Goal: Complete Application Form: Complete application form

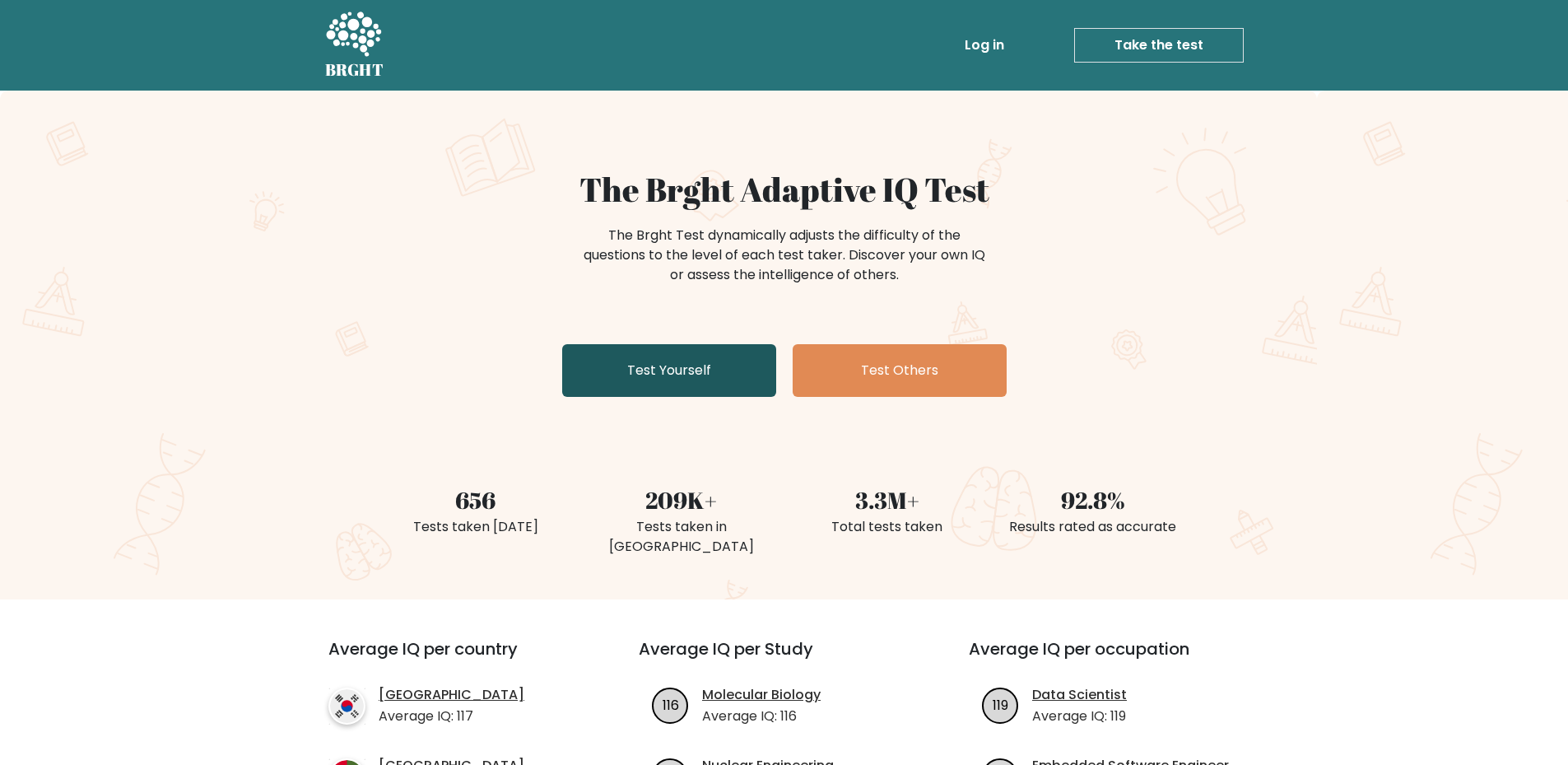
click at [662, 365] on link "Test Yourself" at bounding box center [669, 370] width 214 height 52
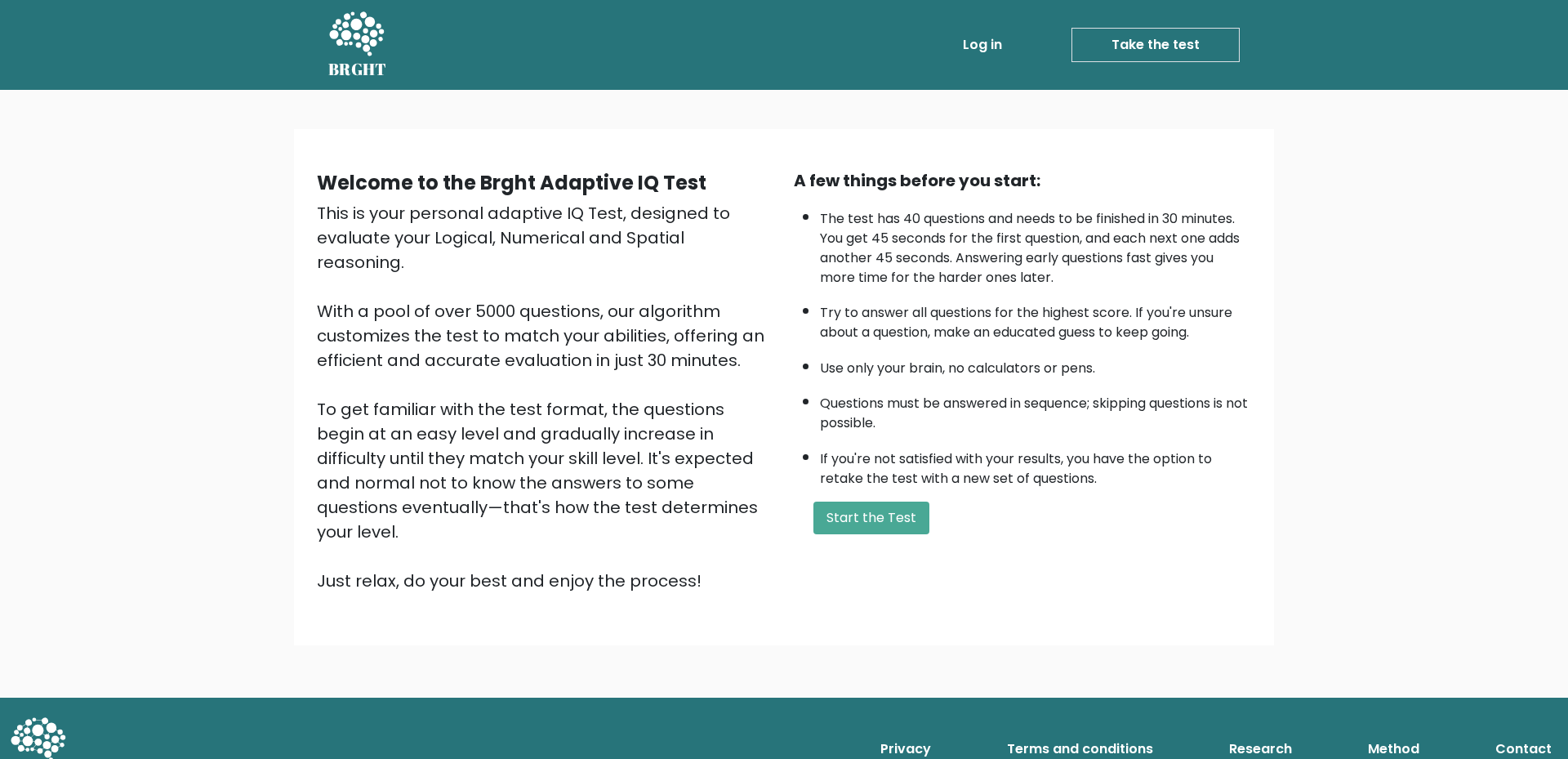
click at [866, 493] on div "A few things before you start: The test has 40 questions and needs to be finish…" at bounding box center [1022, 380] width 477 height 425
click at [877, 526] on button "Start the Test" at bounding box center [871, 518] width 116 height 33
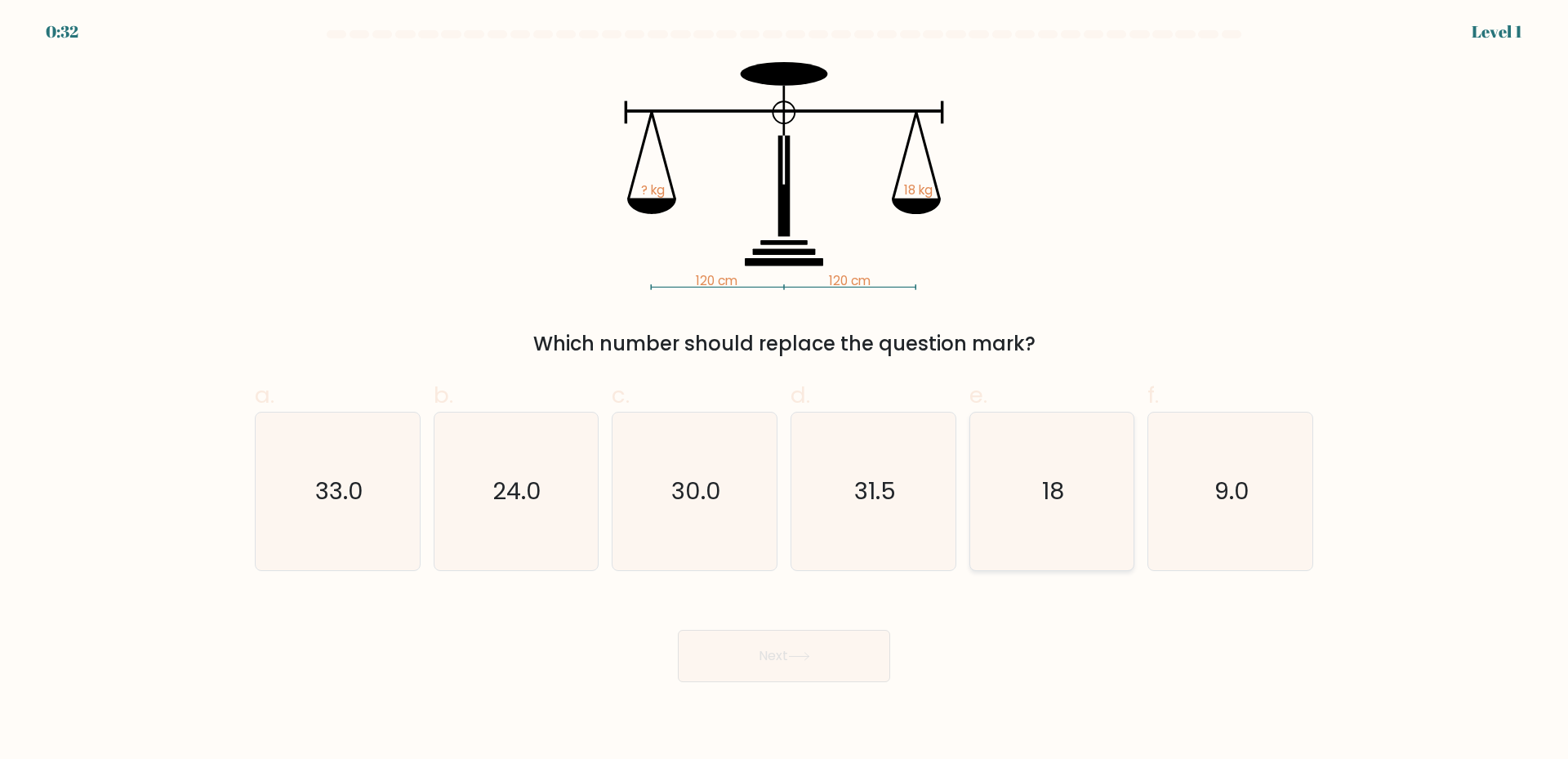
click at [1110, 500] on icon "18" at bounding box center [1052, 491] width 158 height 158
click at [785, 390] on input "e. 18" at bounding box center [784, 384] width 1 height 11
radio input "true"
click at [836, 649] on button "Next" at bounding box center [784, 655] width 212 height 52
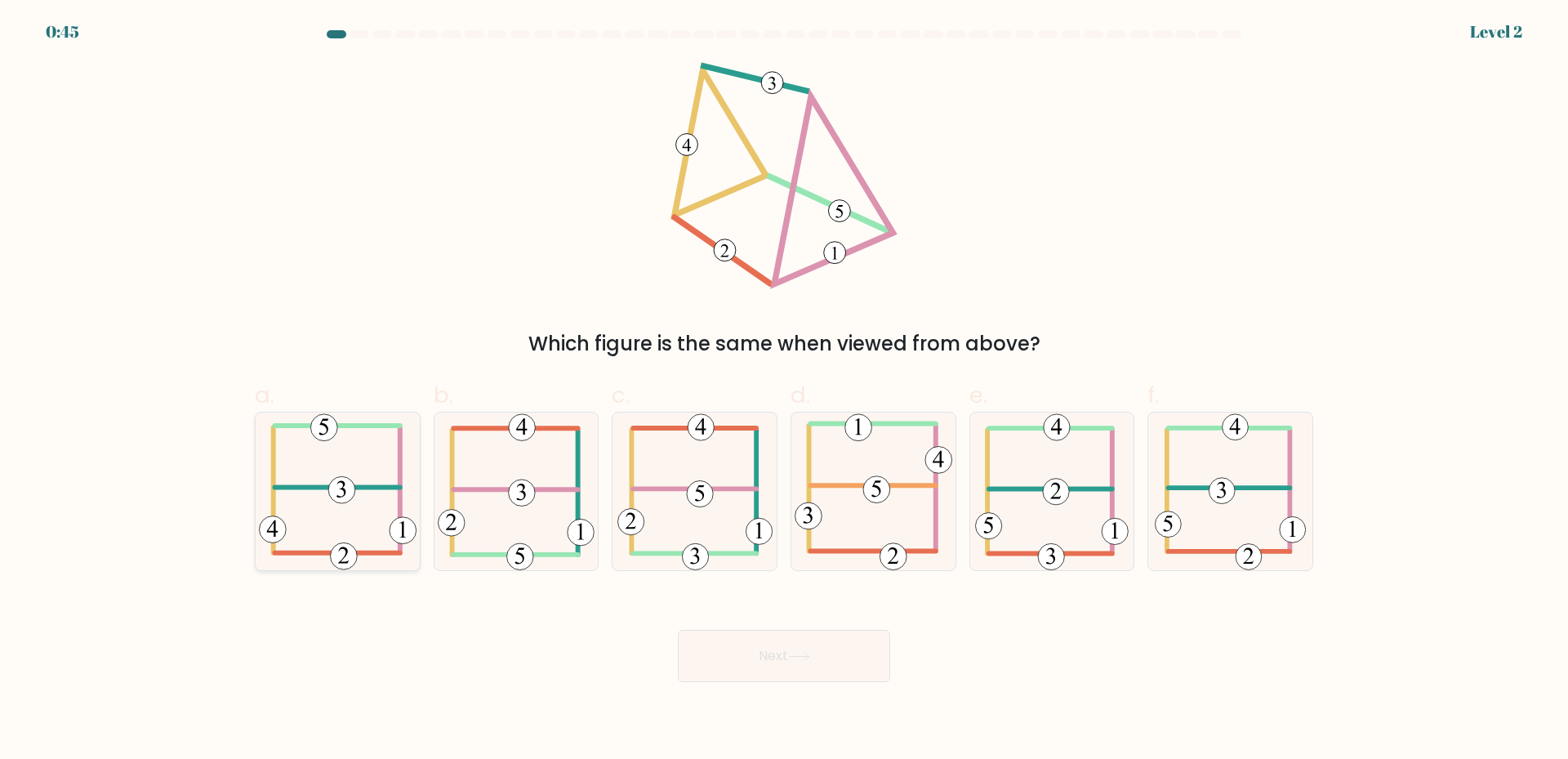
click at [319, 516] on icon at bounding box center [338, 491] width 158 height 158
click at [784, 390] on input "a." at bounding box center [784, 384] width 1 height 11
radio input "true"
drag, startPoint x: 835, startPoint y: 664, endPoint x: 833, endPoint y: 684, distance: 20.1
click at [833, 664] on button "Next" at bounding box center [784, 655] width 212 height 52
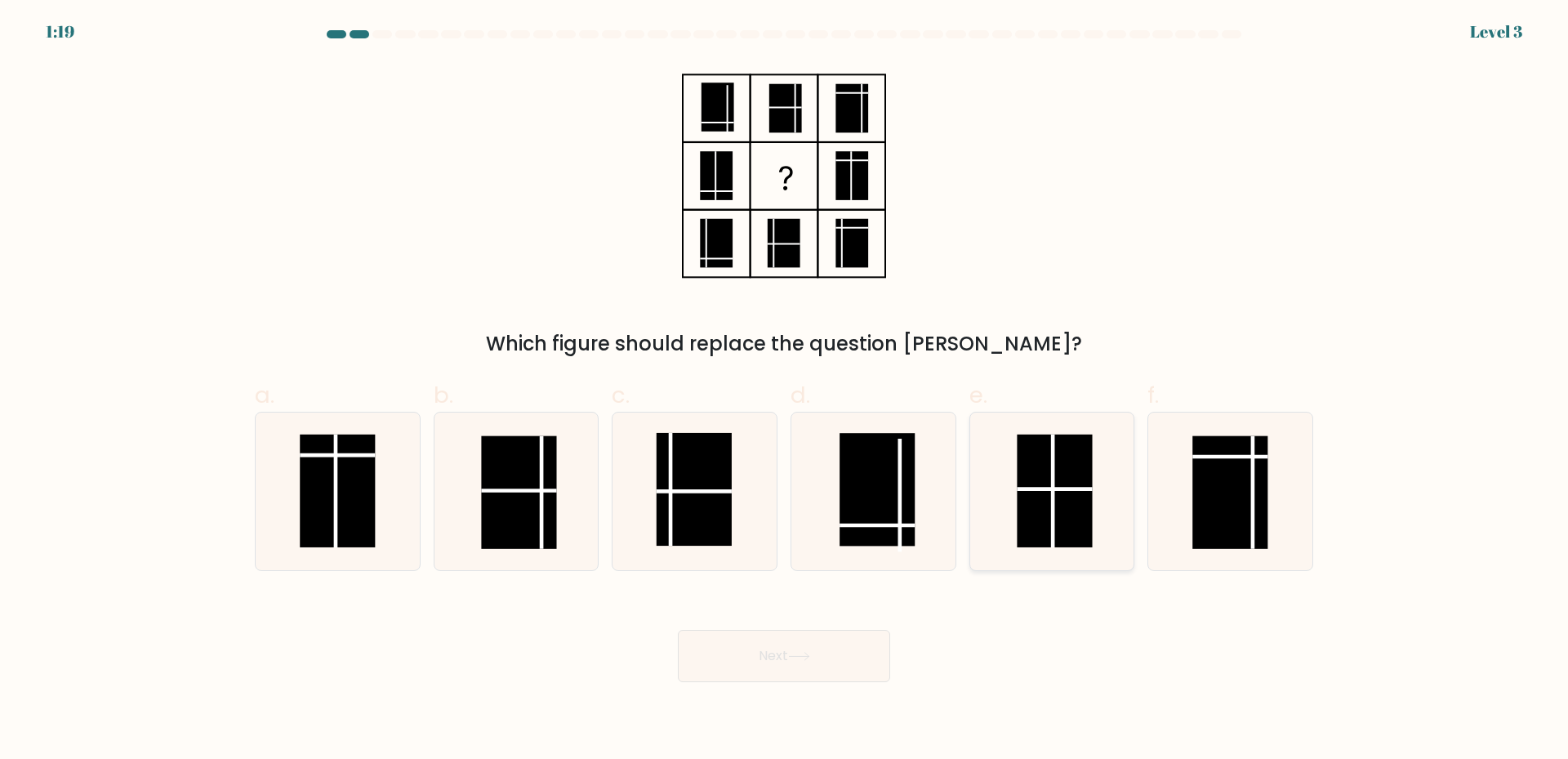
click at [1054, 486] on line at bounding box center [1054, 490] width 0 height 112
click at [785, 390] on input "e." at bounding box center [784, 384] width 1 height 11
radio input "true"
click at [791, 671] on button "Next" at bounding box center [784, 655] width 212 height 52
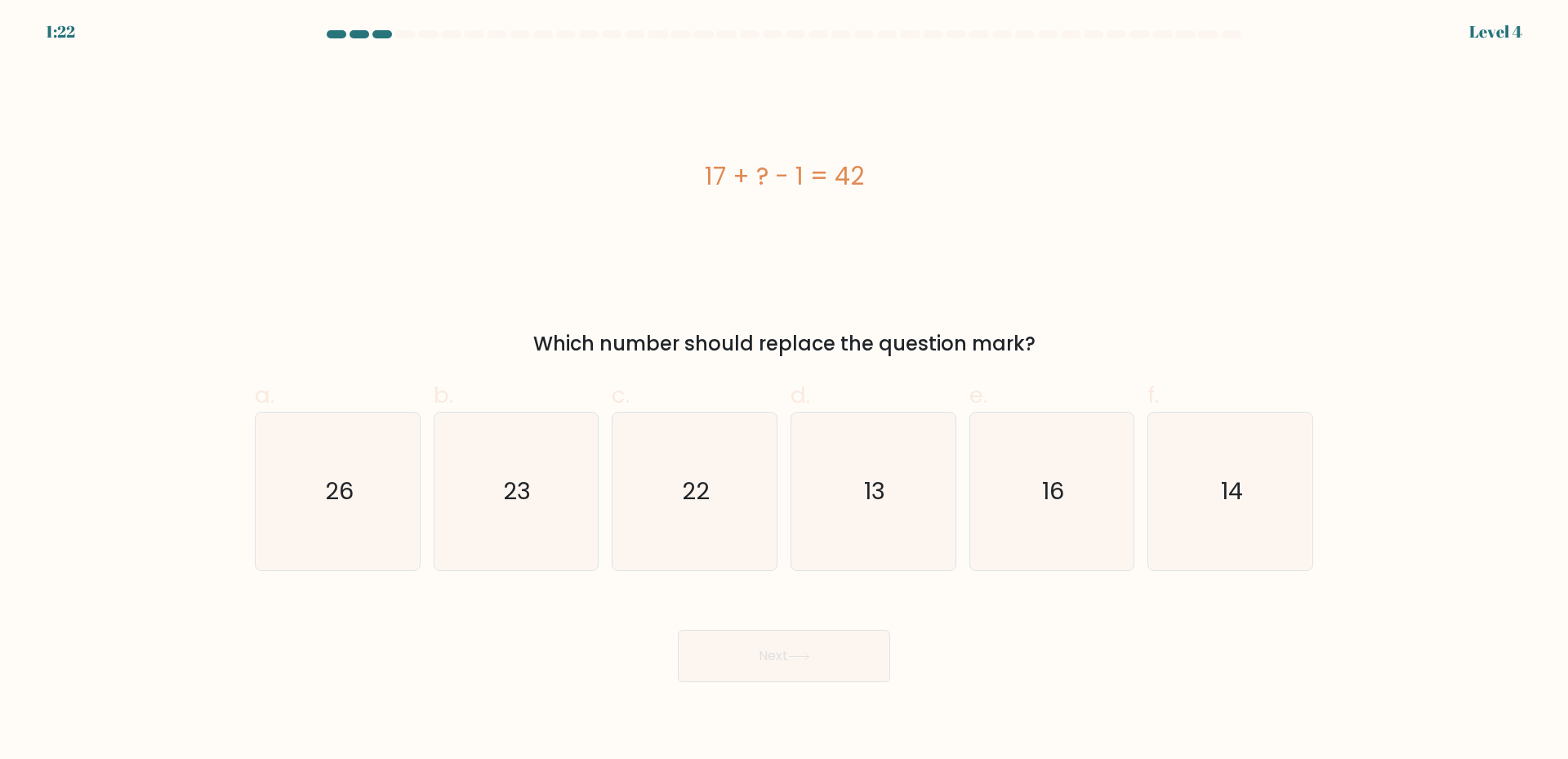
click at [1108, 632] on div "Next" at bounding box center [784, 636] width 1078 height 91
click at [336, 511] on icon "26" at bounding box center [338, 491] width 158 height 158
click at [784, 390] on input "a. 26" at bounding box center [784, 384] width 1 height 11
radio input "true"
click at [856, 662] on button "Next" at bounding box center [784, 655] width 212 height 52
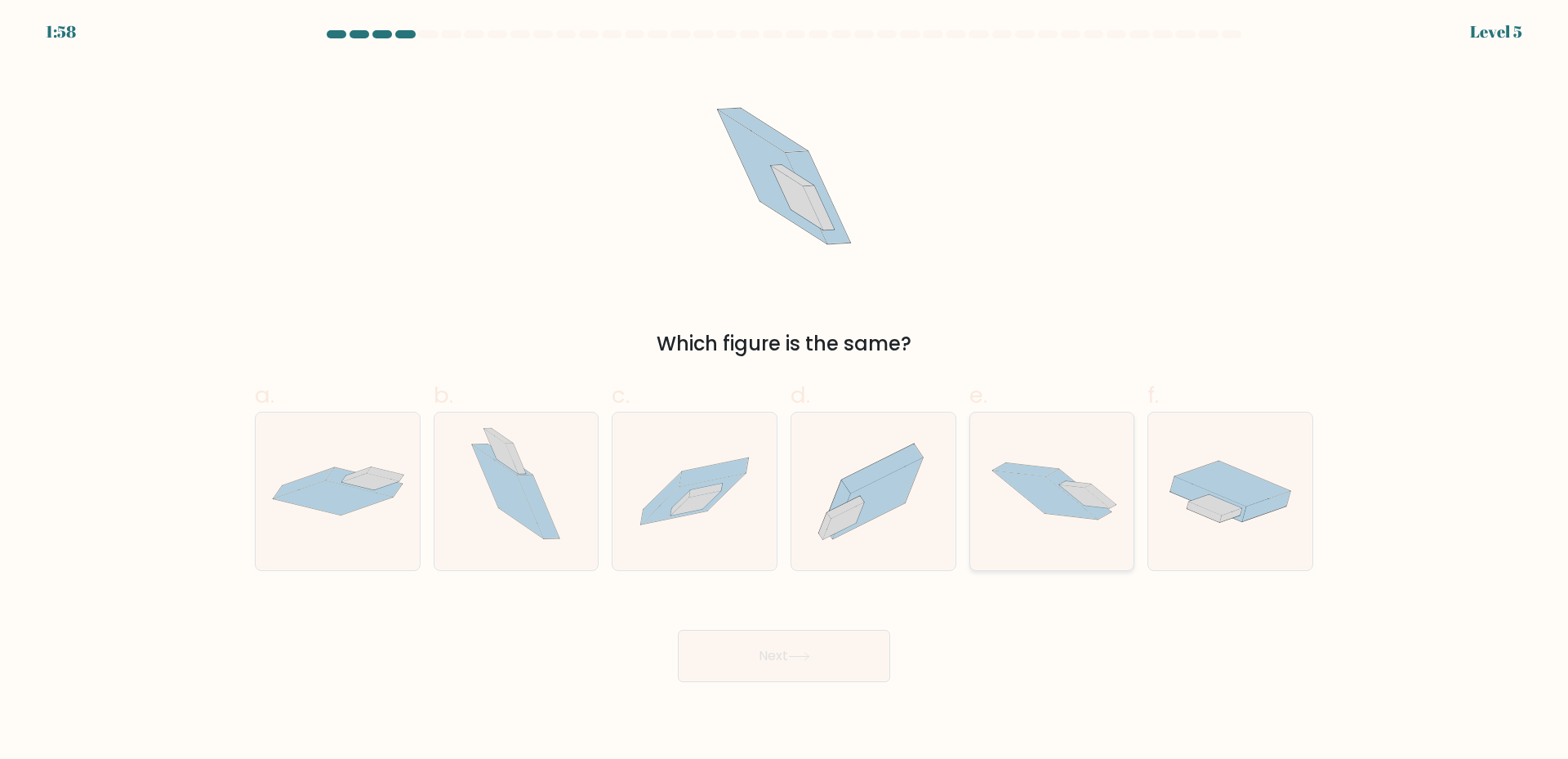
click at [1053, 506] on icon at bounding box center [1044, 495] width 105 height 49
click at [785, 390] on input "e." at bounding box center [784, 384] width 1 height 11
radio input "true"
click at [891, 510] on icon at bounding box center [878, 499] width 90 height 81
click at [785, 390] on input "d." at bounding box center [784, 384] width 1 height 11
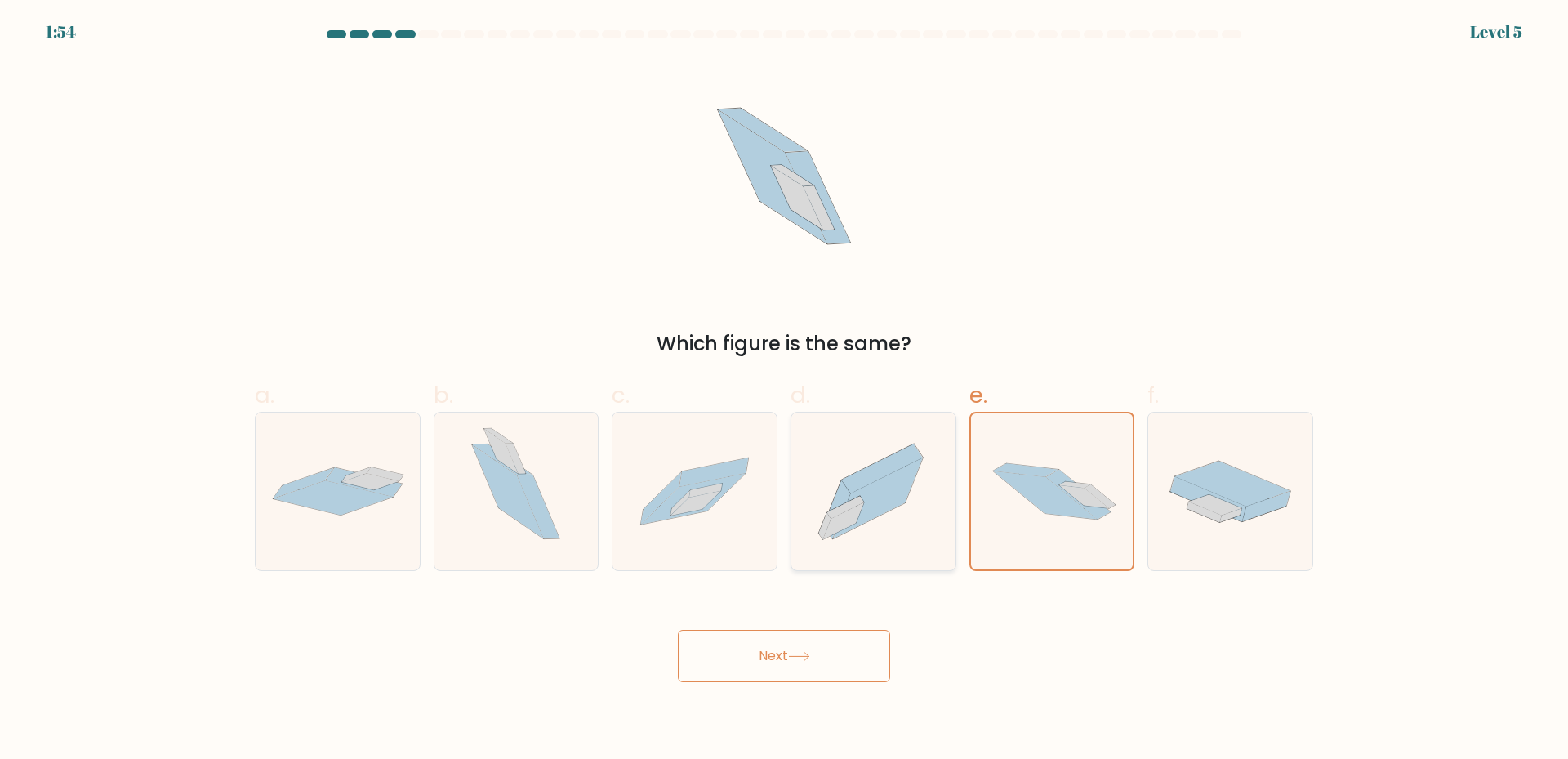
radio input "true"
click at [810, 654] on icon at bounding box center [798, 655] width 22 height 9
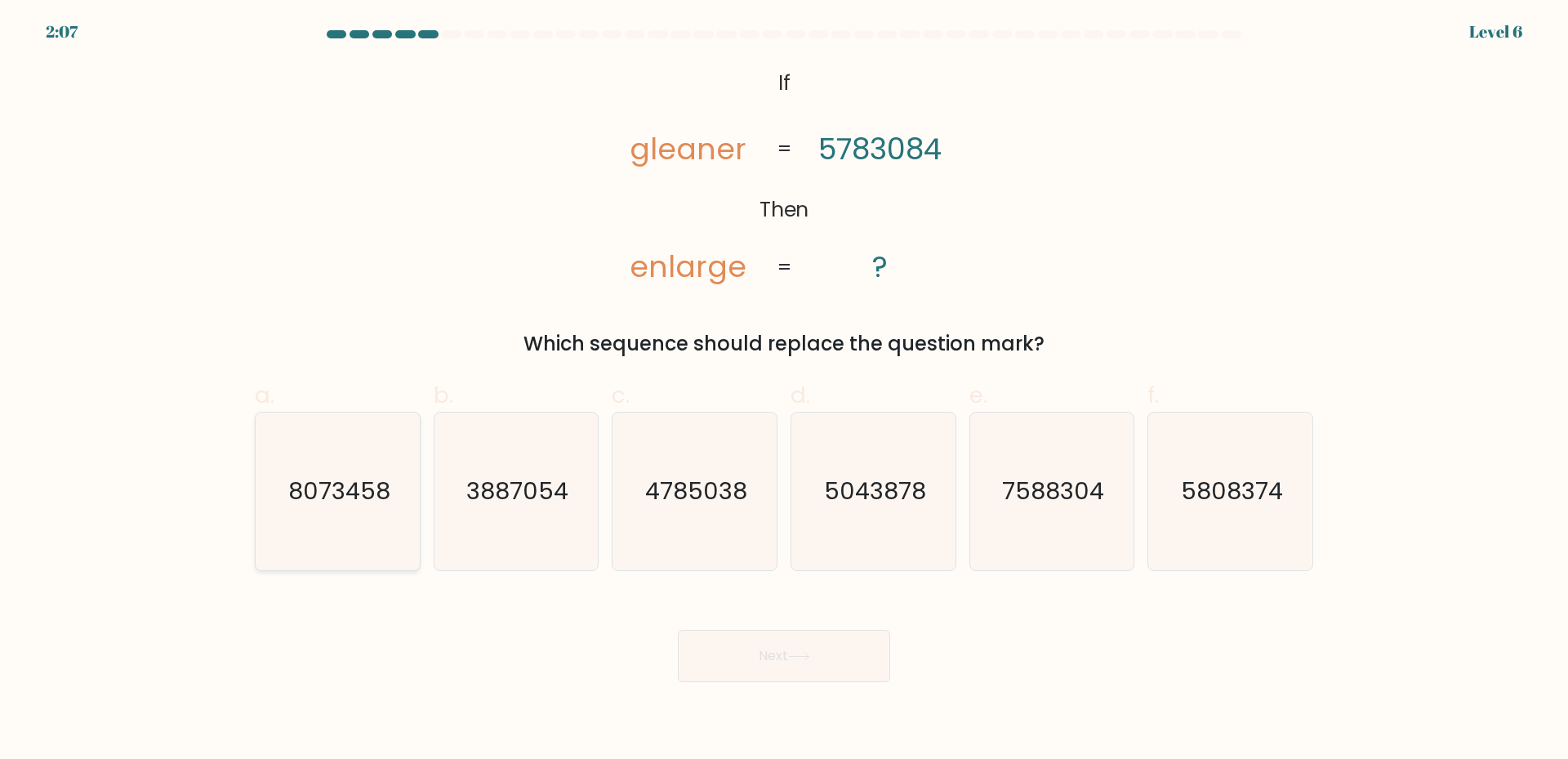
click at [302, 515] on icon "8073458" at bounding box center [338, 491] width 158 height 158
click at [784, 390] on input "a. 8073458" at bounding box center [784, 384] width 1 height 11
radio input "true"
click at [826, 655] on button "Next" at bounding box center [784, 655] width 212 height 52
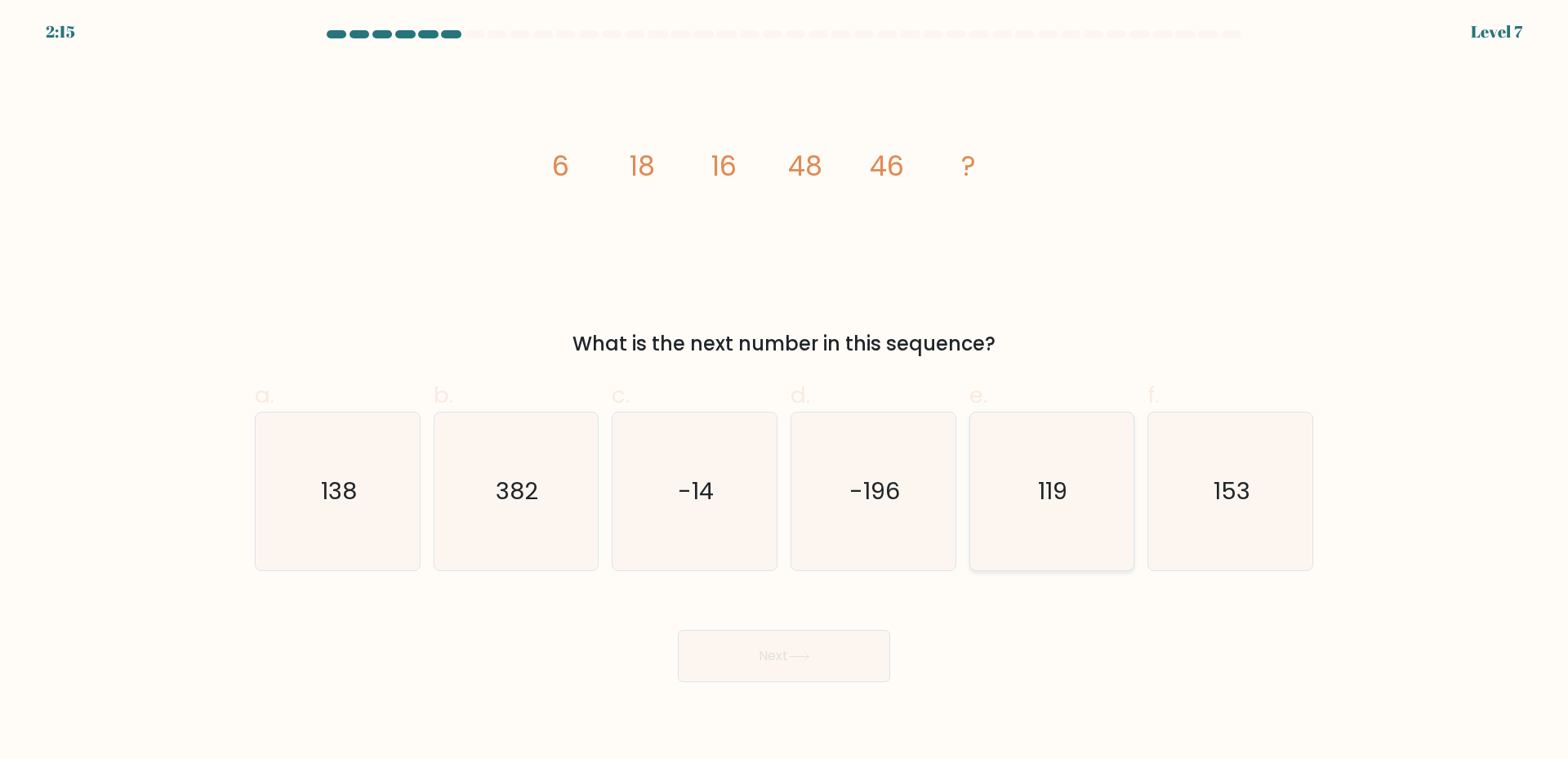
click at [1055, 493] on text "119" at bounding box center [1053, 491] width 30 height 33
click at [785, 390] on input "e. 119" at bounding box center [784, 384] width 1 height 11
radio input "true"
click at [832, 655] on button "Next" at bounding box center [784, 655] width 212 height 52
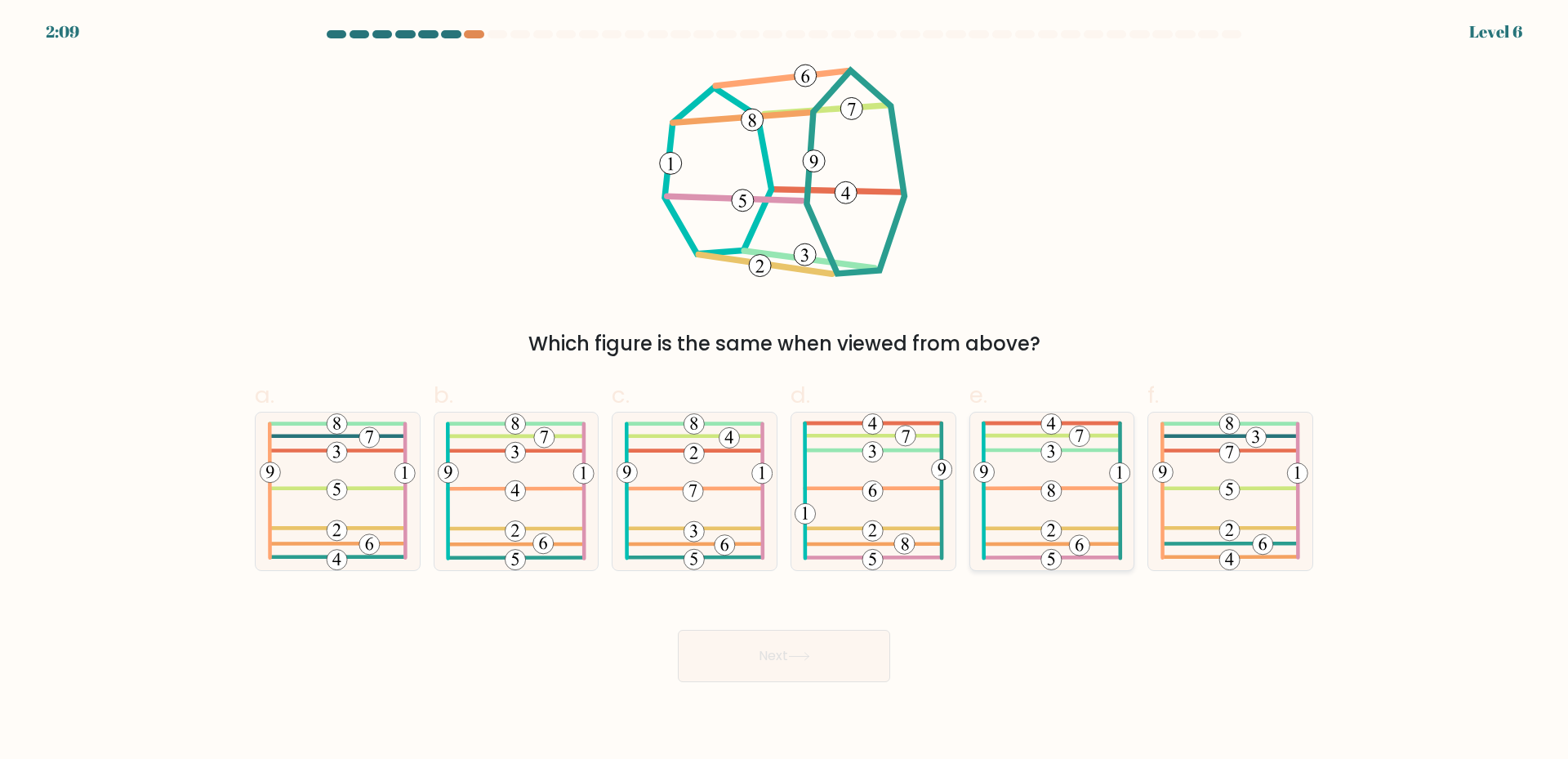
click at [1090, 526] on icon at bounding box center [1051, 491] width 157 height 158
click at [785, 390] on input "e." at bounding box center [784, 384] width 1 height 11
radio input "true"
click at [795, 677] on button "Next" at bounding box center [784, 655] width 212 height 52
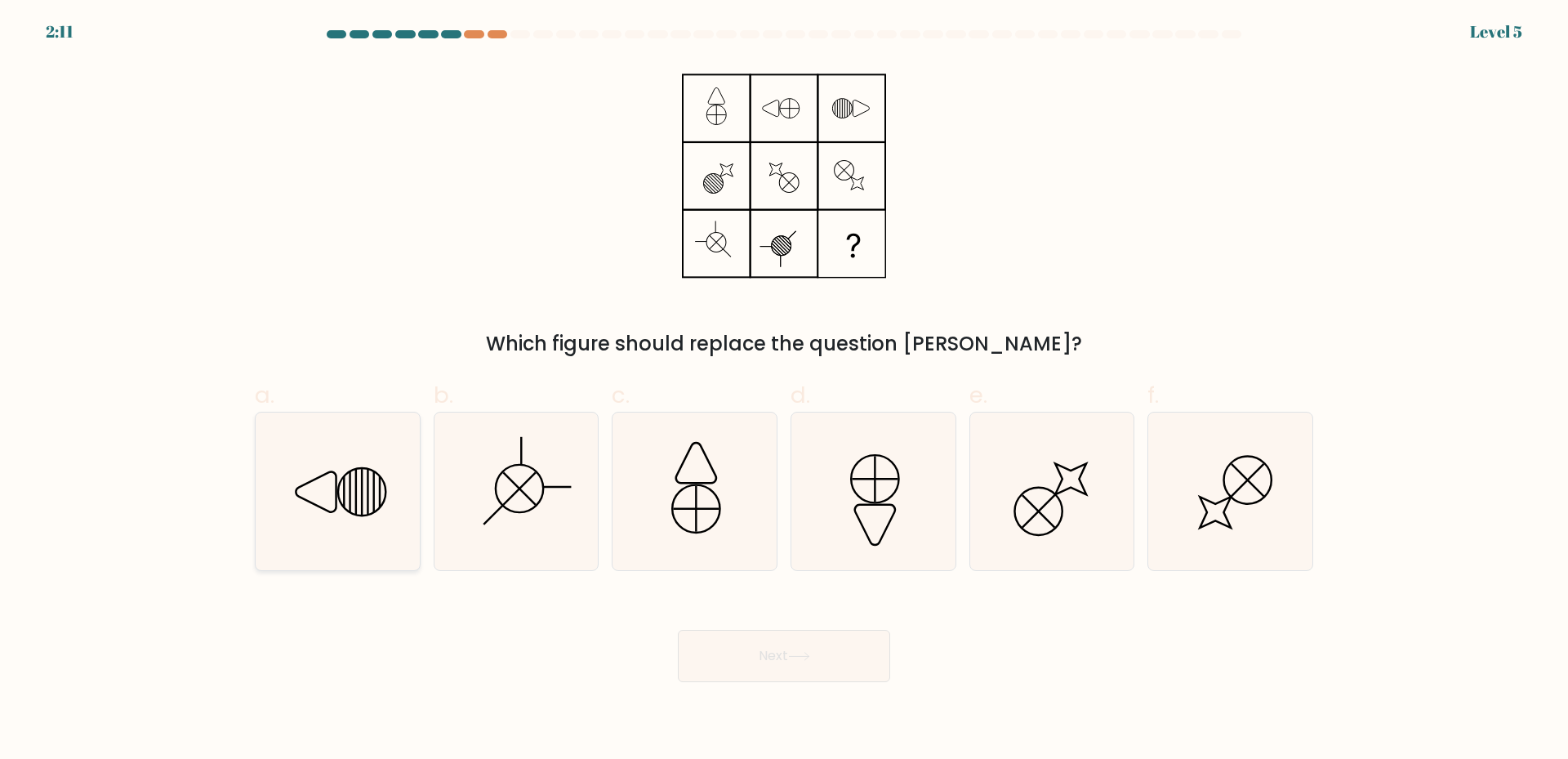
click at [417, 519] on div at bounding box center [337, 491] width 166 height 159
click at [784, 390] on input "a." at bounding box center [784, 384] width 1 height 11
radio input "true"
click at [488, 511] on icon at bounding box center [516, 491] width 158 height 158
click at [784, 390] on input "b." at bounding box center [784, 384] width 1 height 11
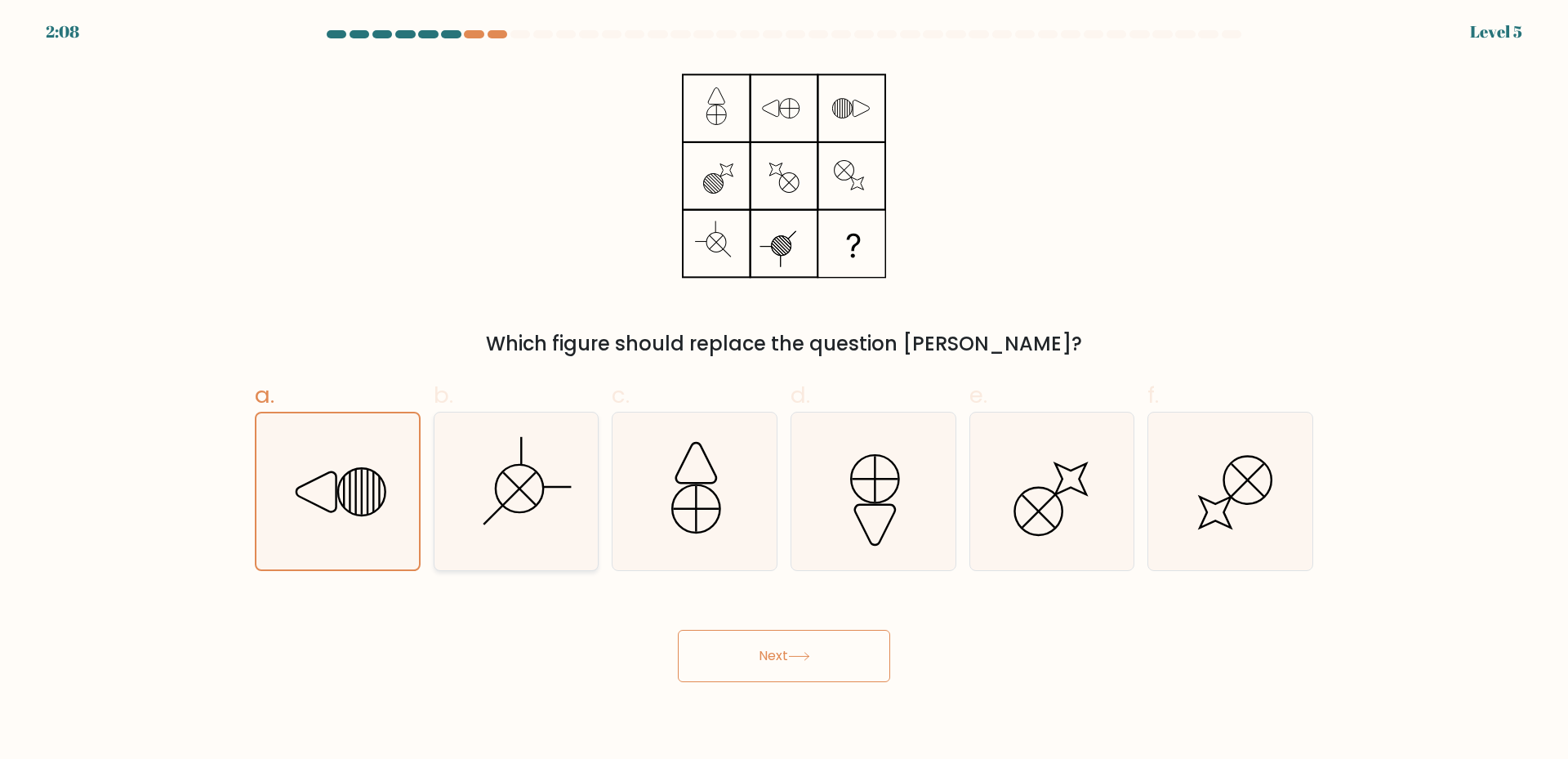
radio input "true"
drag, startPoint x: 826, startPoint y: 656, endPoint x: 822, endPoint y: 671, distance: 15.5
click at [825, 657] on button "Next" at bounding box center [784, 655] width 212 height 52
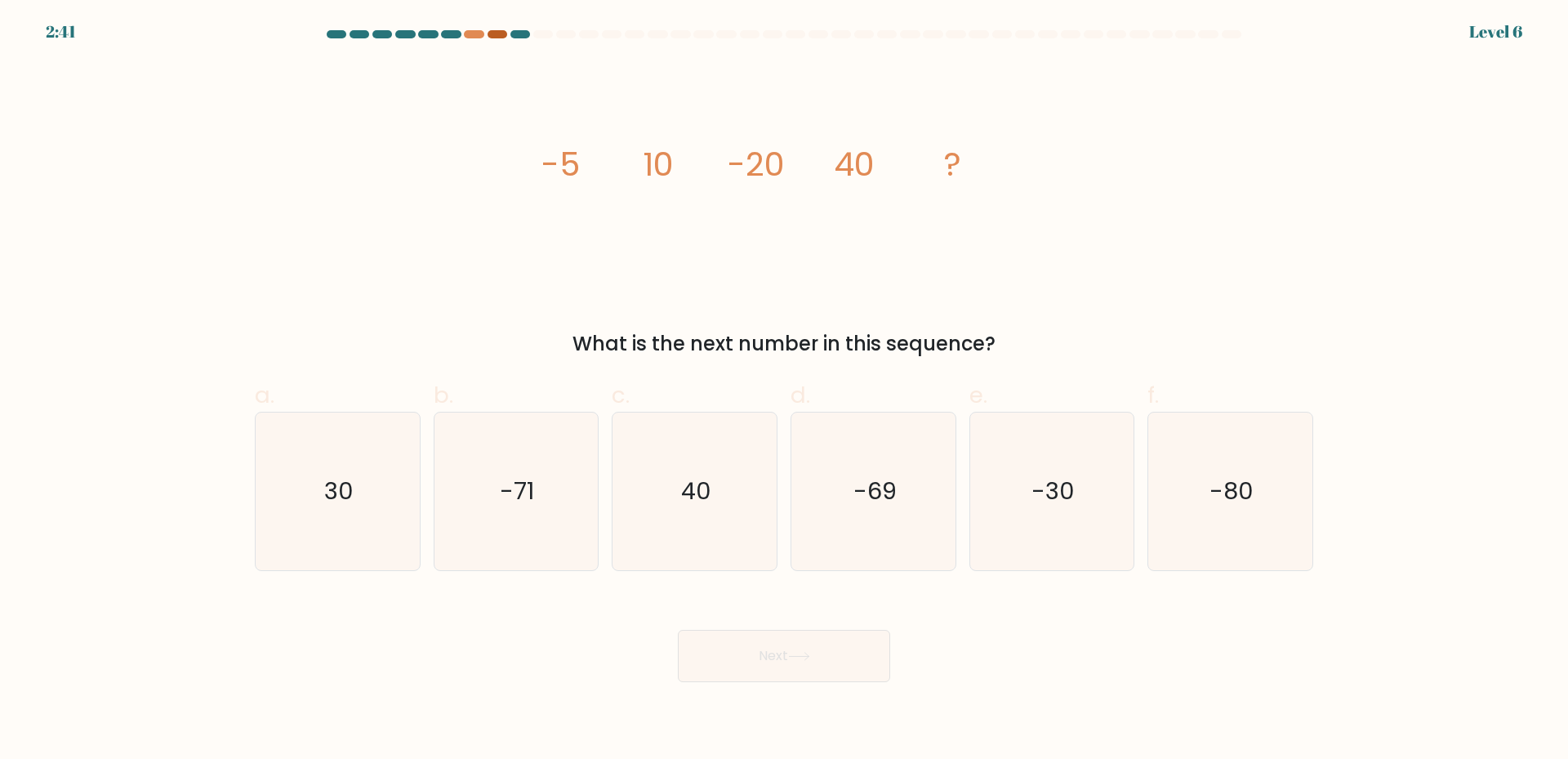
click at [499, 37] on div at bounding box center [498, 34] width 19 height 9
click at [499, 29] on div "2:40 Level 6" at bounding box center [784, 22] width 1568 height 44
click at [1032, 502] on icon "-30" at bounding box center [1052, 491] width 158 height 158
click at [785, 390] on input "e. -30" at bounding box center [784, 384] width 1 height 11
radio input "true"
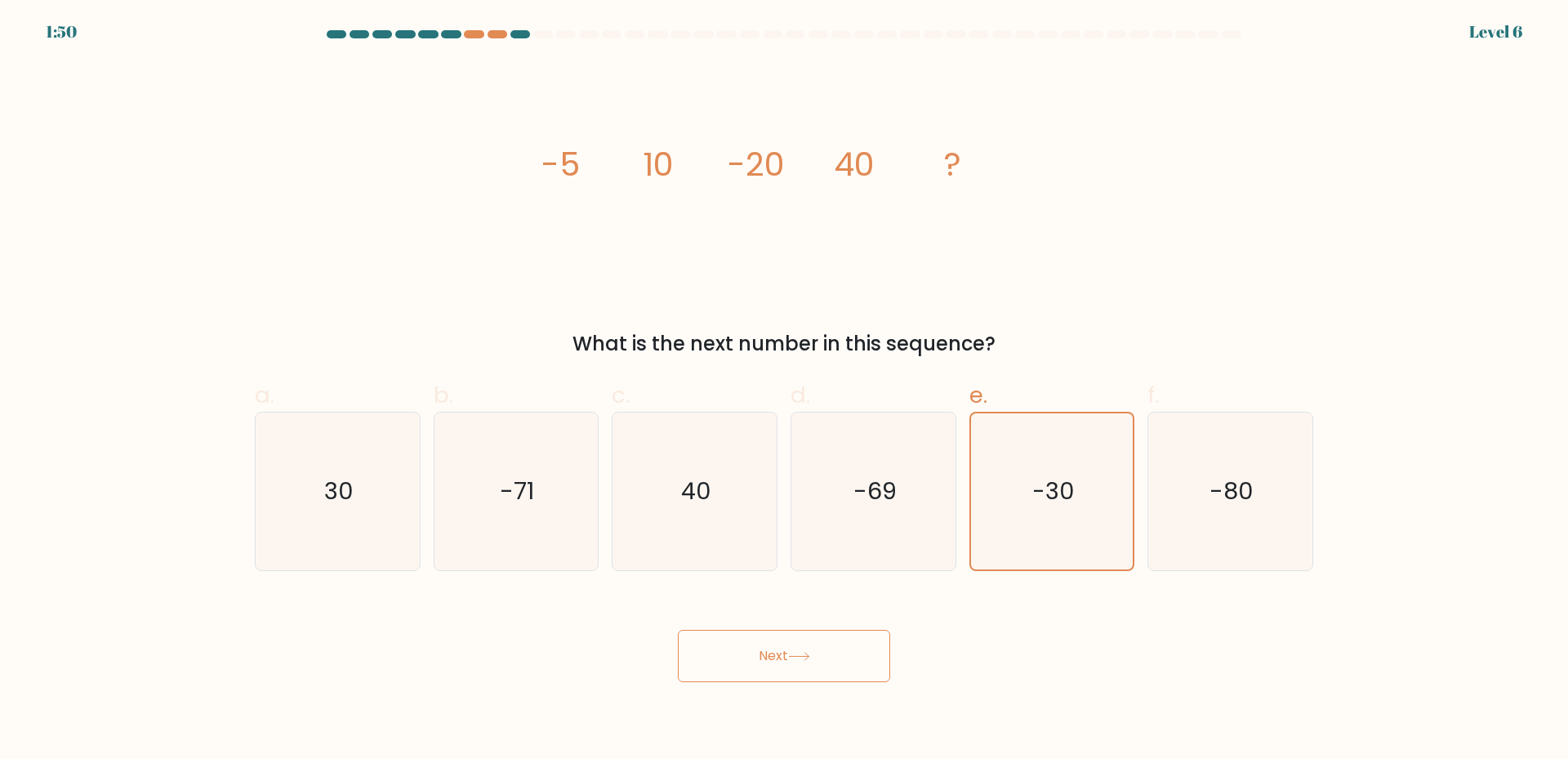
click at [830, 641] on button "Next" at bounding box center [784, 655] width 212 height 52
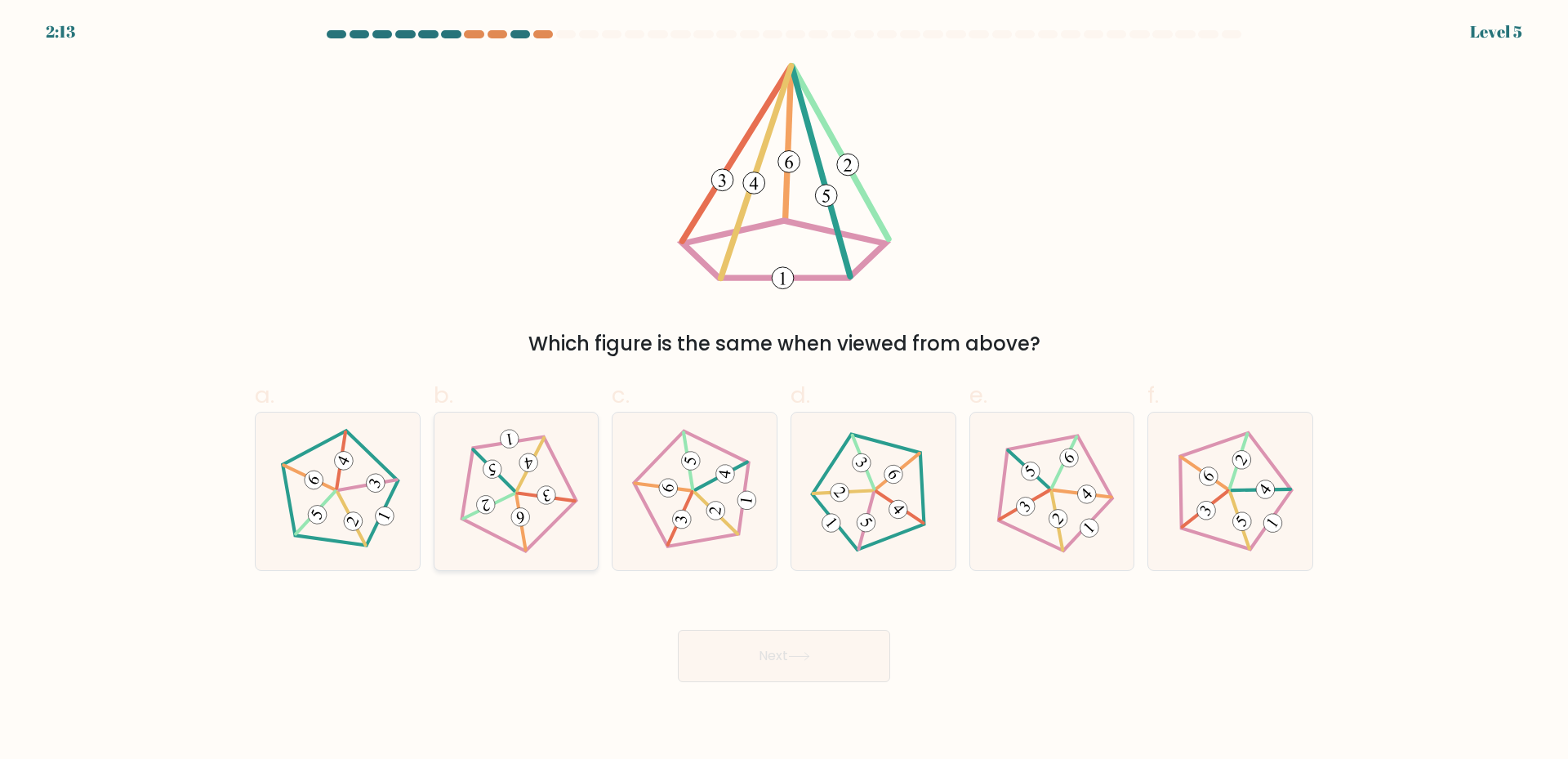
click at [556, 507] on icon at bounding box center [516, 490] width 126 height 126
click at [784, 390] on input "b." at bounding box center [784, 384] width 1 height 11
radio input "true"
click at [766, 662] on button "Next" at bounding box center [784, 655] width 212 height 52
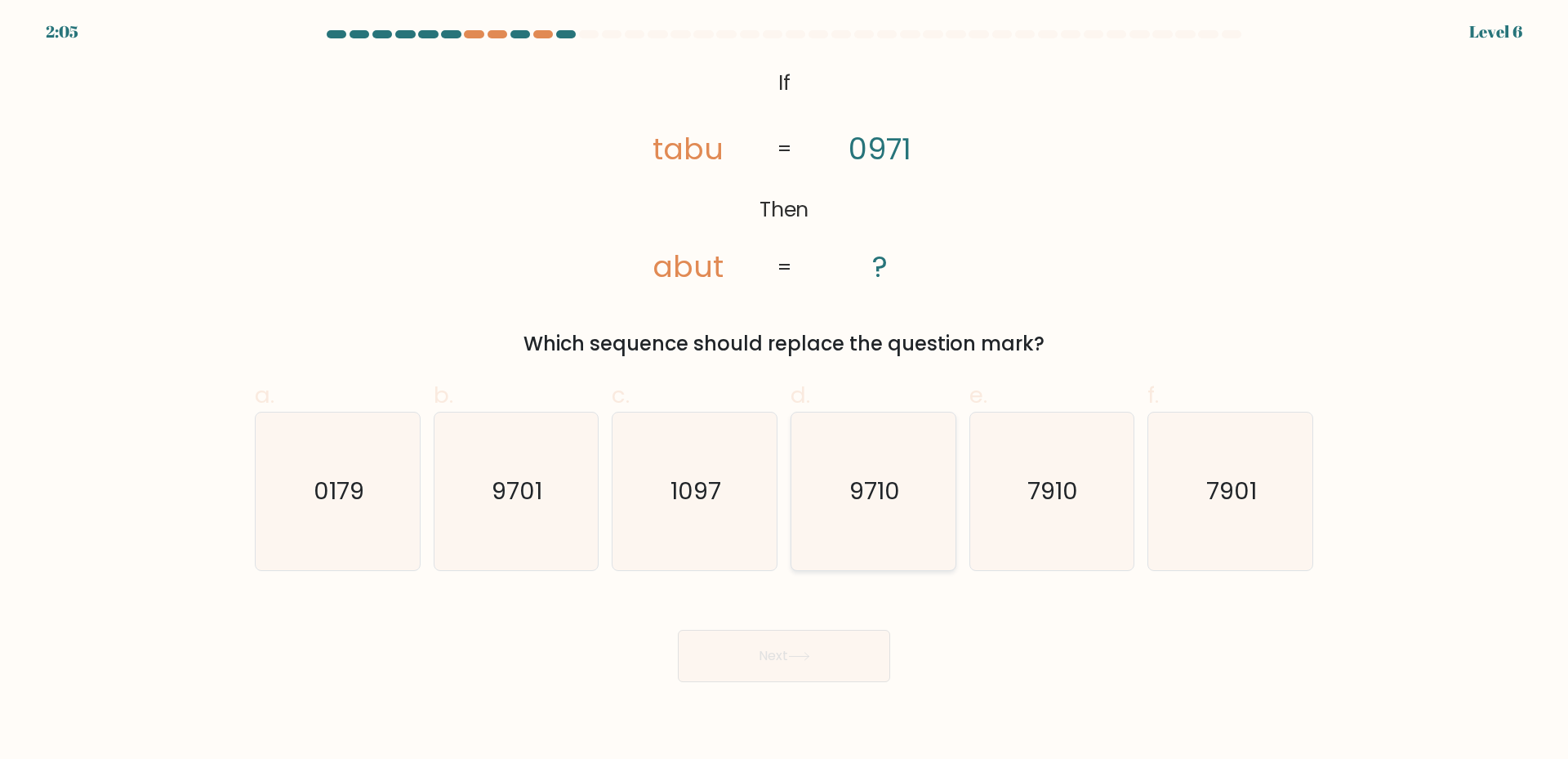
click at [908, 516] on icon "9710" at bounding box center [873, 491] width 158 height 158
click at [785, 390] on input "d. 9710" at bounding box center [784, 384] width 1 height 11
radio input "true"
click at [839, 662] on button "Next" at bounding box center [784, 655] width 212 height 52
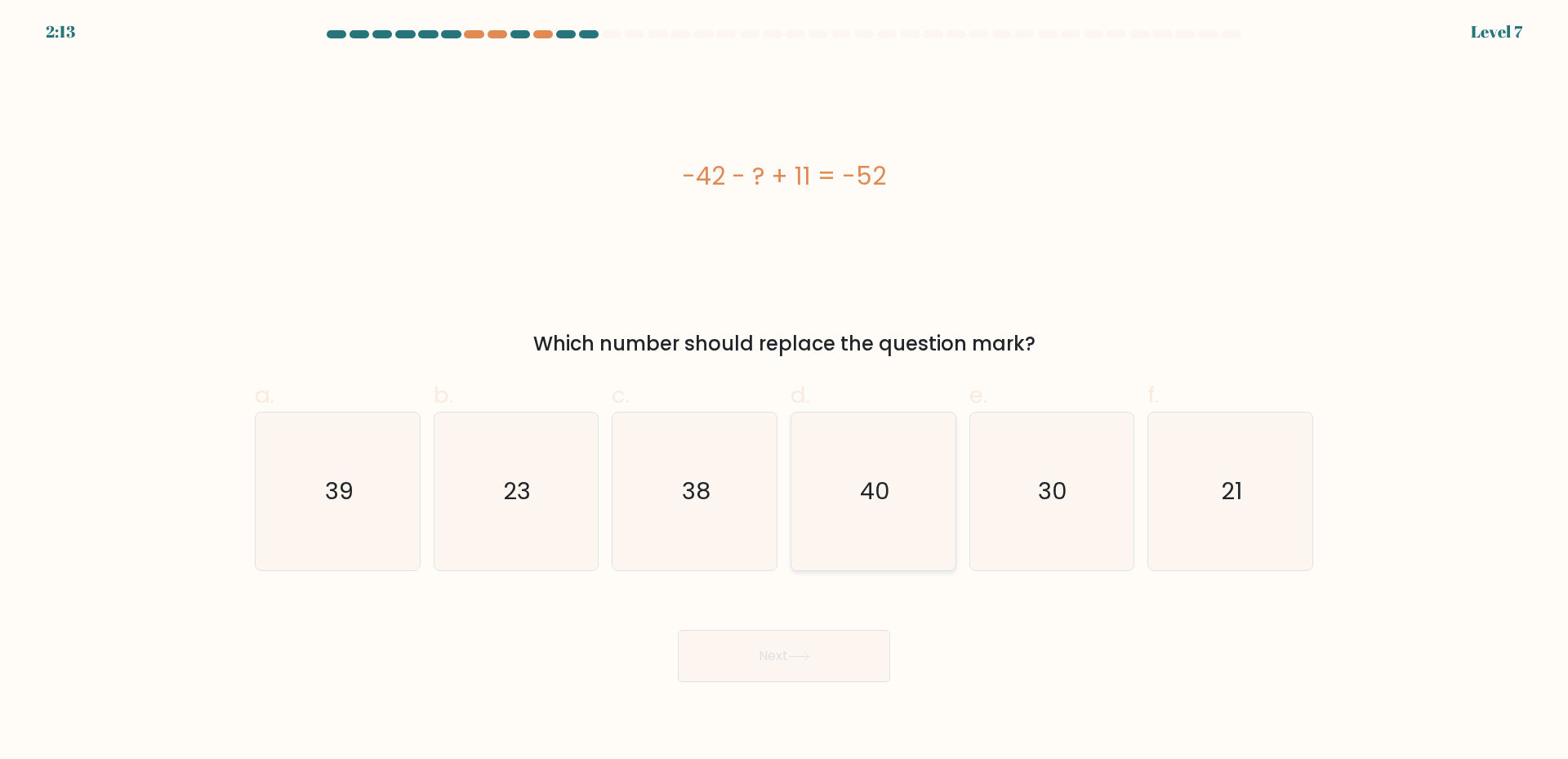
click at [830, 479] on icon "40" at bounding box center [873, 491] width 158 height 158
click at [785, 390] on input "d. 40" at bounding box center [784, 384] width 1 height 11
radio input "true"
click at [809, 658] on icon at bounding box center [798, 656] width 19 height 8
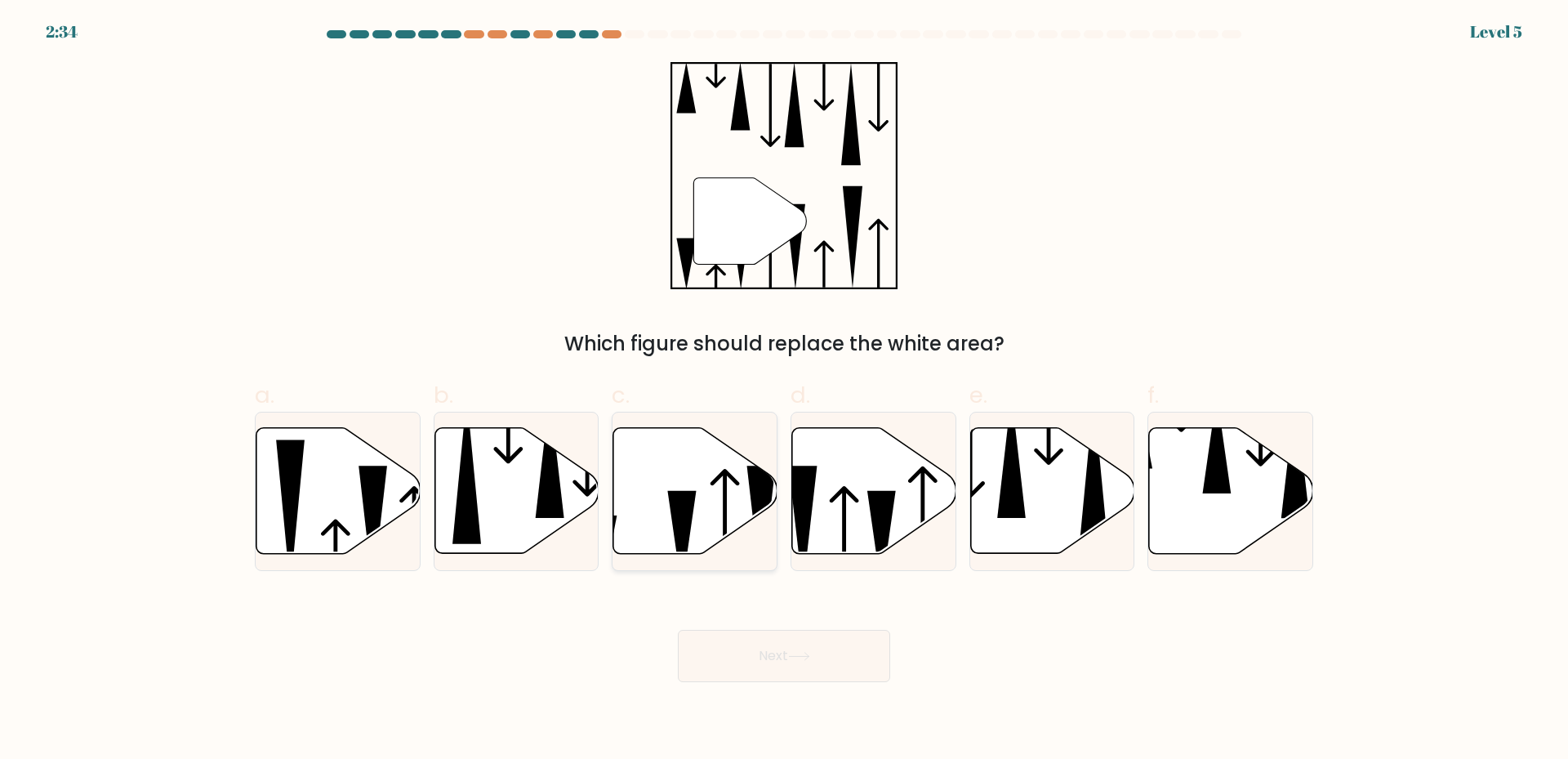
click at [704, 531] on icon at bounding box center [695, 490] width 164 height 126
click at [784, 390] on input "c." at bounding box center [784, 384] width 1 height 11
radio input "true"
click at [789, 657] on button "Next" at bounding box center [784, 655] width 212 height 52
click at [788, 649] on button "Next" at bounding box center [784, 655] width 212 height 52
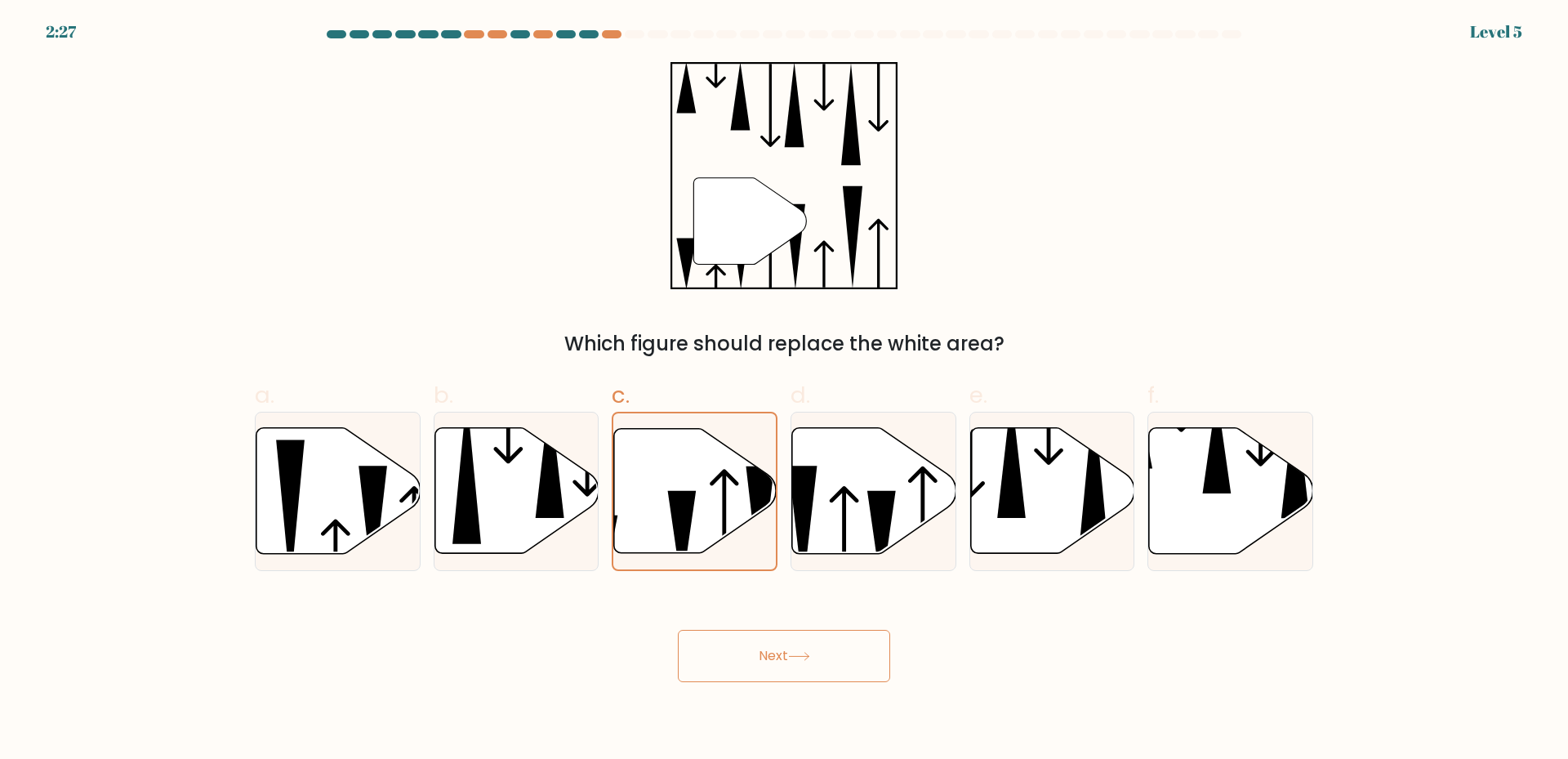
click at [952, 668] on div "Next" at bounding box center [784, 636] width 1078 height 91
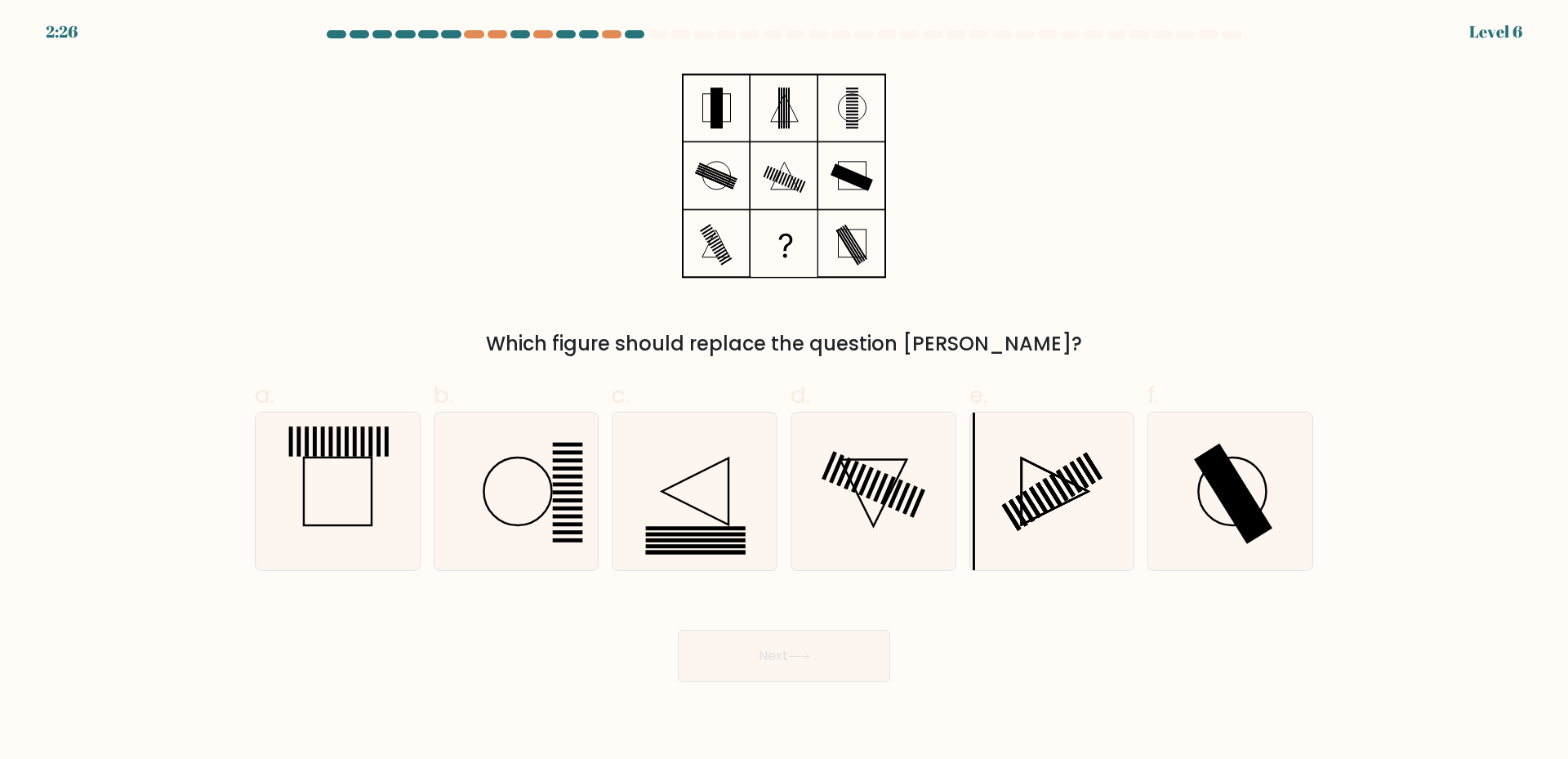
click at [853, 659] on button "Next" at bounding box center [784, 655] width 212 height 52
click at [1245, 514] on rect at bounding box center [1234, 494] width 79 height 101
click at [785, 390] on input "f." at bounding box center [784, 384] width 1 height 11
radio input "true"
click at [852, 646] on button "Next" at bounding box center [784, 655] width 212 height 52
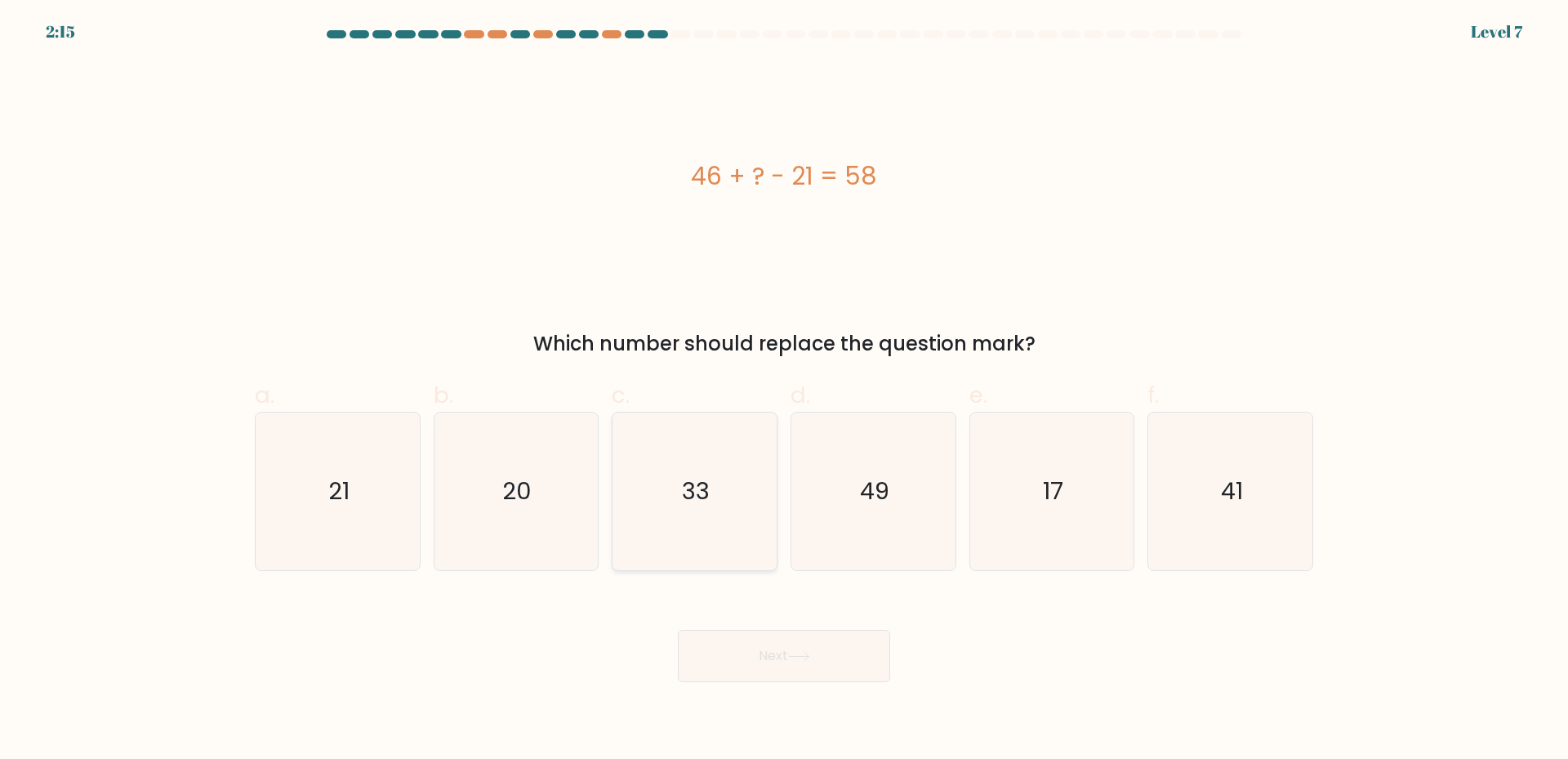
click at [696, 518] on icon "33" at bounding box center [695, 491] width 158 height 158
click at [784, 390] on input "c. 33" at bounding box center [784, 384] width 1 height 11
radio input "true"
click at [748, 655] on button "Next" at bounding box center [784, 655] width 212 height 52
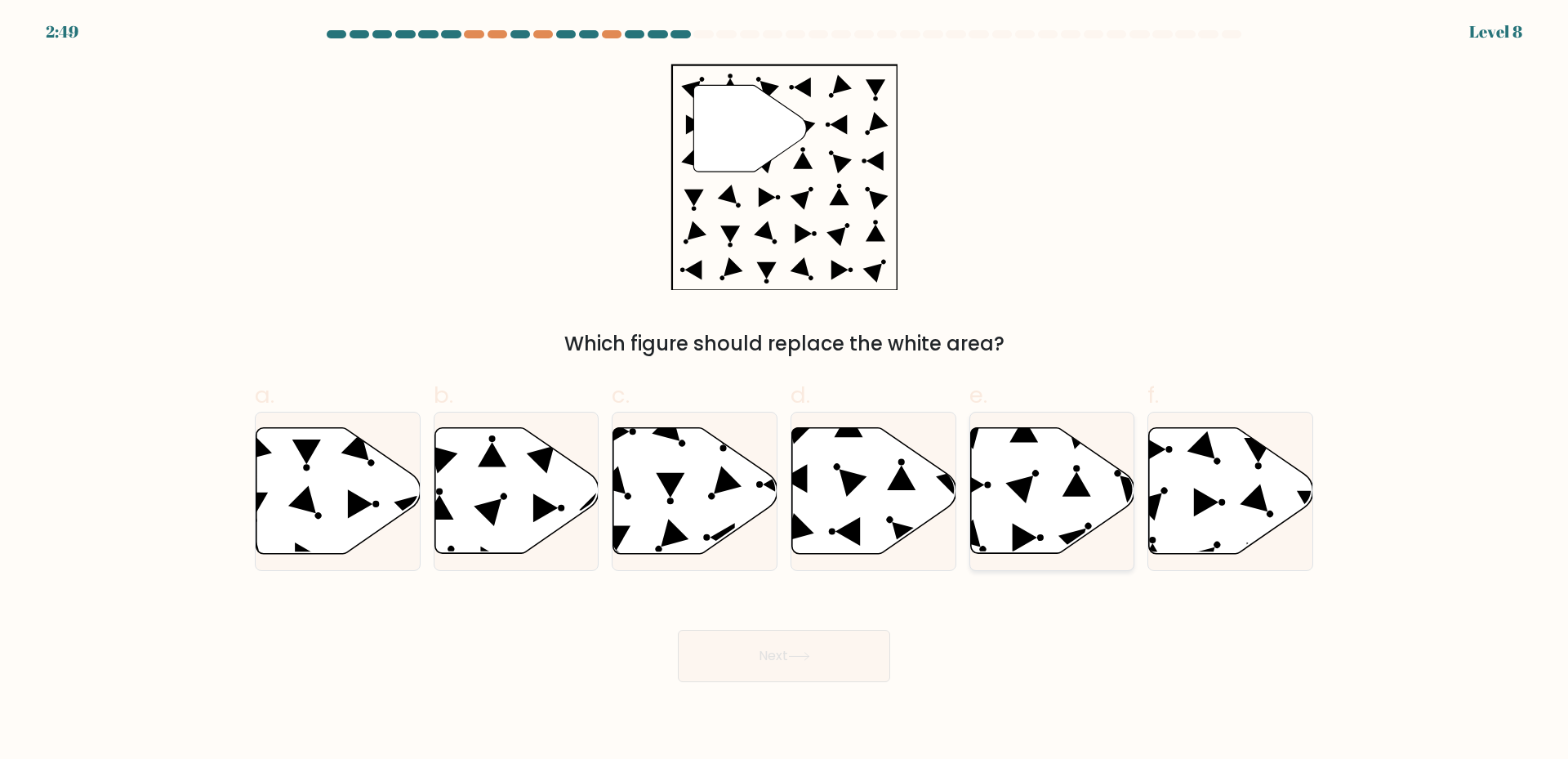
click at [1022, 484] on icon at bounding box center [1019, 489] width 28 height 28
click at [785, 390] on input "e." at bounding box center [784, 384] width 1 height 11
radio input "true"
click at [798, 648] on button "Next" at bounding box center [784, 655] width 212 height 52
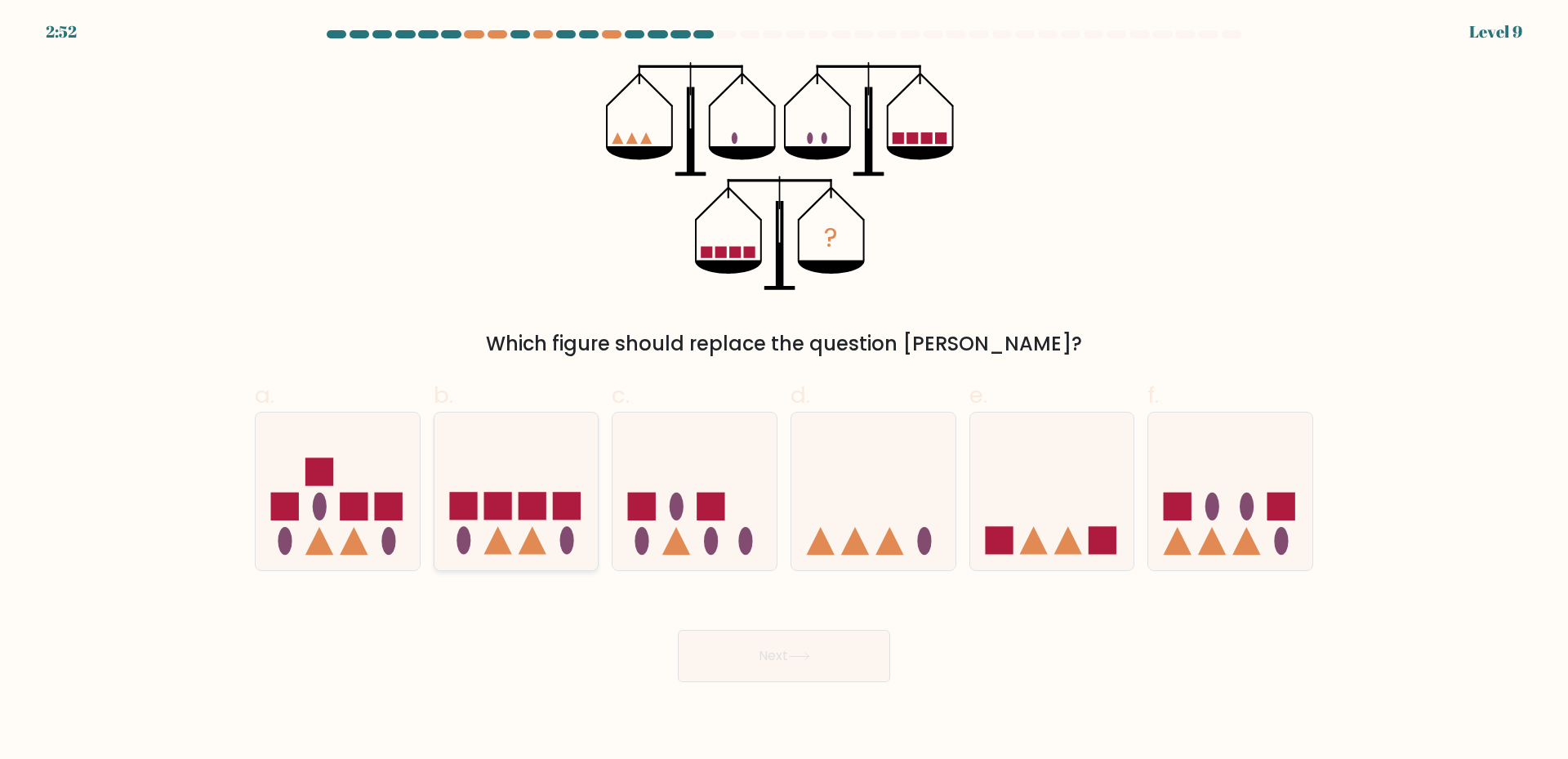
click at [543, 564] on div at bounding box center [516, 491] width 166 height 159
click at [784, 390] on input "b." at bounding box center [784, 384] width 1 height 11
radio input "true"
click at [885, 557] on icon at bounding box center [873, 490] width 164 height 135
click at [785, 390] on input "d." at bounding box center [784, 384] width 1 height 11
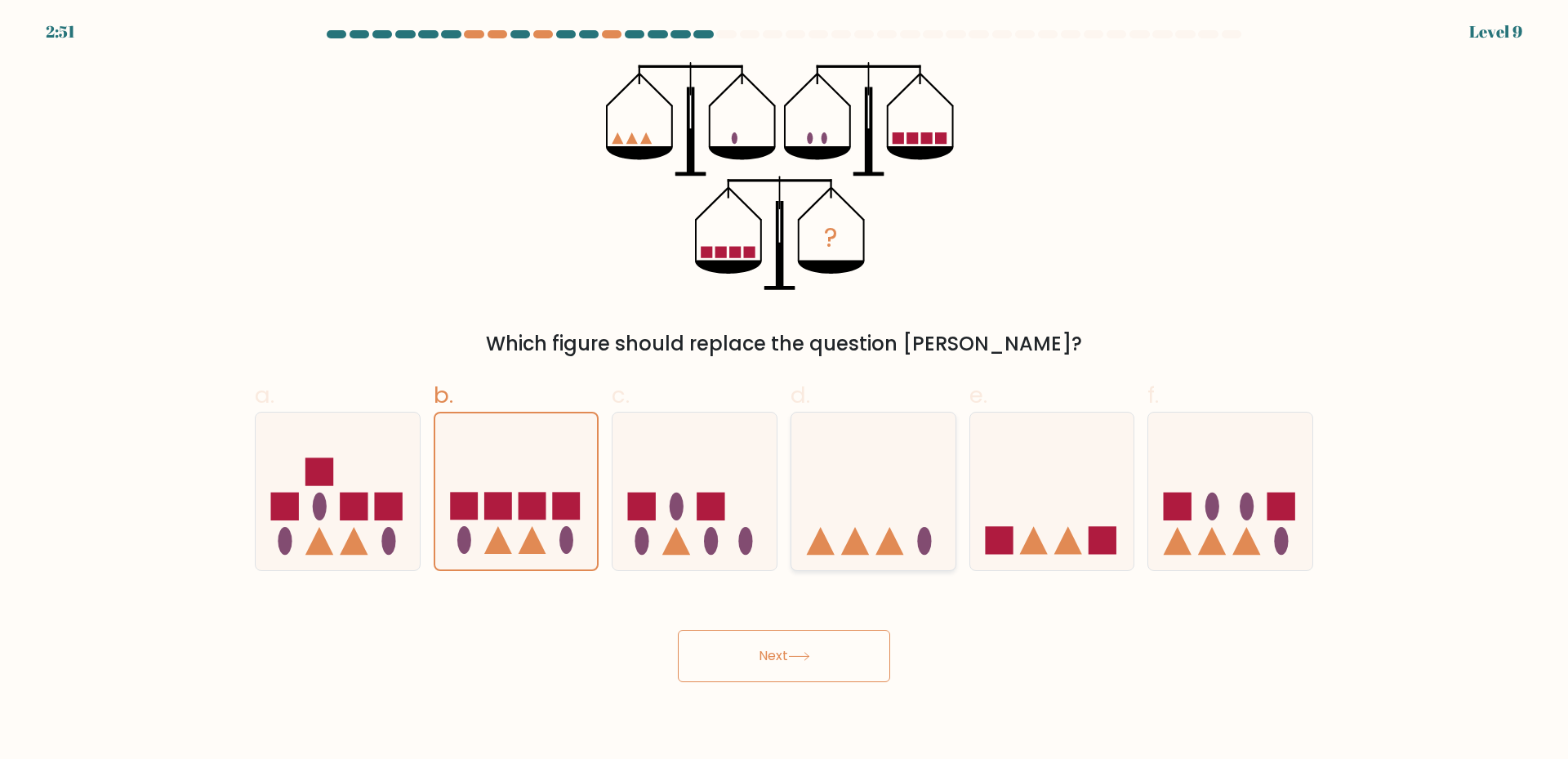
radio input "true"
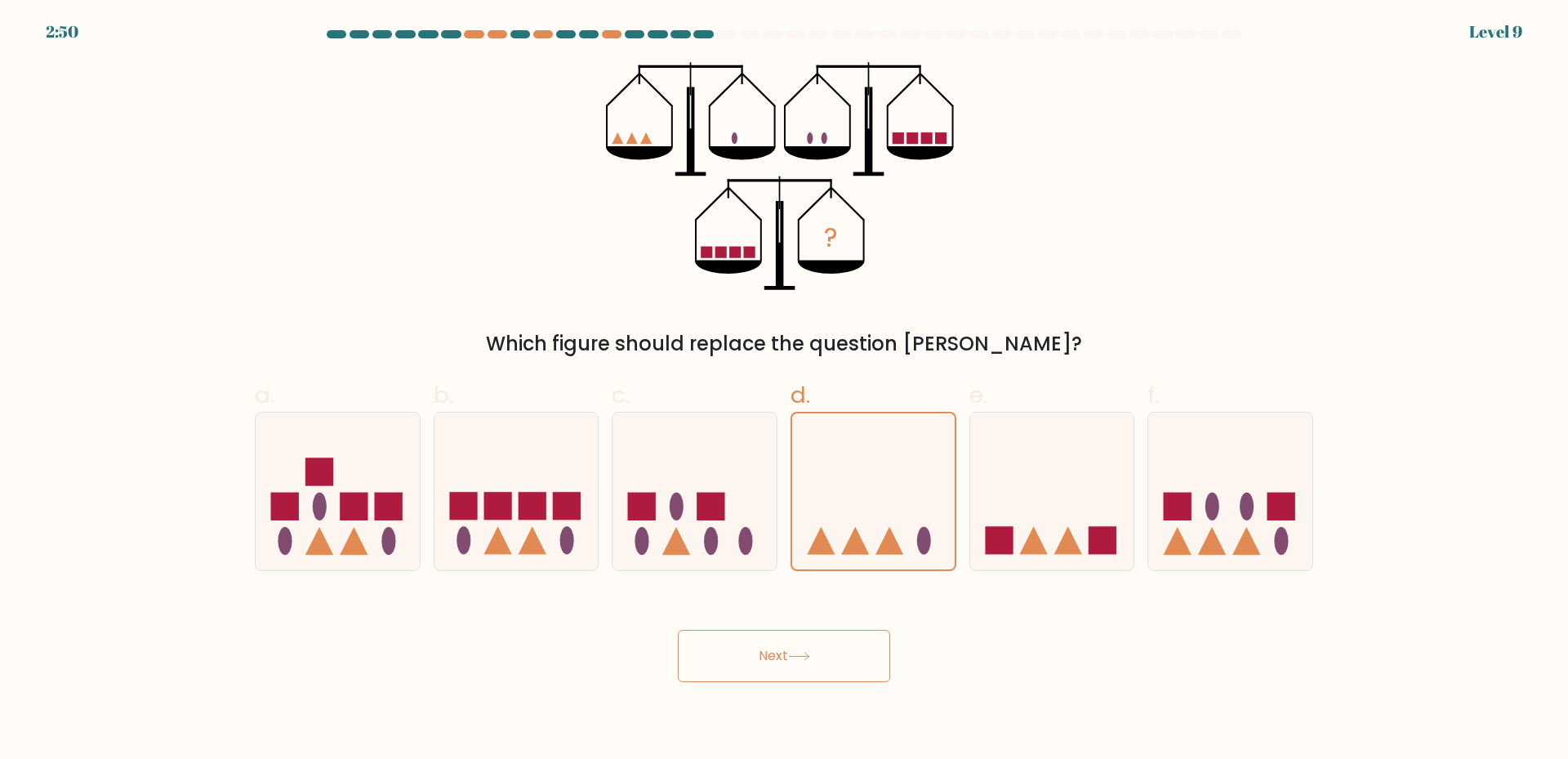
click at [848, 681] on button "Next" at bounding box center [784, 655] width 212 height 52
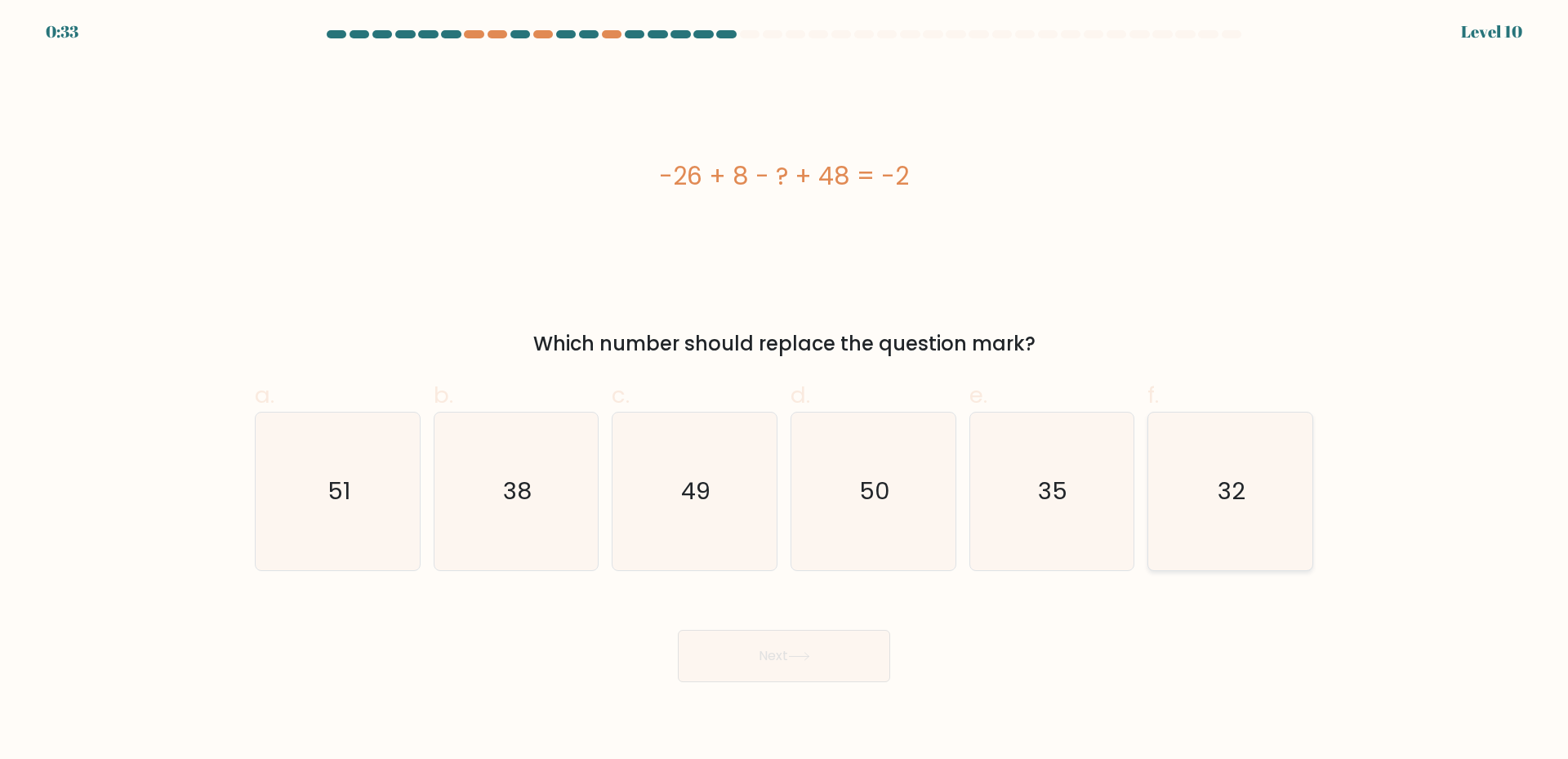
click at [1223, 504] on text "32" at bounding box center [1232, 491] width 28 height 33
click at [785, 390] on input "f. 32" at bounding box center [784, 384] width 1 height 11
radio input "true"
click at [837, 660] on button "Next" at bounding box center [784, 655] width 212 height 52
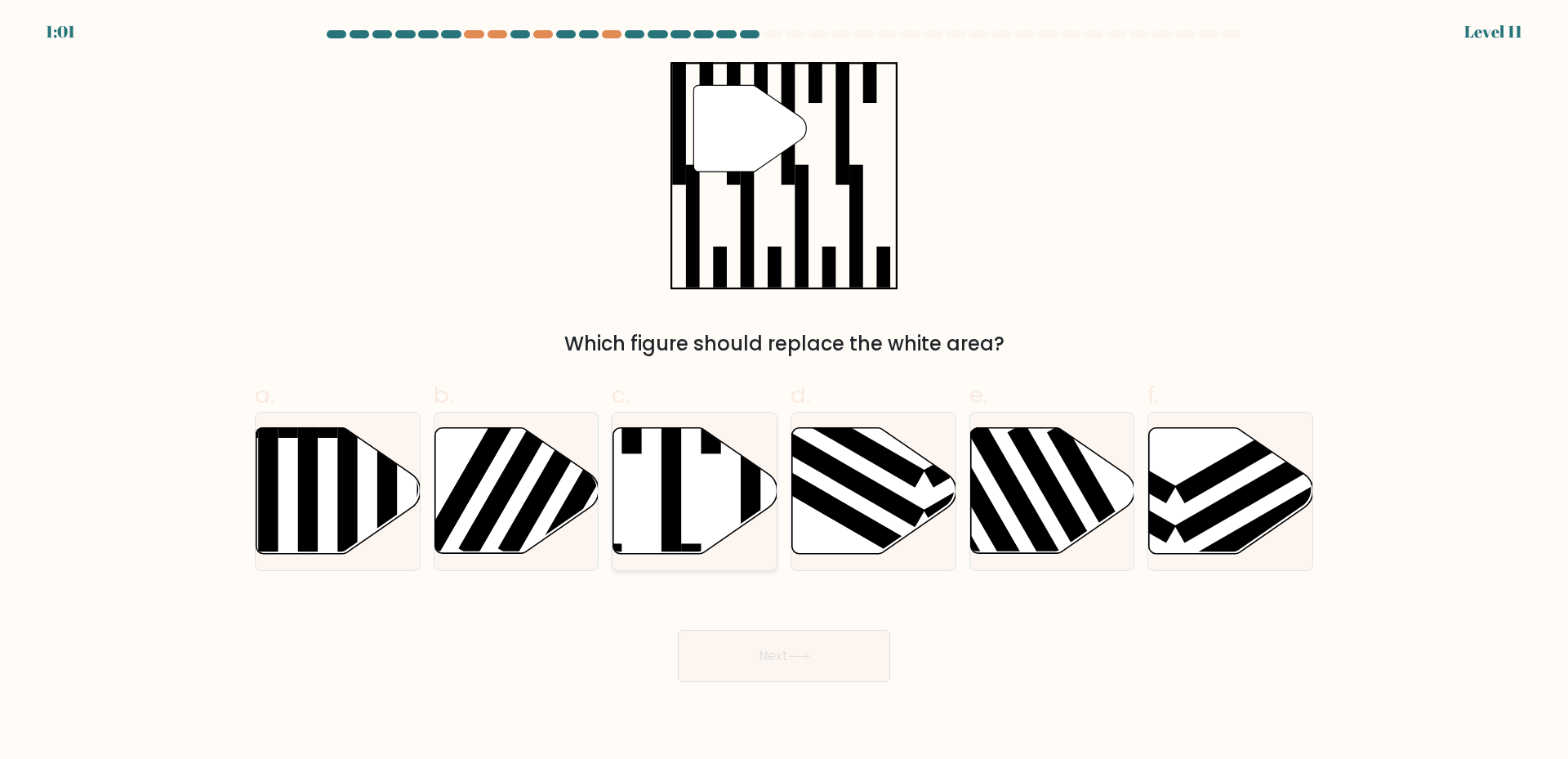
click at [686, 515] on icon at bounding box center [695, 490] width 164 height 126
click at [784, 390] on input "c." at bounding box center [784, 384] width 1 height 11
radio input "true"
click at [838, 649] on button "Next" at bounding box center [784, 655] width 212 height 52
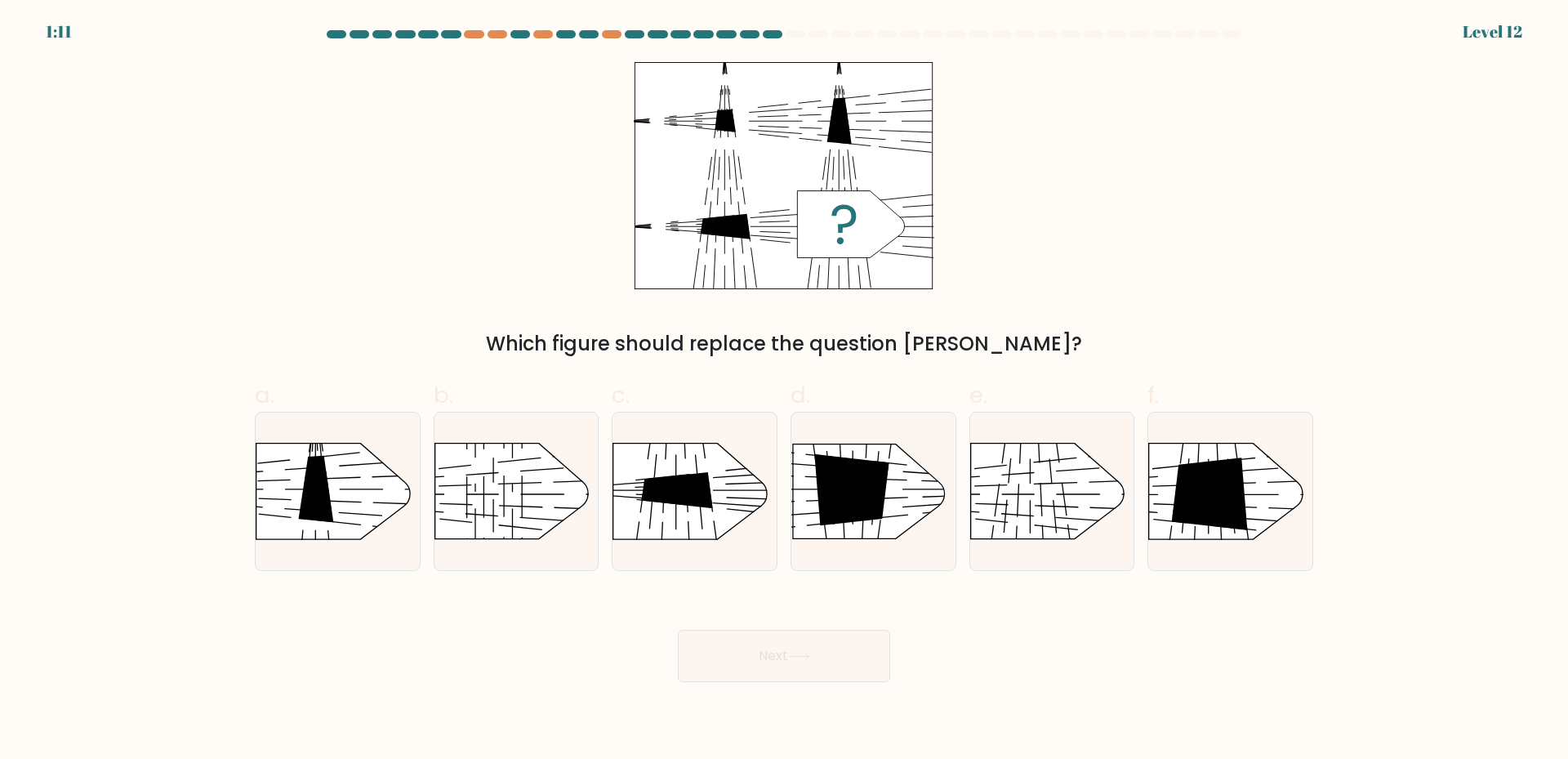
click at [846, 233] on icon at bounding box center [850, 225] width 107 height 67
drag, startPoint x: 1020, startPoint y: 503, endPoint x: 1042, endPoint y: 550, distance: 51.9
click at [1018, 505] on rect at bounding box center [951, 422] width 427 height 325
click at [785, 390] on input "e." at bounding box center [784, 384] width 1 height 11
radio input "true"
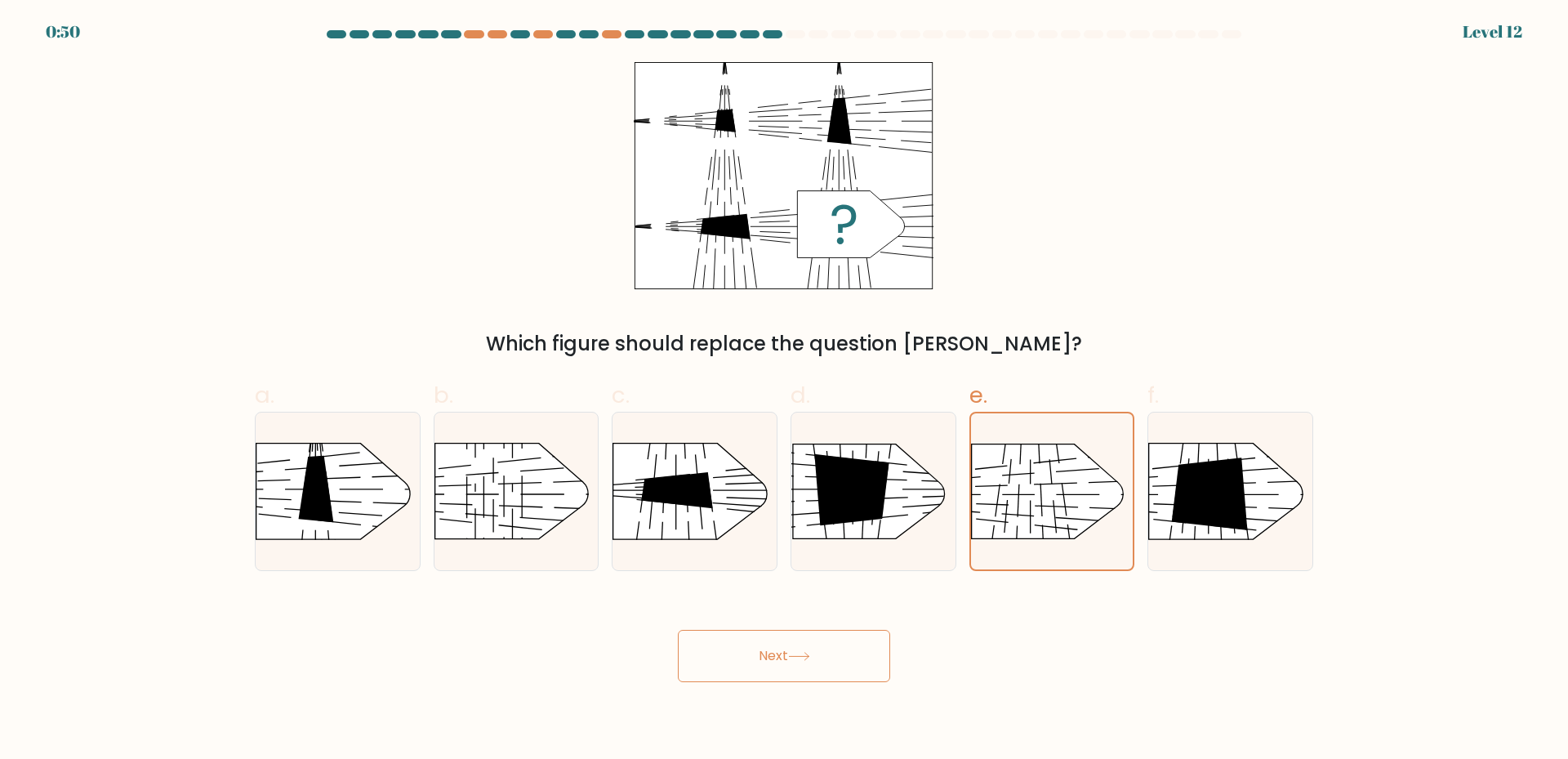
click at [815, 652] on button "Next" at bounding box center [784, 655] width 212 height 52
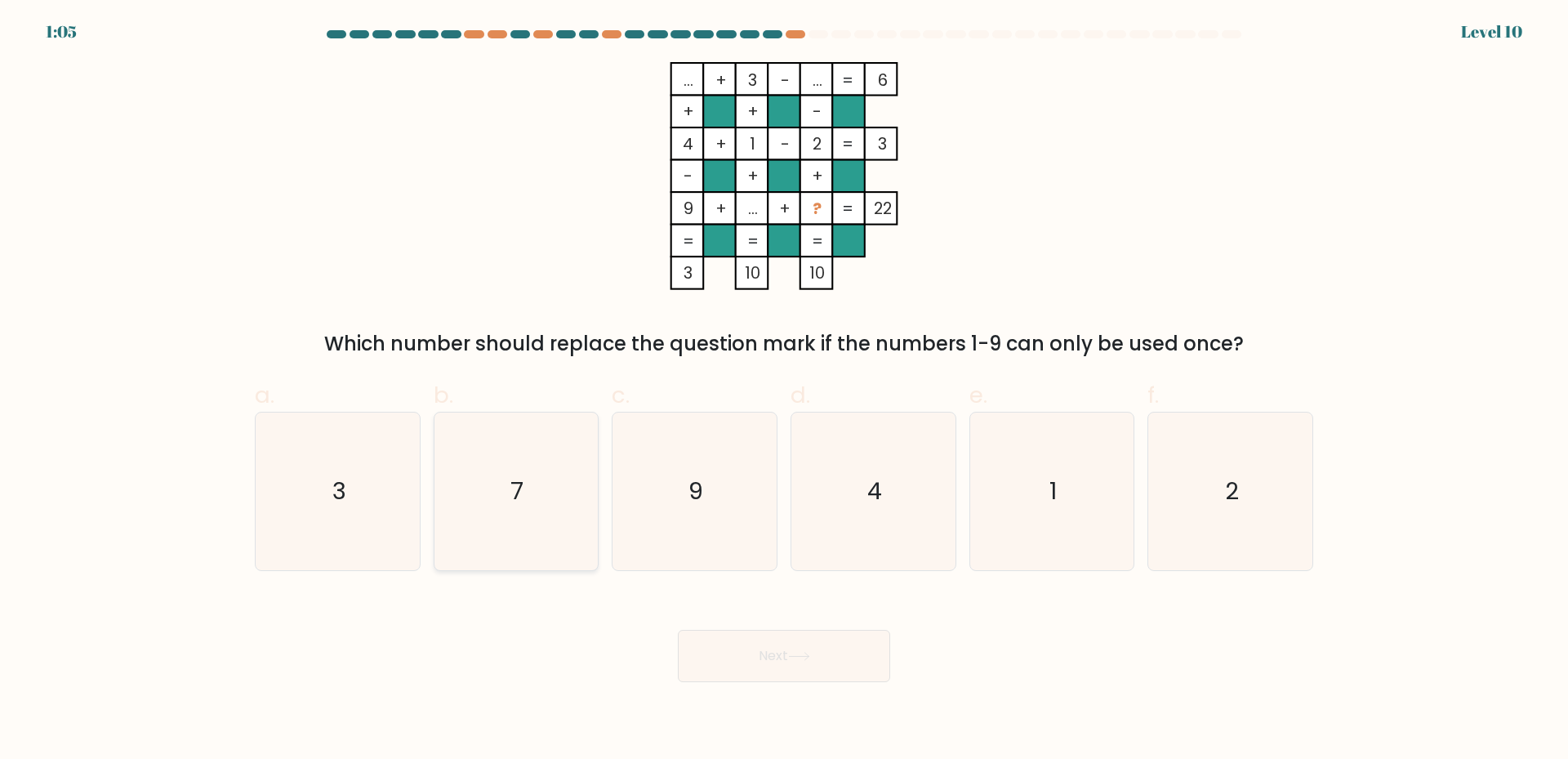
click at [556, 495] on icon "7" at bounding box center [516, 491] width 158 height 158
click at [784, 390] on input "b. 7" at bounding box center [784, 384] width 1 height 11
radio input "true"
click at [741, 657] on button "Next" at bounding box center [784, 655] width 212 height 52
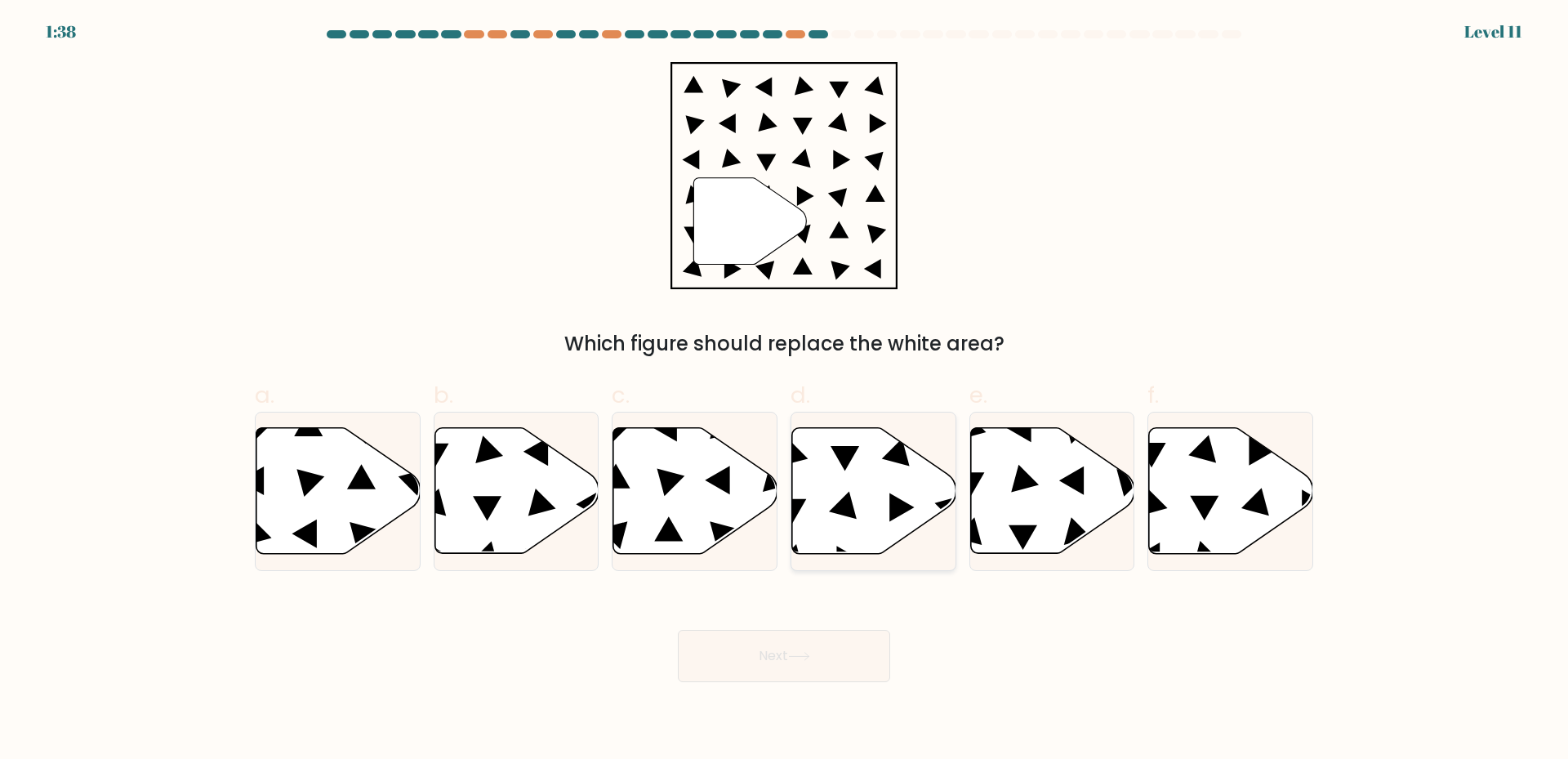
click at [861, 492] on icon at bounding box center [874, 490] width 164 height 126
click at [785, 390] on input "d." at bounding box center [784, 384] width 1 height 11
radio input "true"
click at [810, 651] on icon at bounding box center [798, 655] width 22 height 9
click at [773, 645] on button "Next" at bounding box center [784, 655] width 212 height 52
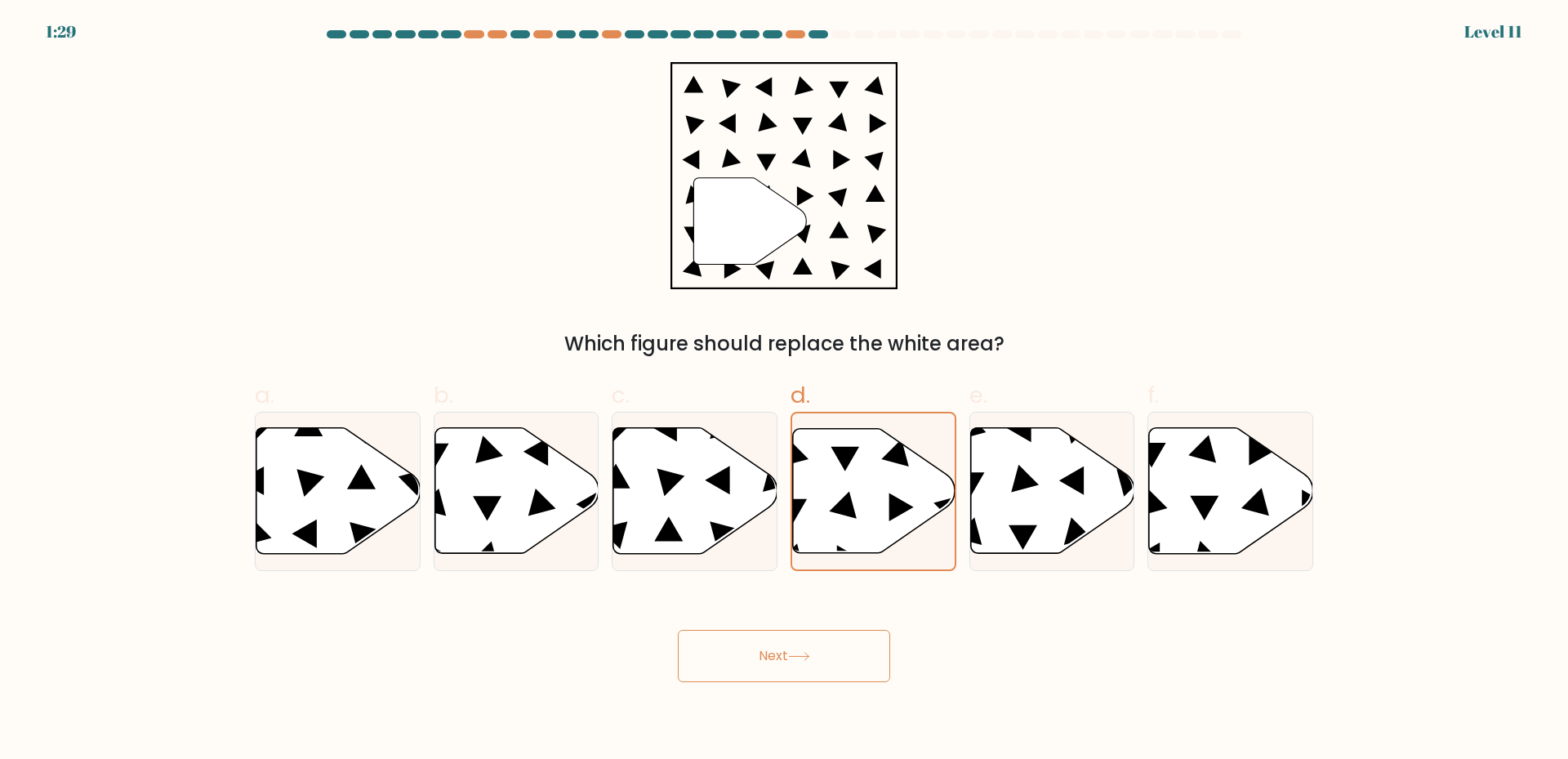
click at [824, 658] on button "Next" at bounding box center [784, 655] width 212 height 52
click at [511, 191] on div "" Which figure should replace the white area?" at bounding box center [784, 210] width 1078 height 297
click at [870, 497] on icon at bounding box center [874, 490] width 162 height 124
click at [785, 390] on input "d." at bounding box center [784, 384] width 1 height 11
click at [810, 652] on icon at bounding box center [798, 655] width 22 height 9
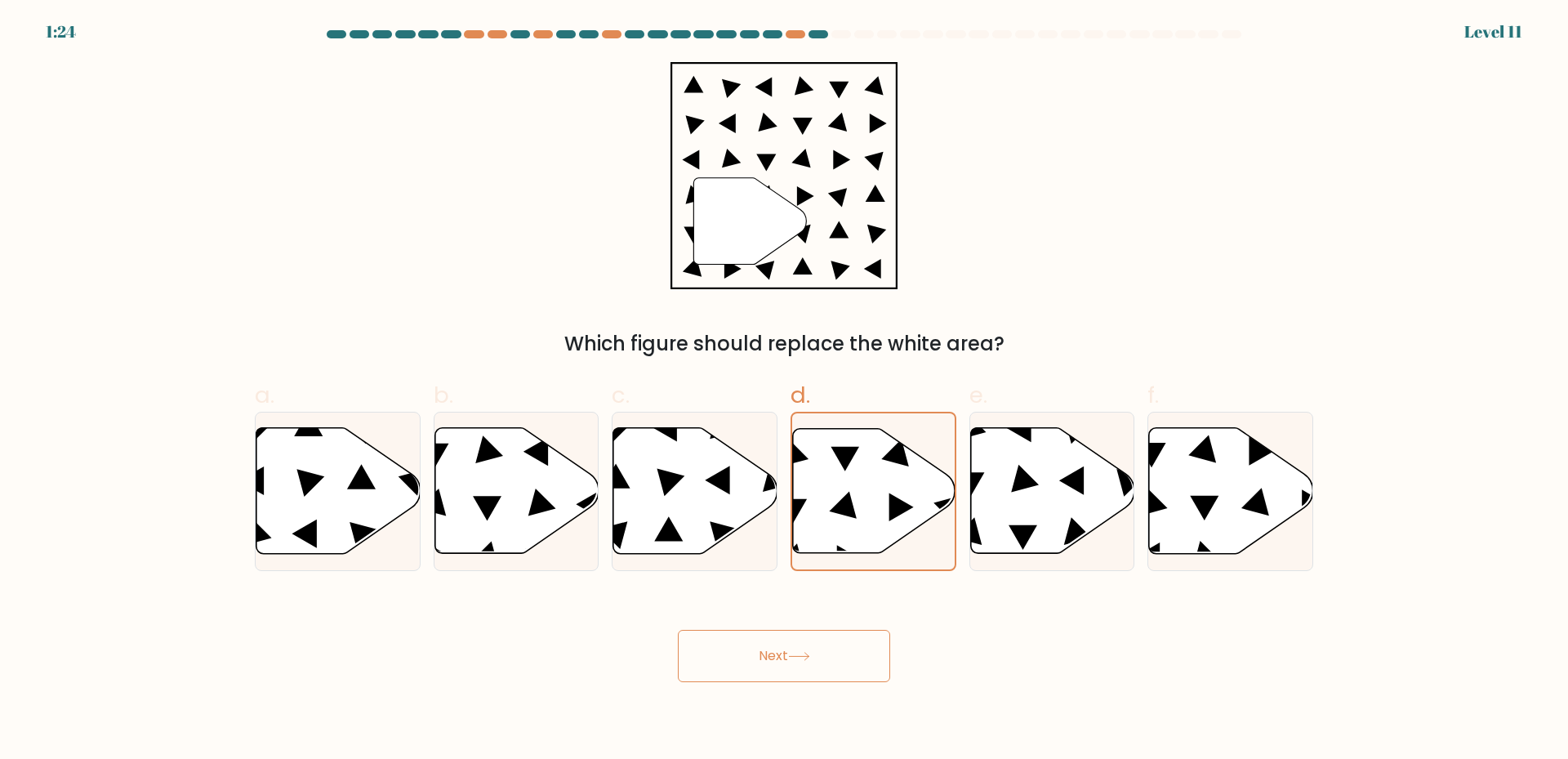
click at [809, 652] on icon at bounding box center [798, 656] width 19 height 8
click at [809, 653] on icon at bounding box center [798, 656] width 19 height 8
click at [827, 660] on button "Next" at bounding box center [784, 655] width 212 height 52
click at [824, 644] on button "Next" at bounding box center [784, 655] width 212 height 52
click at [678, 629] on button "Next" at bounding box center [784, 655] width 212 height 52
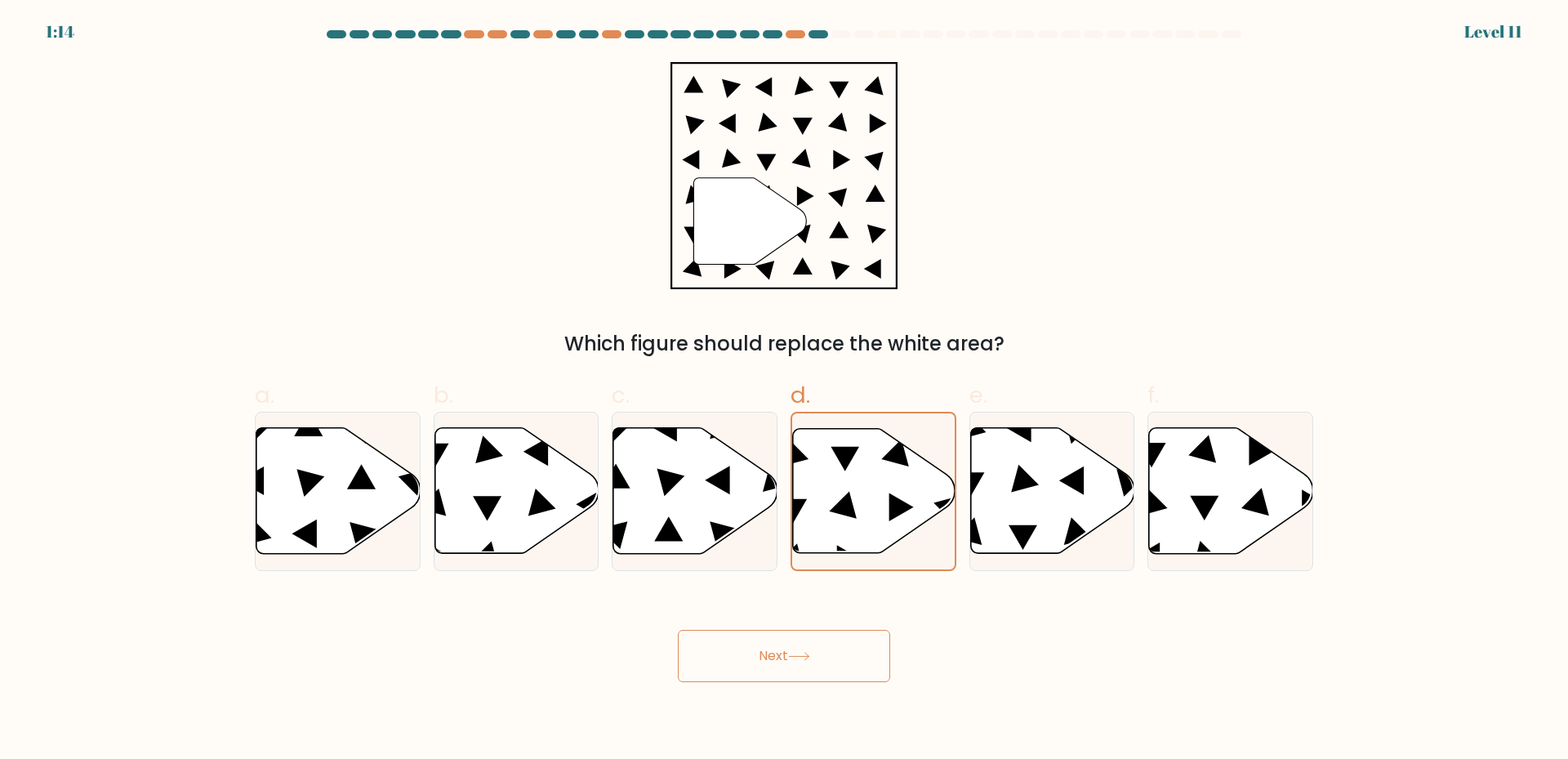
click at [832, 657] on button "Next" at bounding box center [784, 655] width 212 height 52
click at [959, 670] on div "Next" at bounding box center [784, 636] width 1078 height 91
click at [821, 641] on button "Next" at bounding box center [784, 655] width 212 height 52
click at [828, 654] on button "Next" at bounding box center [784, 655] width 212 height 52
click at [1139, 697] on body "1:09 Level 11" at bounding box center [784, 380] width 1568 height 759
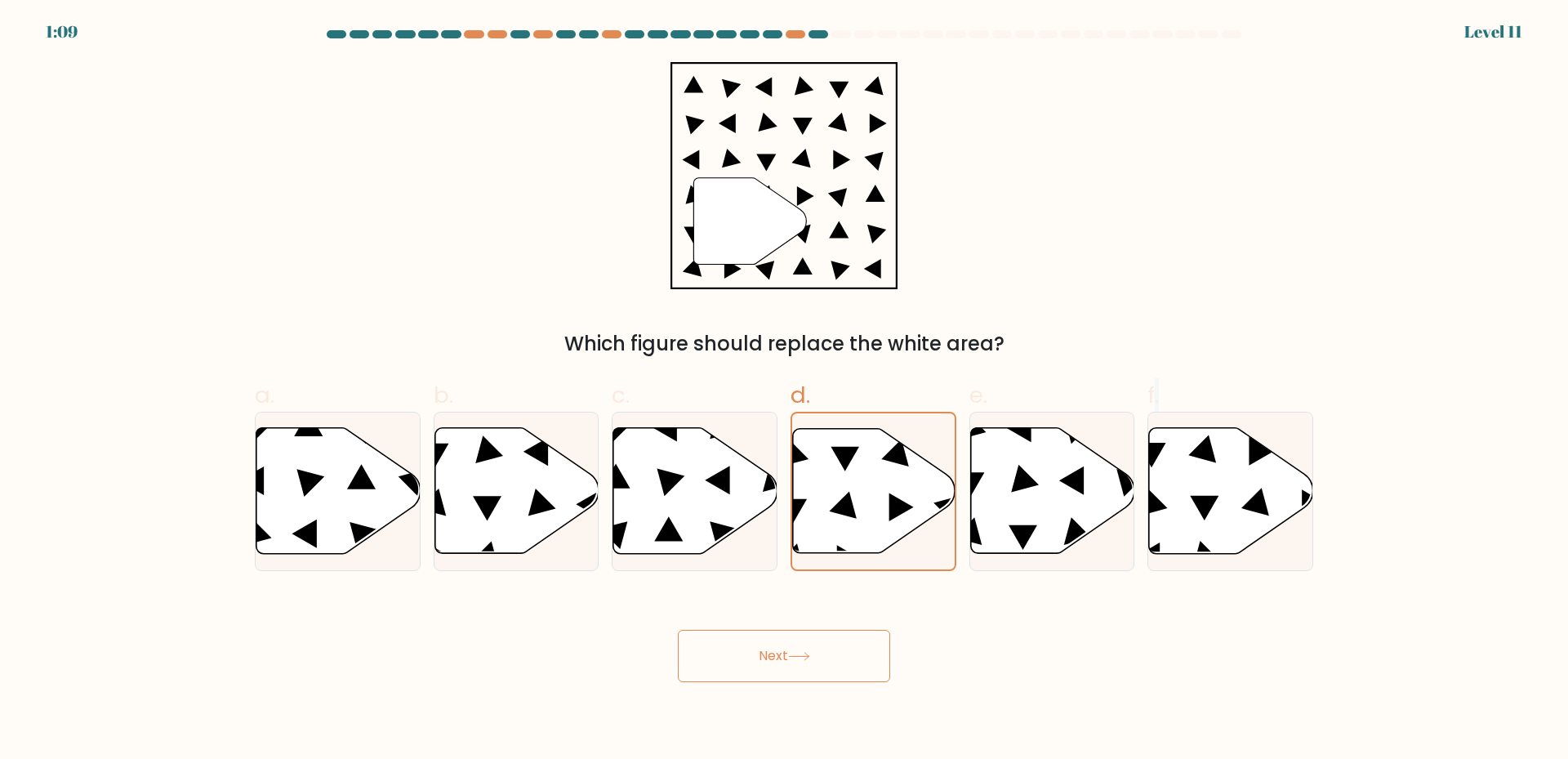
click at [1139, 697] on body "1:09 Level 11" at bounding box center [784, 380] width 1568 height 759
click at [1139, 697] on body "1:08 Level 11" at bounding box center [784, 380] width 1568 height 759
click at [1125, 508] on icon at bounding box center [1052, 490] width 164 height 126
click at [785, 390] on input "e." at bounding box center [784, 384] width 1 height 11
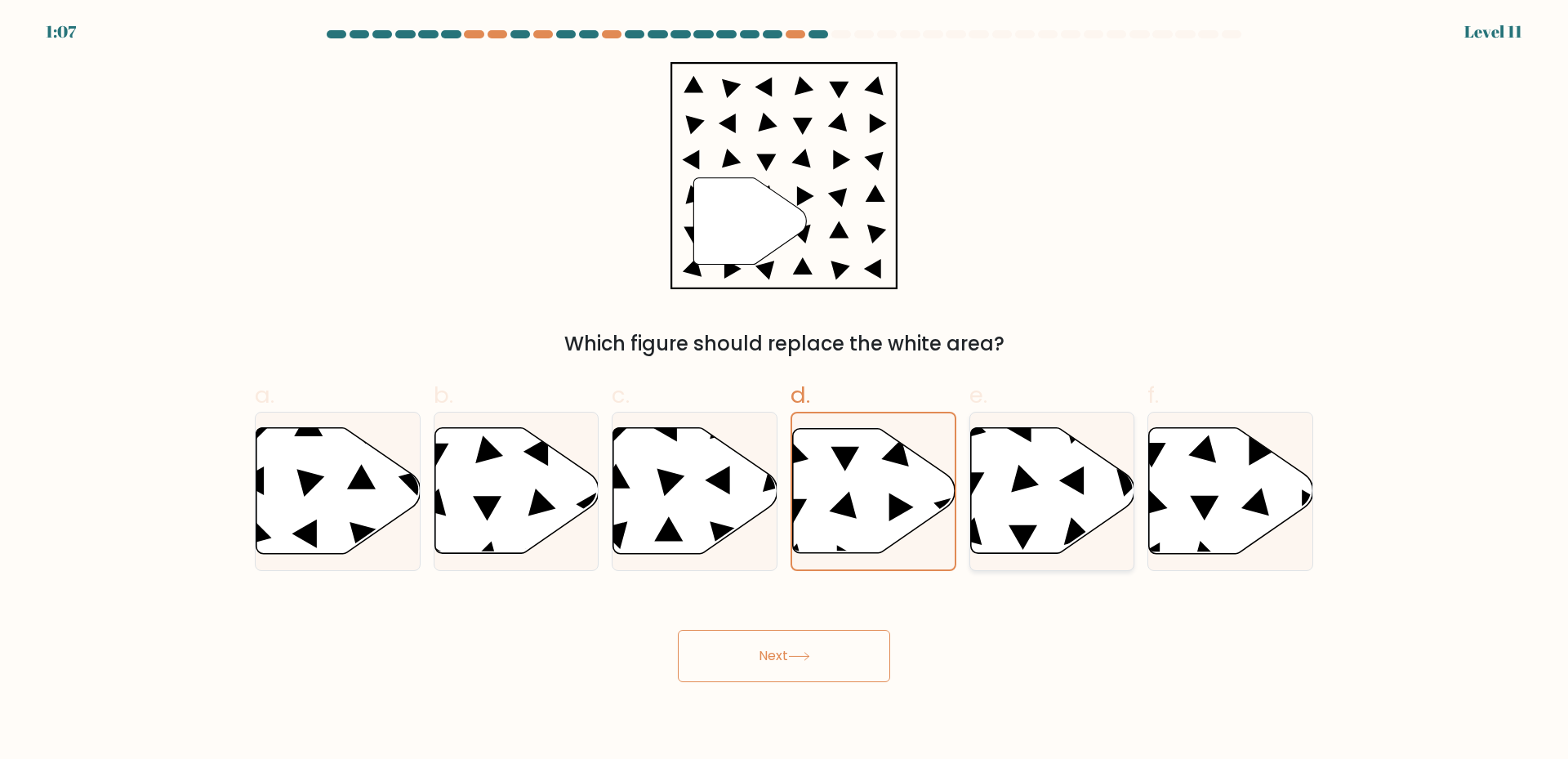
radio input "true"
click at [845, 518] on icon at bounding box center [874, 490] width 164 height 126
click at [785, 390] on input "d." at bounding box center [784, 384] width 1 height 11
radio input "true"
click at [840, 640] on button "Next" at bounding box center [784, 655] width 212 height 52
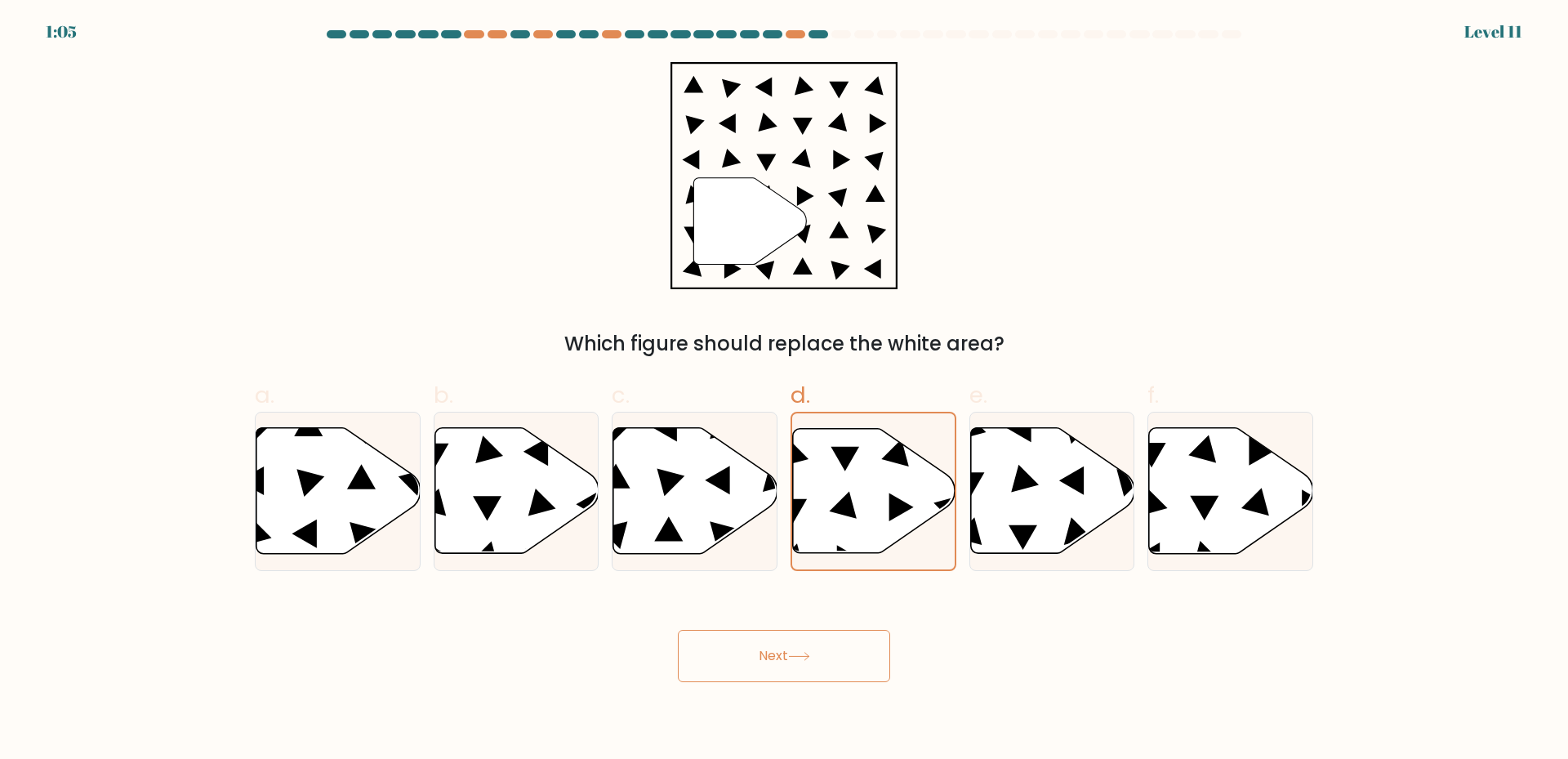
click at [862, 658] on button "Next" at bounding box center [784, 655] width 212 height 52
click at [781, 657] on button "Next" at bounding box center [784, 655] width 212 height 52
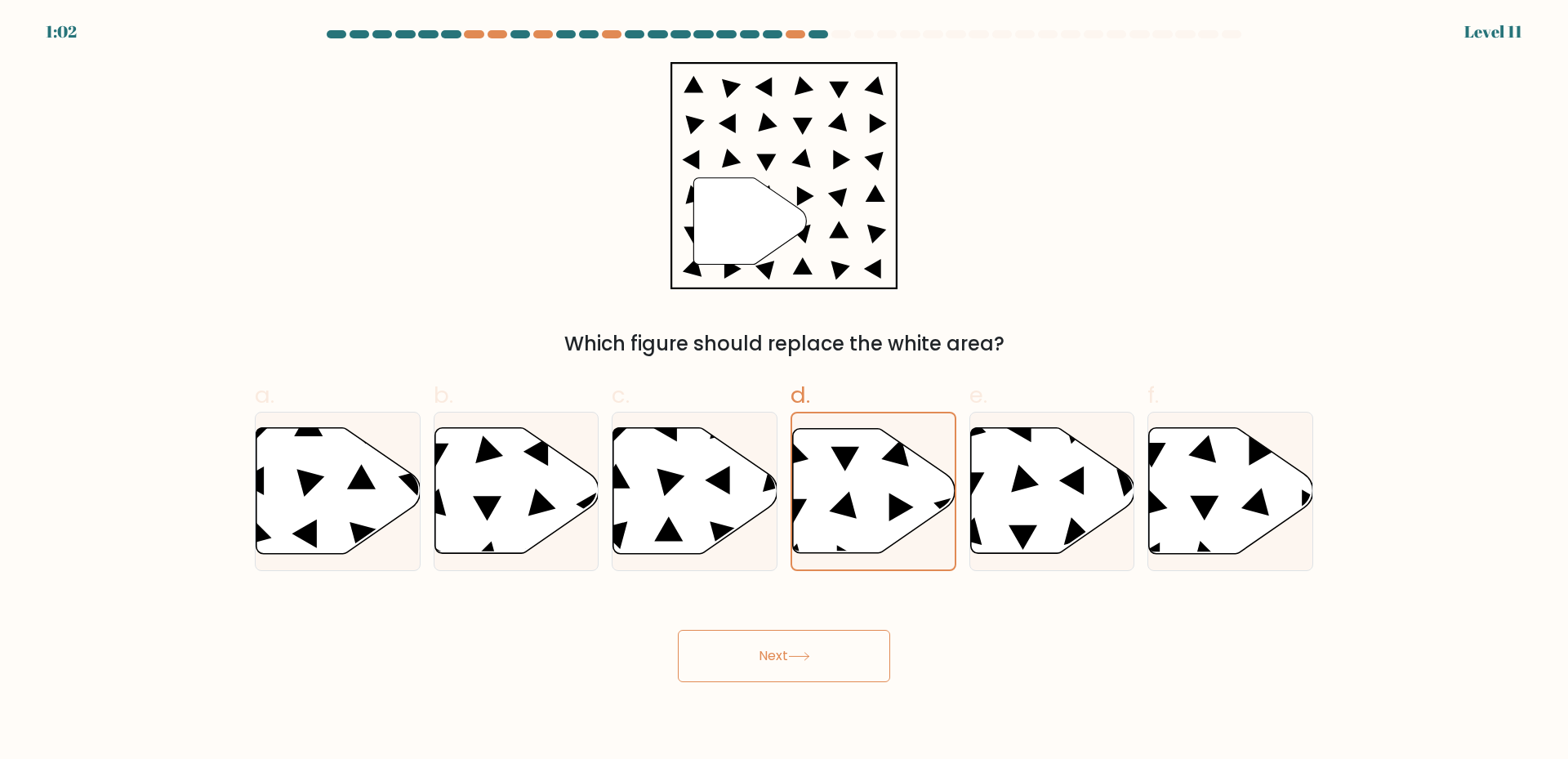
click at [781, 657] on button "Next" at bounding box center [784, 655] width 212 height 52
click at [379, 102] on div "" Which figure should replace the white area?" at bounding box center [784, 210] width 1078 height 297
click at [832, 668] on button "Next" at bounding box center [784, 655] width 212 height 52
click at [832, 666] on button "Next" at bounding box center [784, 655] width 212 height 52
click at [774, 178] on icon """ at bounding box center [784, 176] width 228 height 228
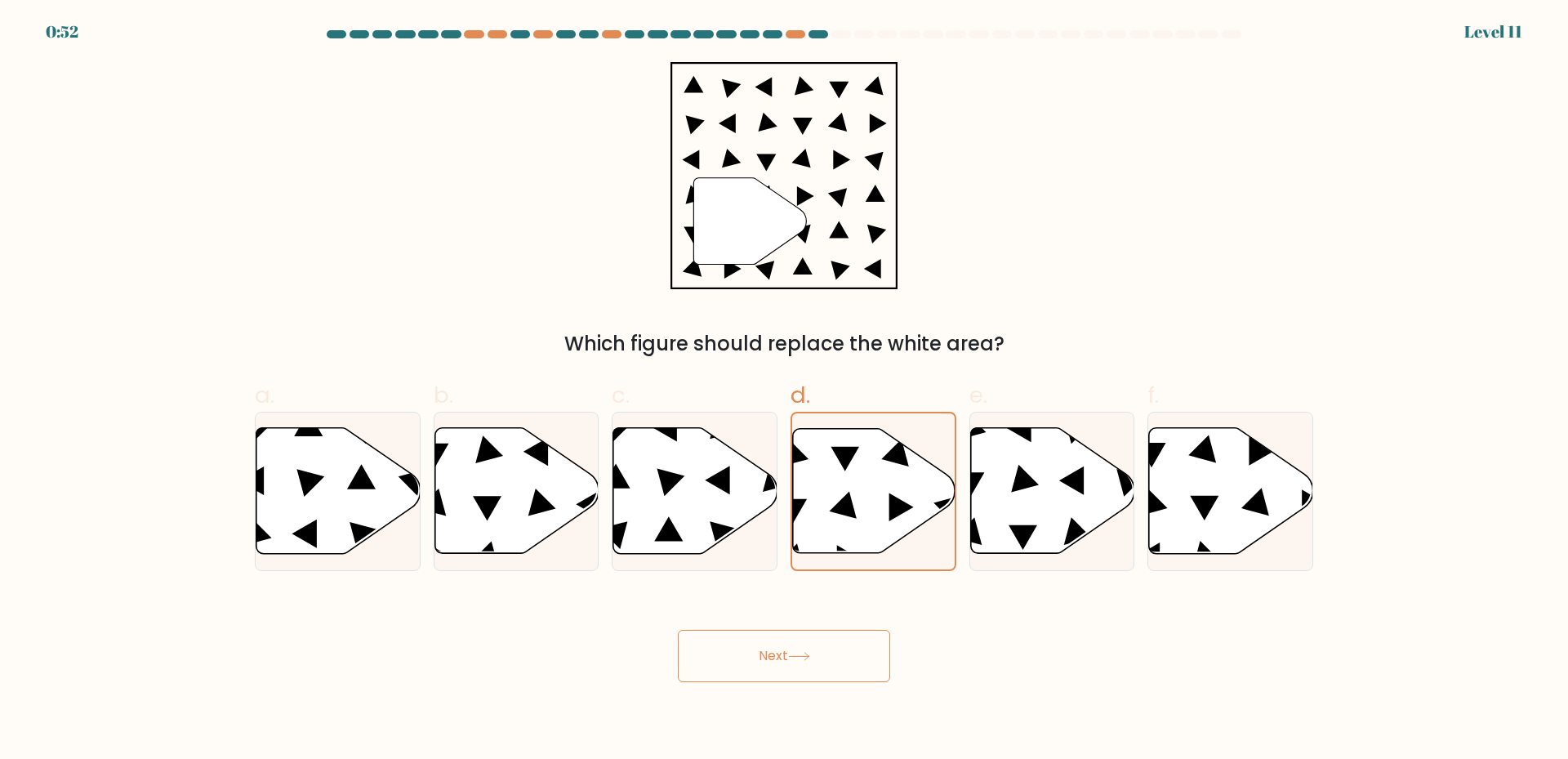
click at [761, 214] on icon at bounding box center [749, 221] width 112 height 86
click at [776, 665] on button "Next" at bounding box center [784, 655] width 212 height 52
click at [776, 663] on button "Next" at bounding box center [784, 655] width 212 height 52
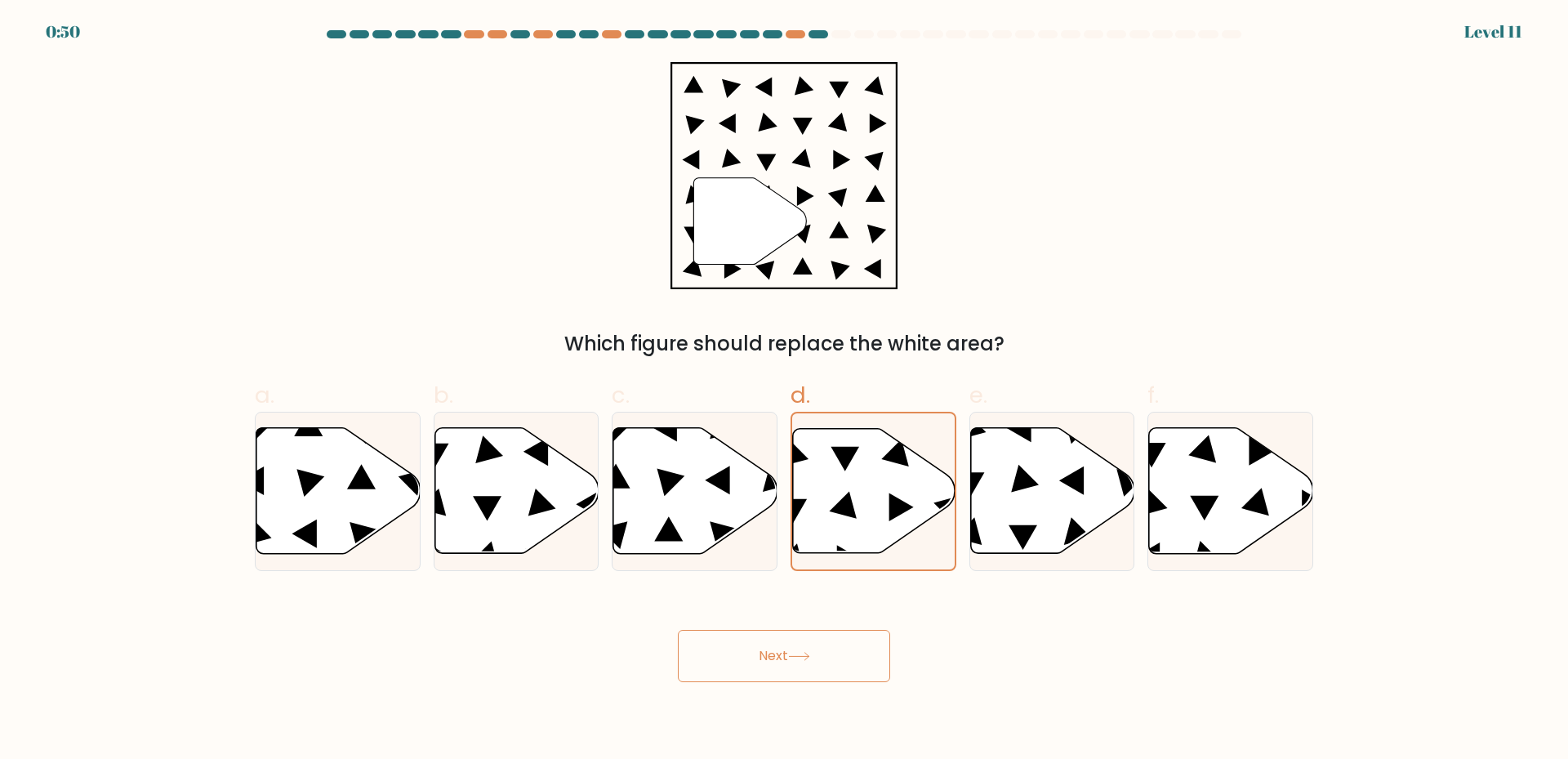
click at [776, 663] on button "Next" at bounding box center [784, 655] width 212 height 52
click at [845, 662] on button "Next" at bounding box center [784, 655] width 212 height 52
click at [874, 504] on icon at bounding box center [874, 490] width 164 height 126
click at [785, 390] on input "d." at bounding box center [784, 384] width 1 height 11
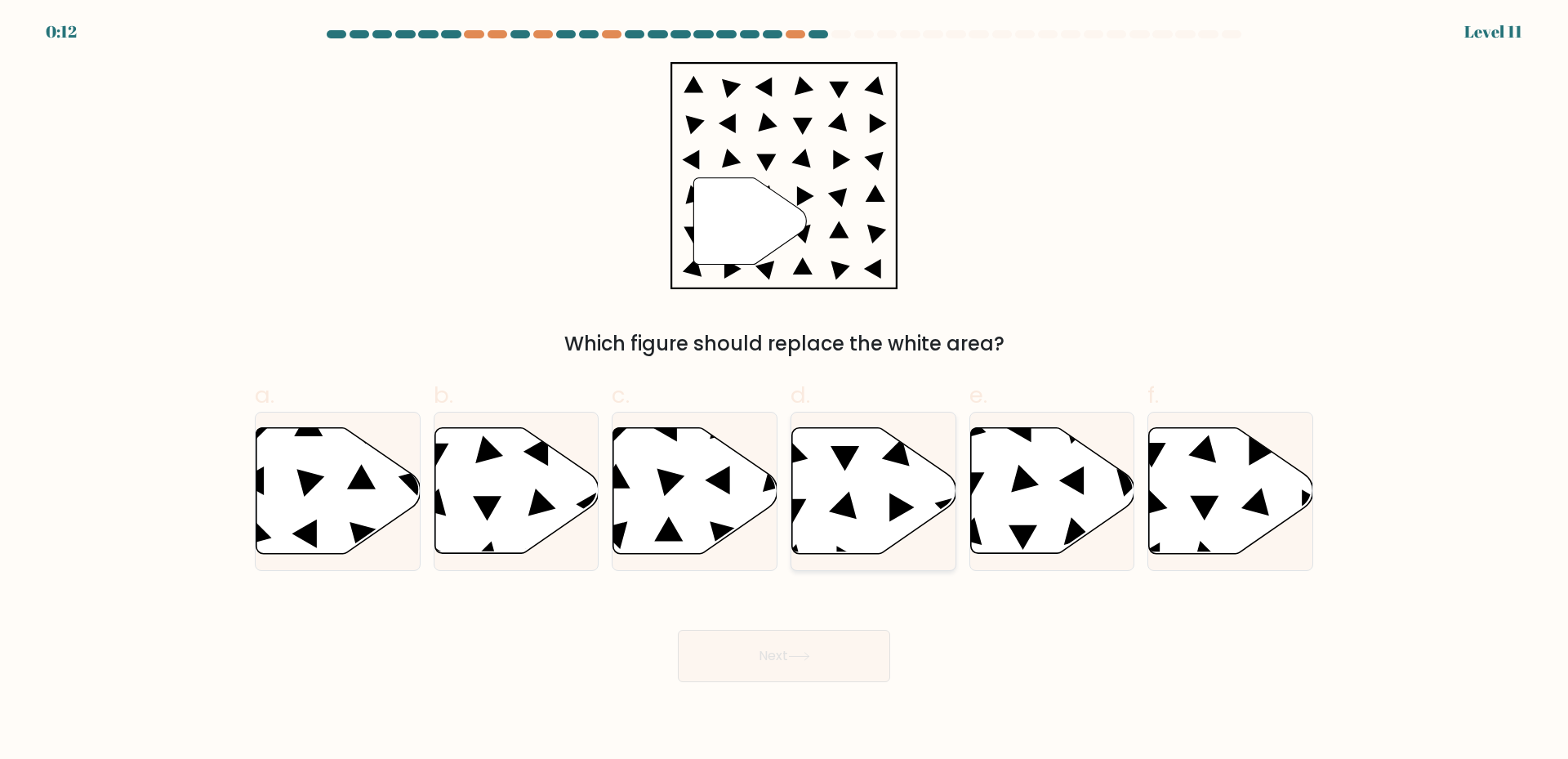
radio input "true"
click at [825, 651] on button "Next" at bounding box center [784, 655] width 212 height 52
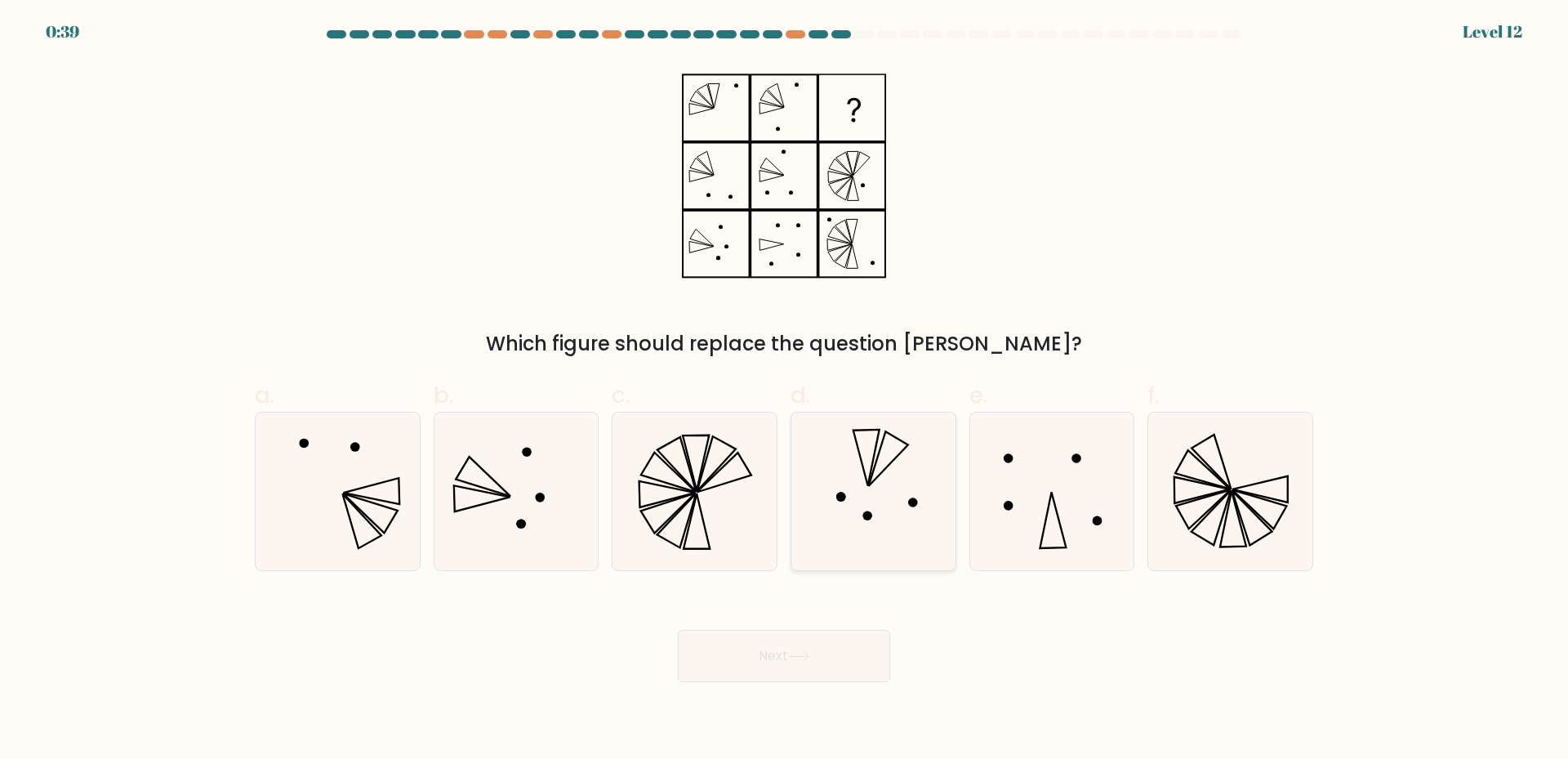
click at [886, 502] on icon at bounding box center [873, 491] width 158 height 158
click at [785, 390] on input "d." at bounding box center [784, 384] width 1 height 11
radio input "true"
click at [786, 671] on button "Next" at bounding box center [784, 655] width 212 height 52
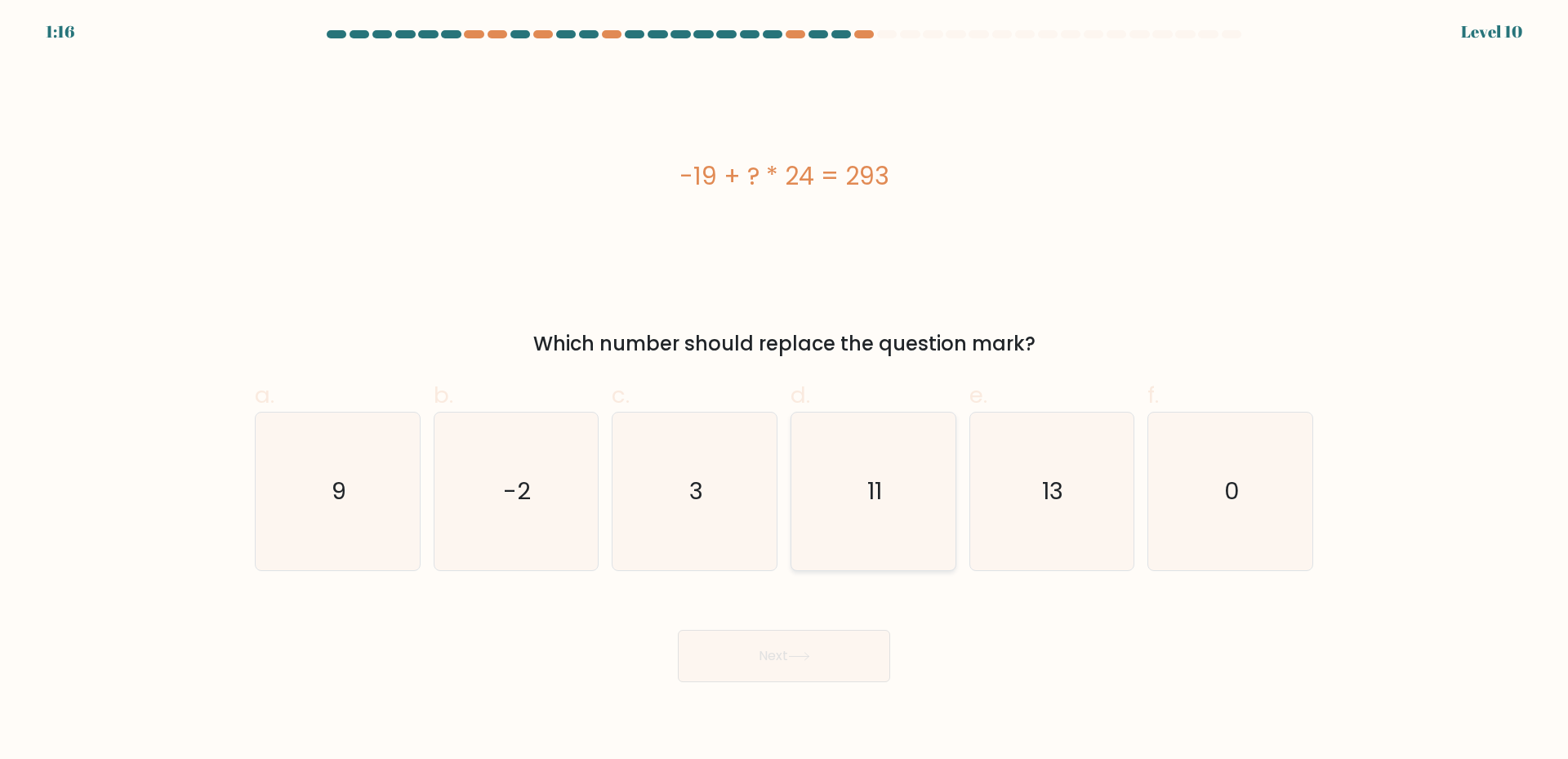
click at [843, 477] on icon "11" at bounding box center [873, 491] width 158 height 158
click at [785, 390] on input "d. 11" at bounding box center [784, 384] width 1 height 11
radio input "true"
click at [831, 658] on button "Next" at bounding box center [784, 655] width 212 height 52
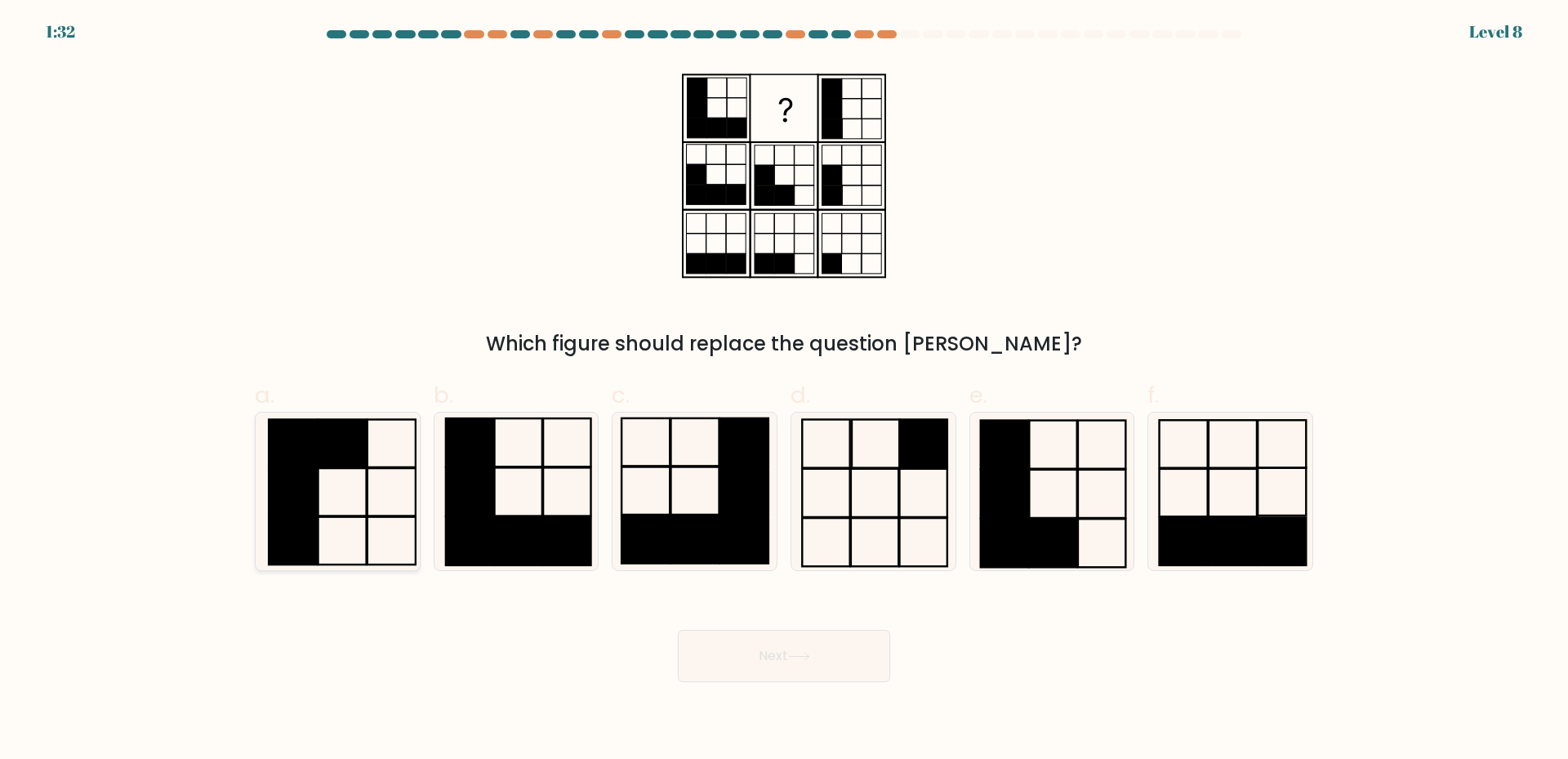
click at [352, 542] on icon at bounding box center [338, 491] width 158 height 158
click at [784, 390] on input "a." at bounding box center [784, 384] width 1 height 11
radio input "true"
click at [805, 669] on button "Next" at bounding box center [784, 655] width 212 height 52
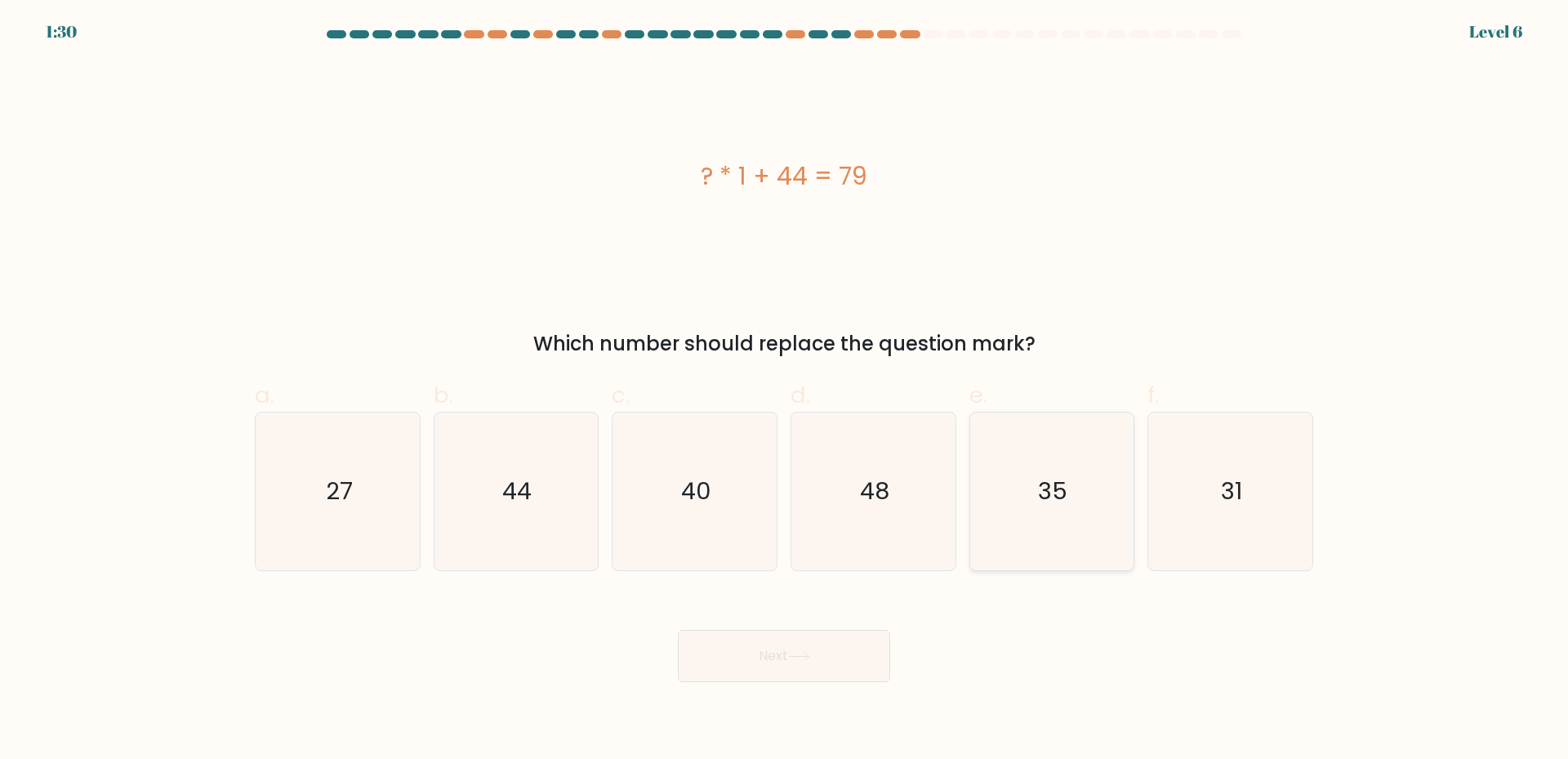
click at [1052, 477] on text "35" at bounding box center [1053, 491] width 30 height 33
click at [785, 390] on input "e. 35" at bounding box center [784, 384] width 1 height 11
radio input "true"
drag, startPoint x: 800, startPoint y: 653, endPoint x: 817, endPoint y: 668, distance: 22.7
click at [801, 655] on icon at bounding box center [798, 655] width 22 height 9
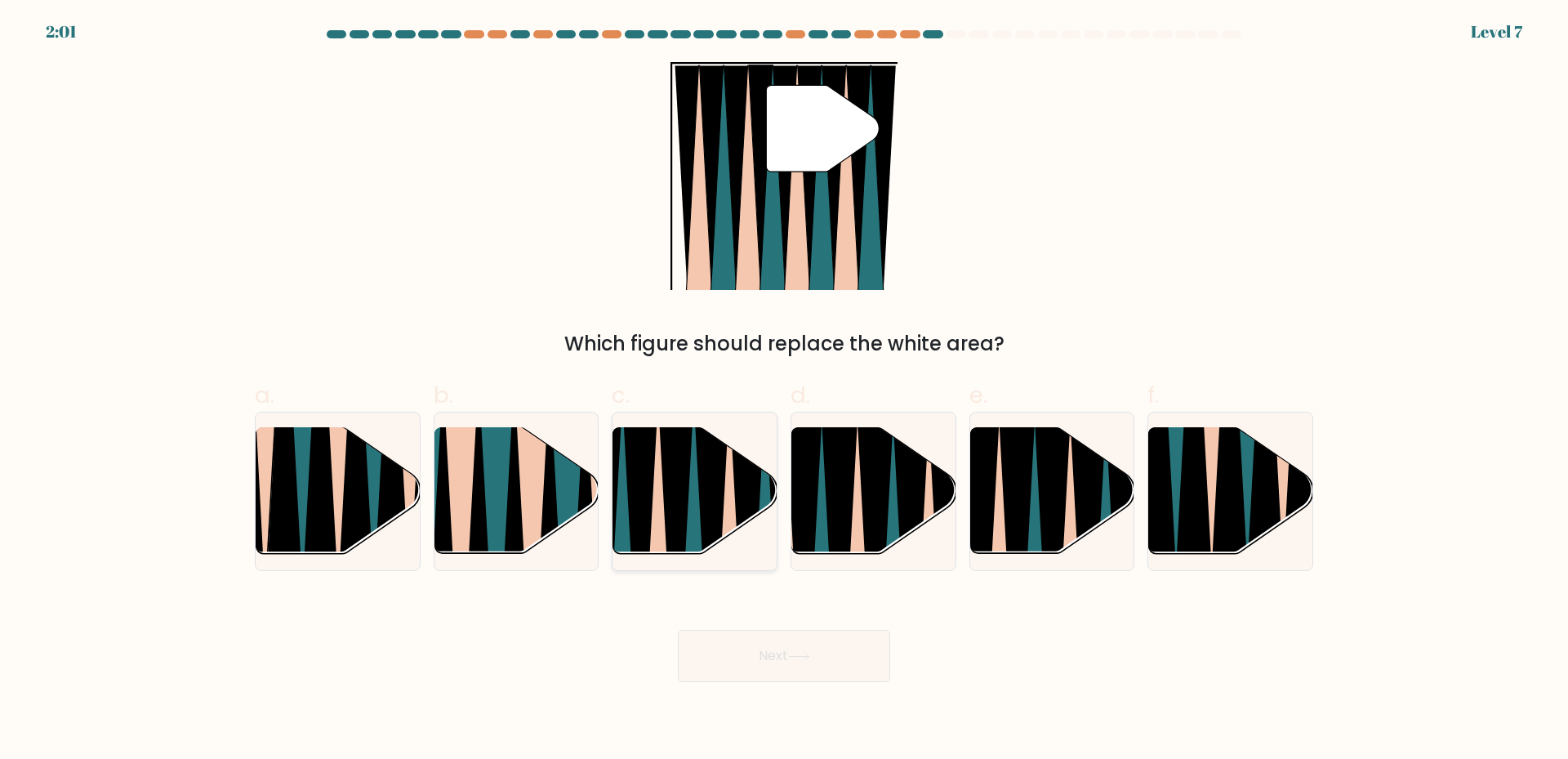
click at [678, 516] on icon at bounding box center [676, 563] width 36 height 328
click at [784, 390] on input "c." at bounding box center [784, 384] width 1 height 11
radio input "true"
click at [828, 674] on button "Next" at bounding box center [784, 655] width 212 height 52
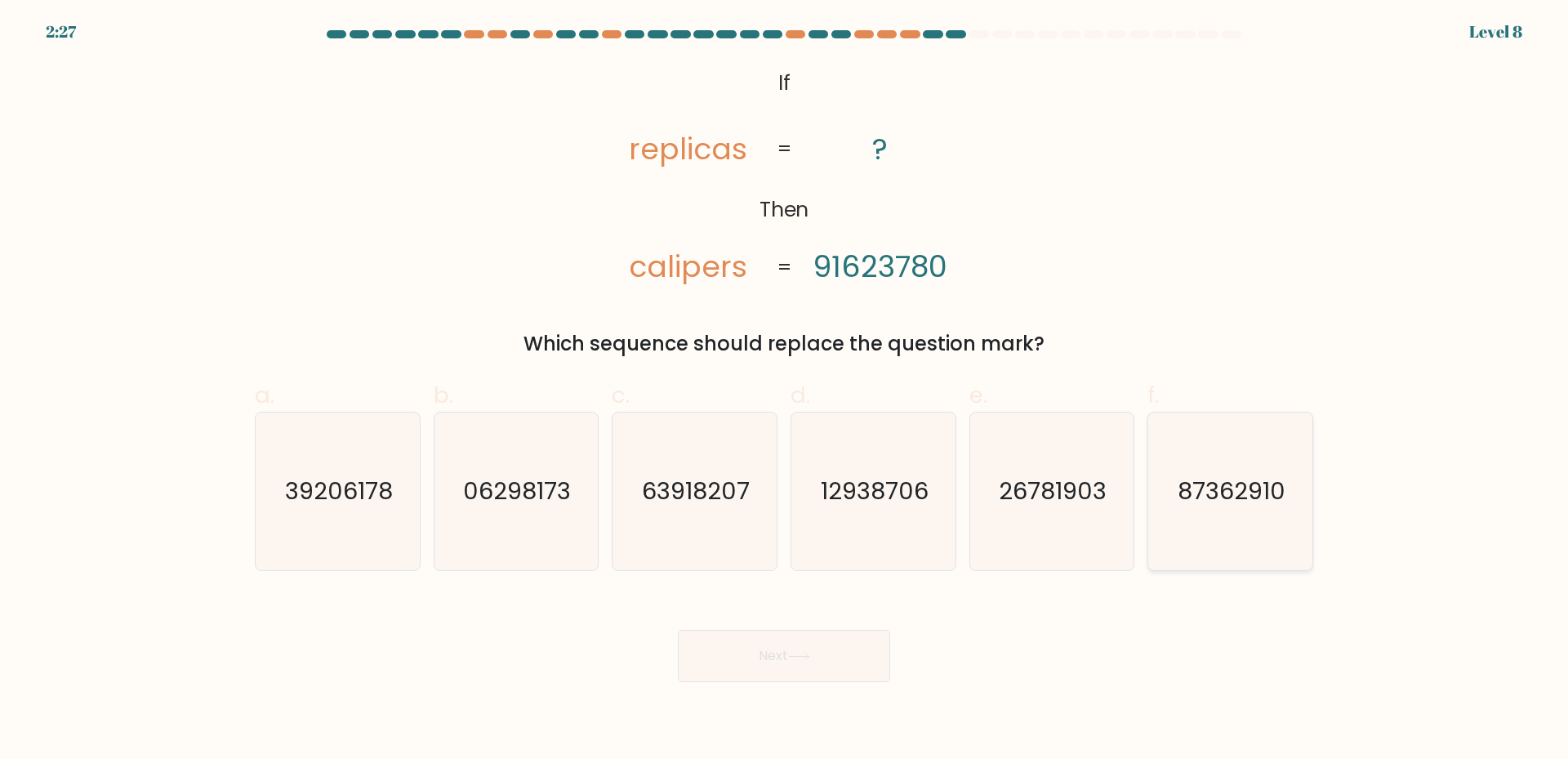
click at [1242, 506] on text "87362910" at bounding box center [1233, 491] width 108 height 33
click at [785, 390] on input "f. 87362910" at bounding box center [784, 384] width 1 height 11
radio input "true"
click at [805, 661] on icon at bounding box center [798, 655] width 22 height 9
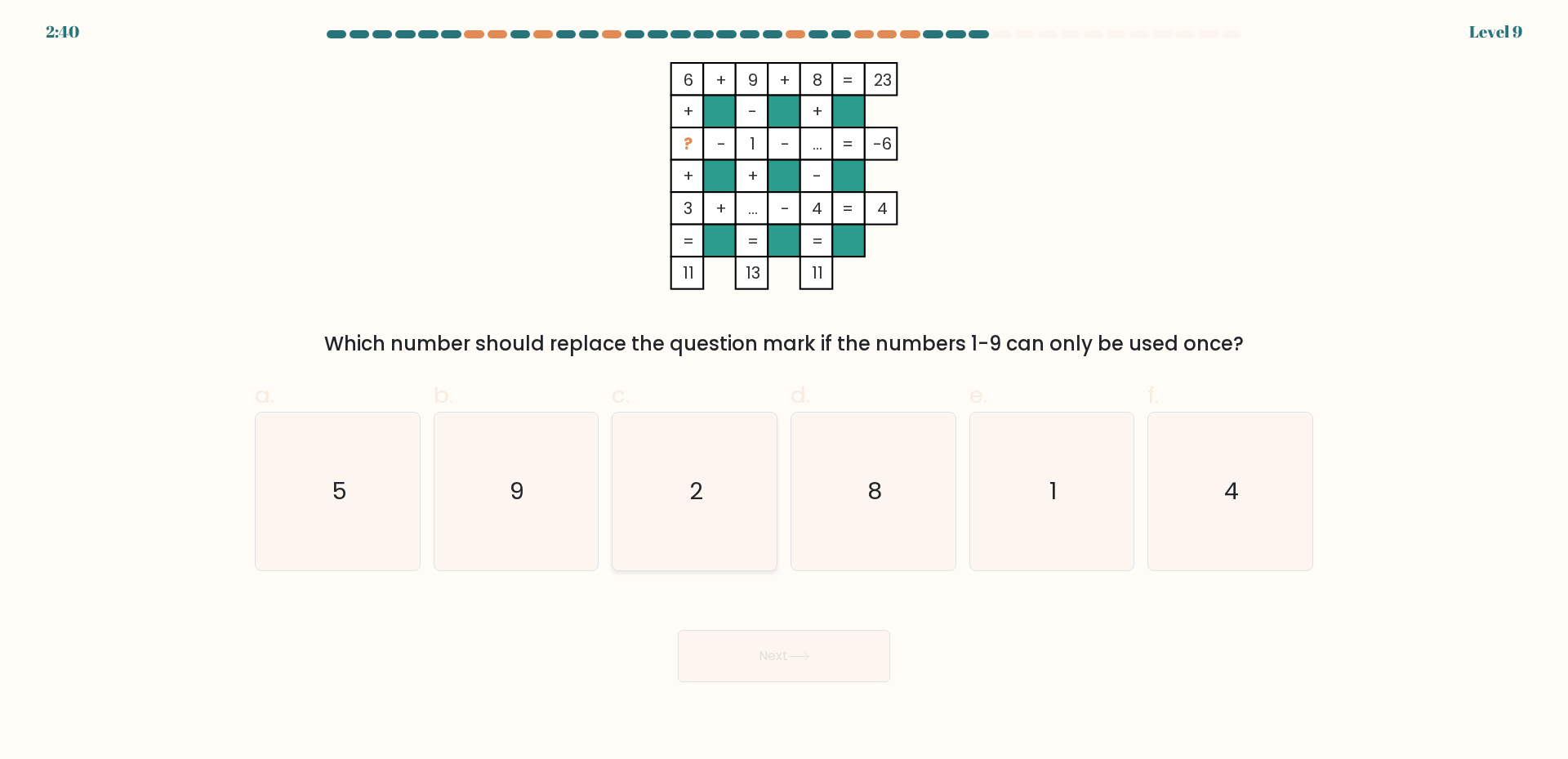
drag, startPoint x: 723, startPoint y: 520, endPoint x: 741, endPoint y: 559, distance: 43.0
click at [723, 520] on icon "2" at bounding box center [695, 491] width 158 height 158
click at [784, 390] on input "c. 2" at bounding box center [784, 384] width 1 height 11
radio input "true"
click at [797, 641] on button "Next" at bounding box center [784, 655] width 212 height 52
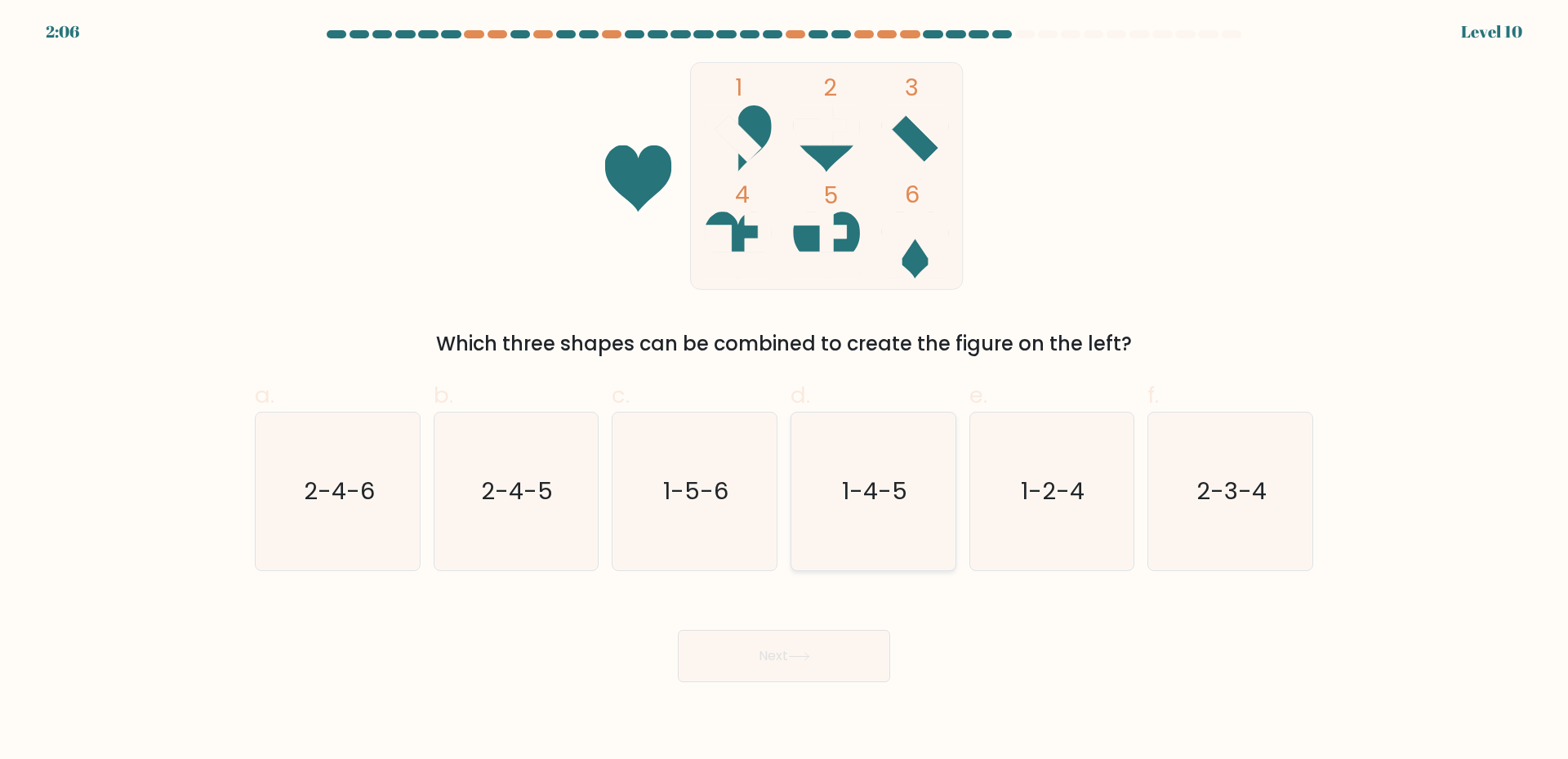
click at [897, 526] on icon "1-4-5" at bounding box center [873, 491] width 158 height 158
click at [785, 390] on input "d. 1-4-5" at bounding box center [784, 384] width 1 height 11
radio input "true"
click at [848, 661] on button "Next" at bounding box center [784, 655] width 212 height 52
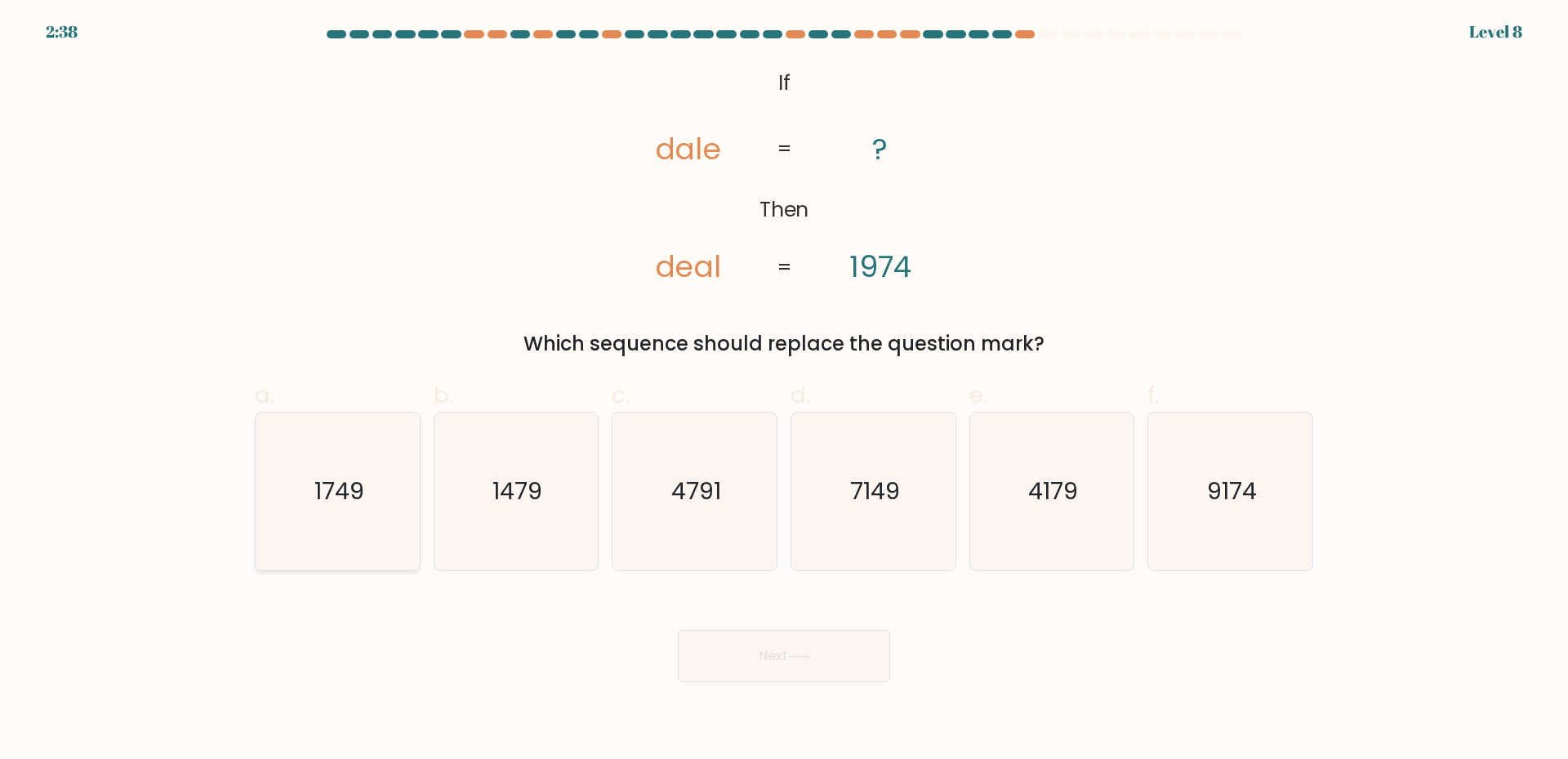
click at [377, 529] on icon "1749" at bounding box center [338, 491] width 158 height 158
click at [784, 390] on input "a. 1749" at bounding box center [784, 384] width 1 height 11
radio input "true"
click at [785, 664] on button "Next" at bounding box center [784, 655] width 212 height 52
click at [842, 667] on button "Next" at bounding box center [784, 655] width 212 height 52
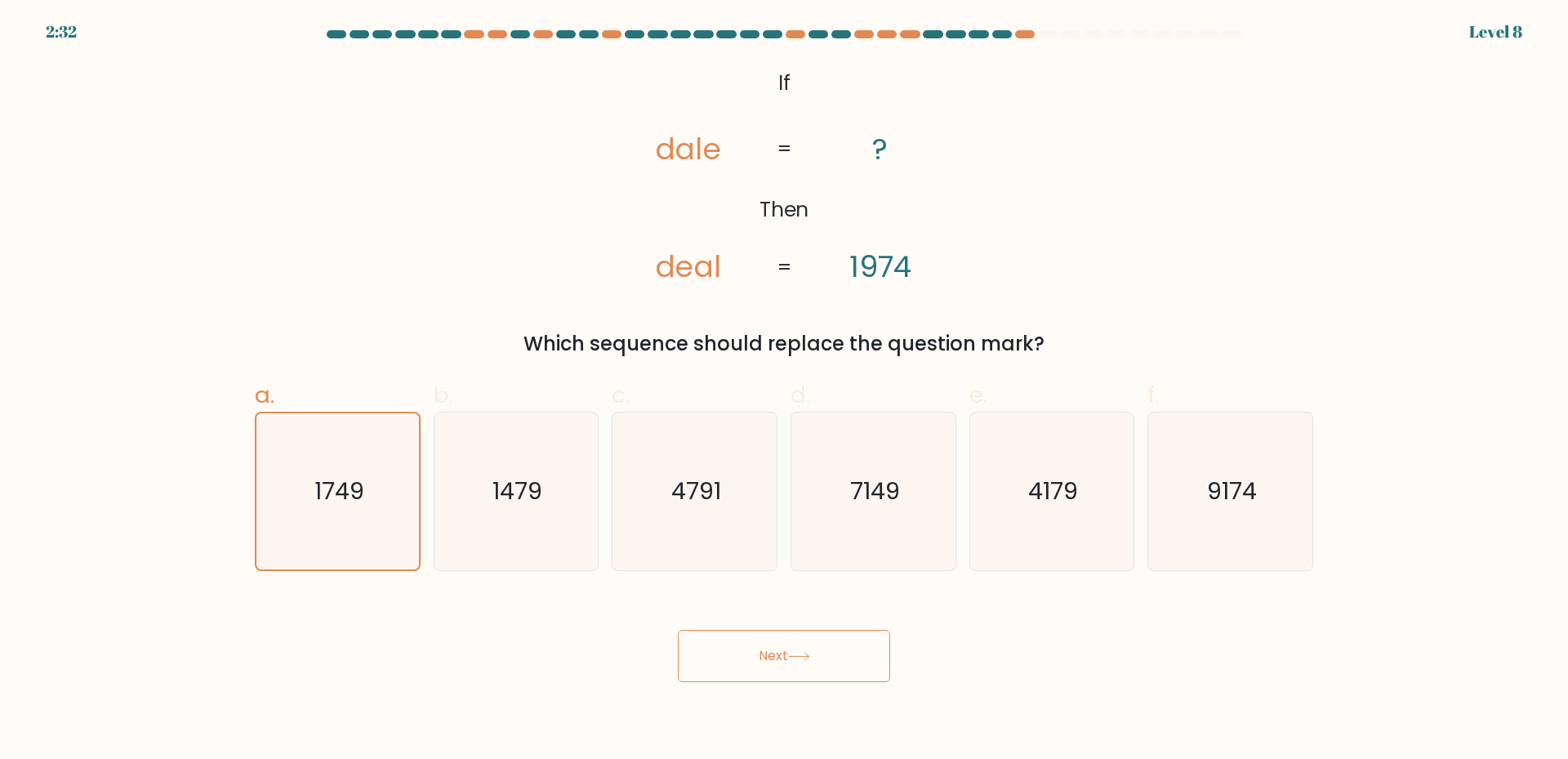
click at [746, 661] on button "Next" at bounding box center [784, 655] width 212 height 52
click at [810, 645] on button "Next" at bounding box center [784, 655] width 212 height 52
click at [874, 267] on tspan "1974" at bounding box center [880, 267] width 62 height 41
click at [796, 653] on icon at bounding box center [798, 655] width 22 height 9
click at [345, 482] on text "1749" at bounding box center [339, 491] width 50 height 33
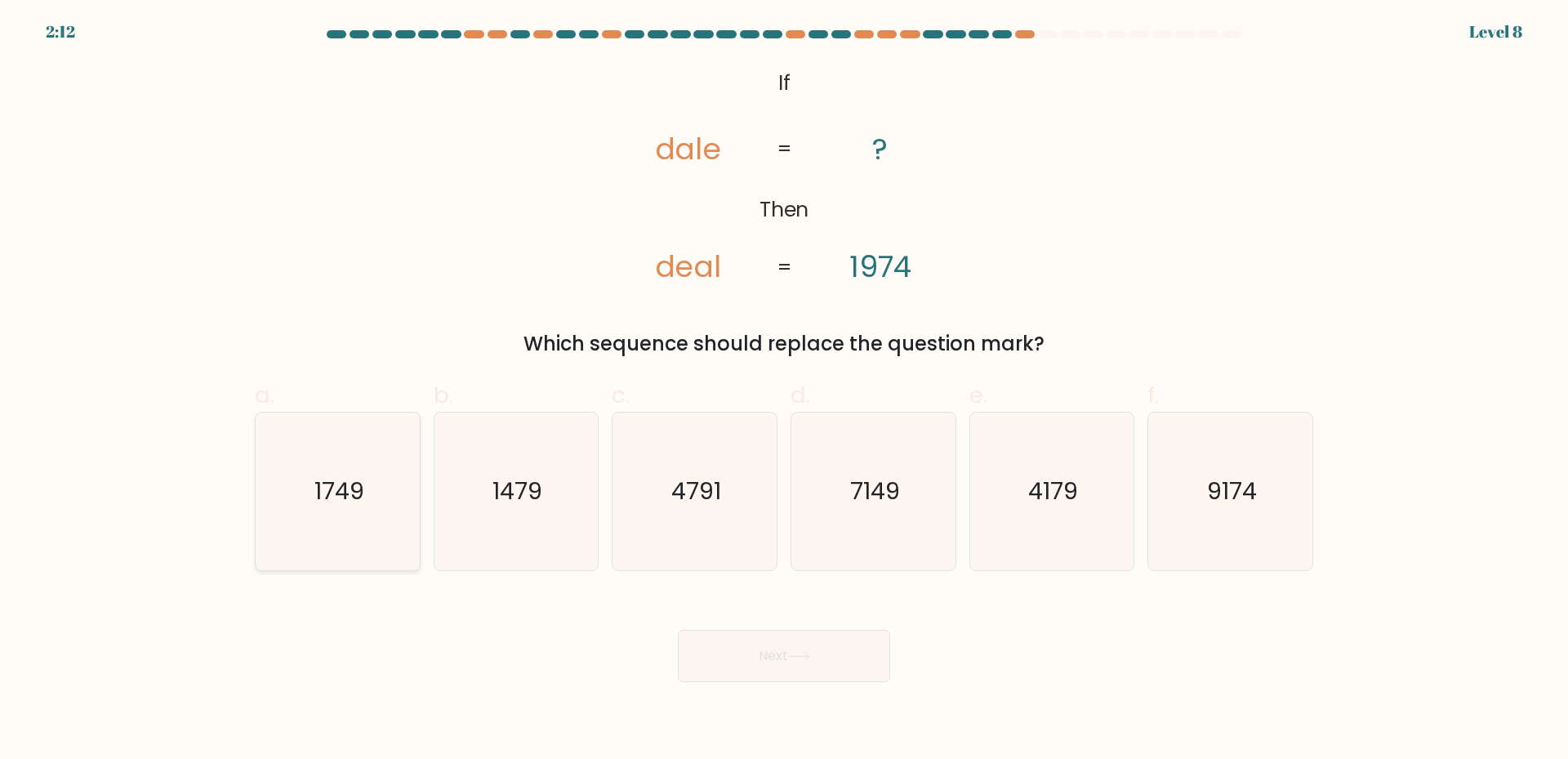
click at [784, 390] on input "a. 1749" at bounding box center [784, 384] width 1 height 11
radio input "true"
click at [832, 663] on button "Next" at bounding box center [784, 655] width 212 height 52
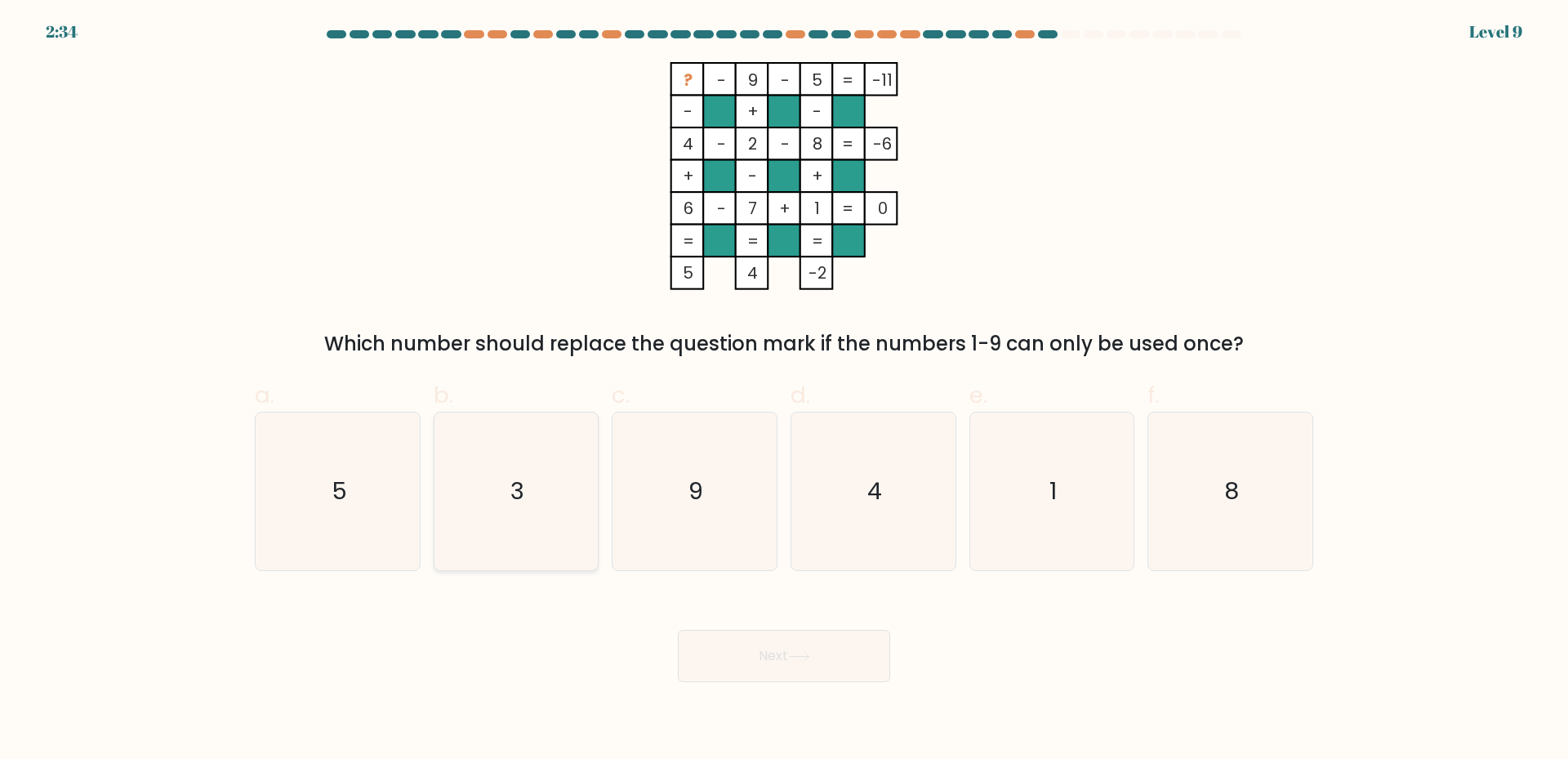
click at [558, 487] on icon "3" at bounding box center [516, 491] width 158 height 158
click at [784, 390] on input "b. 3" at bounding box center [784, 384] width 1 height 11
radio input "true"
click at [825, 668] on button "Next" at bounding box center [784, 655] width 212 height 52
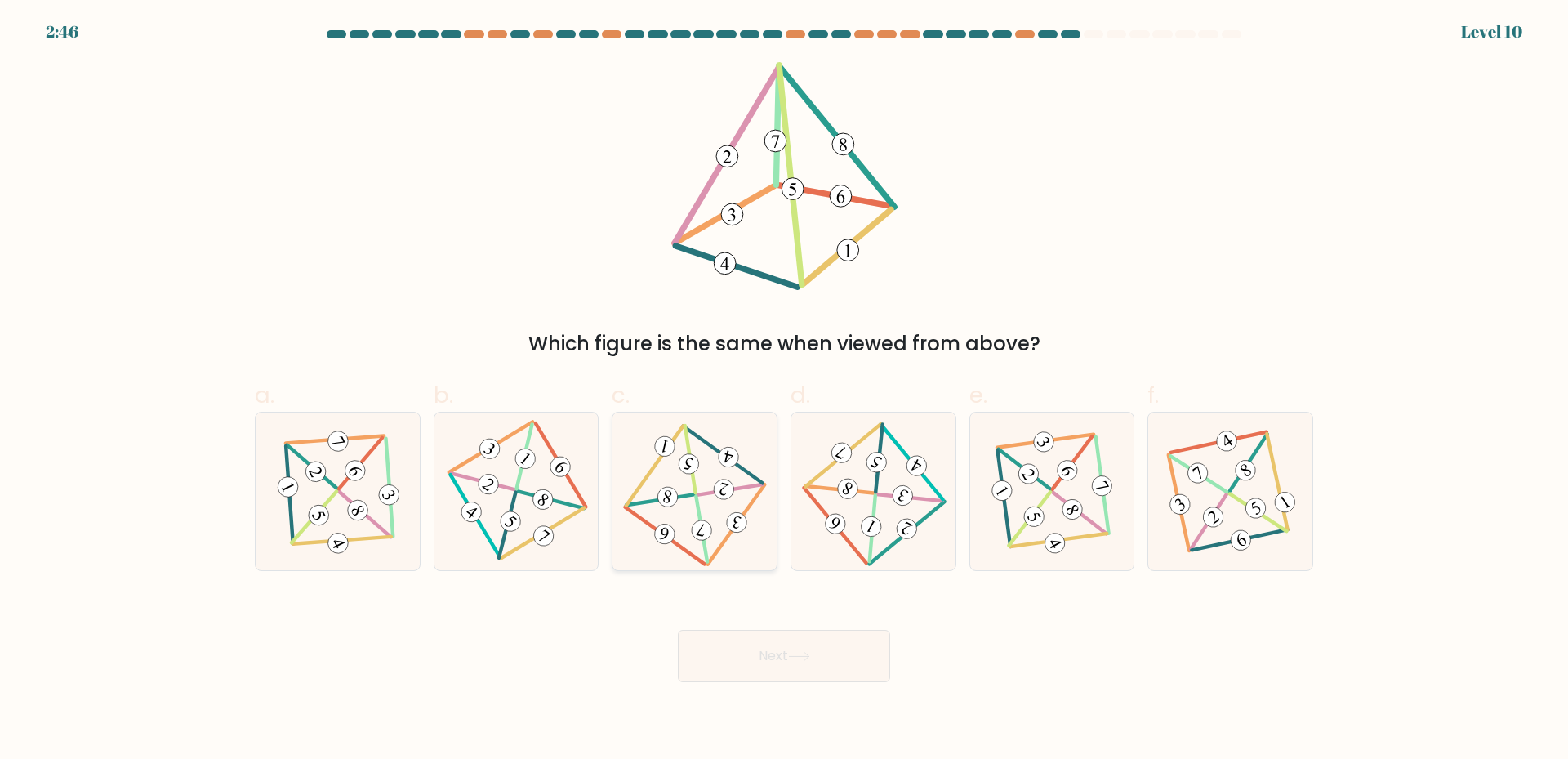
click at [681, 484] on icon at bounding box center [695, 490] width 129 height 126
click at [784, 390] on input "c." at bounding box center [784, 384] width 1 height 11
radio input "true"
click at [837, 650] on button "Next" at bounding box center [784, 655] width 212 height 52
click at [798, 655] on icon at bounding box center [798, 655] width 22 height 9
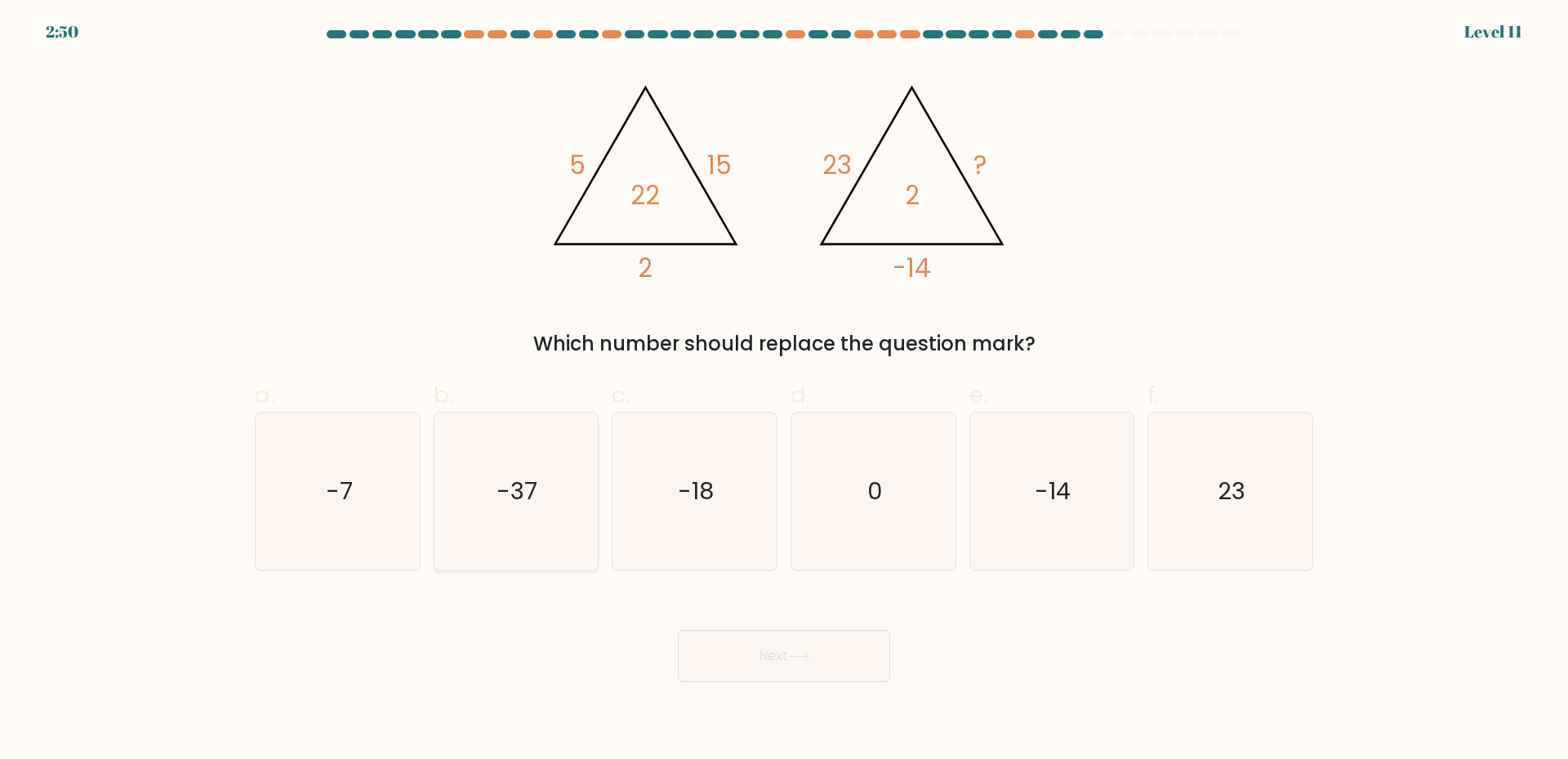
drag, startPoint x: 516, startPoint y: 477, endPoint x: 540, endPoint y: 497, distance: 31.2
click at [516, 477] on text "-37" at bounding box center [518, 491] width 41 height 33
click at [784, 390] on input "b. -37" at bounding box center [784, 384] width 1 height 11
radio input "true"
click at [831, 658] on button "Next" at bounding box center [784, 655] width 212 height 52
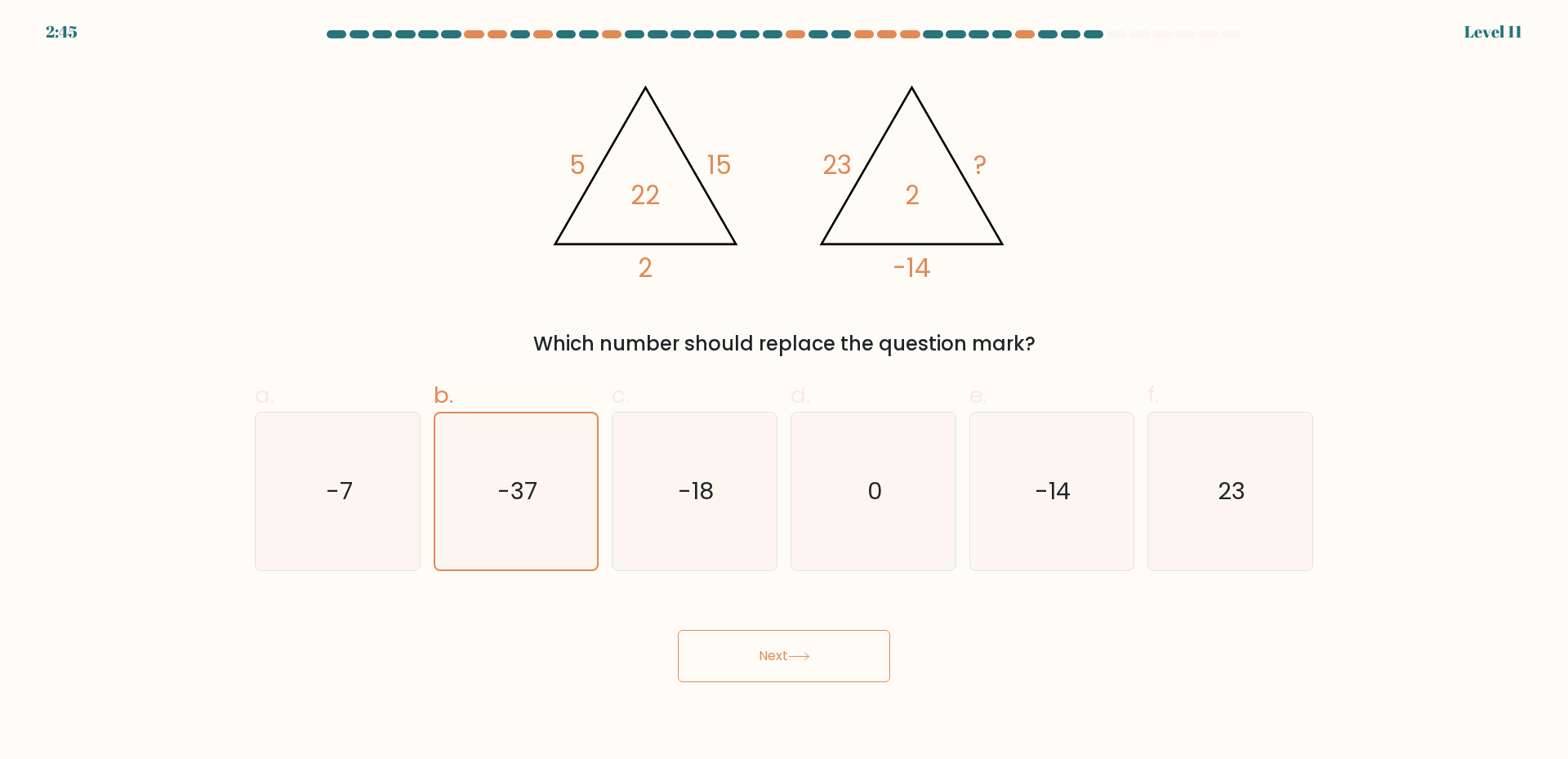
click at [810, 663] on button "Next" at bounding box center [784, 655] width 212 height 52
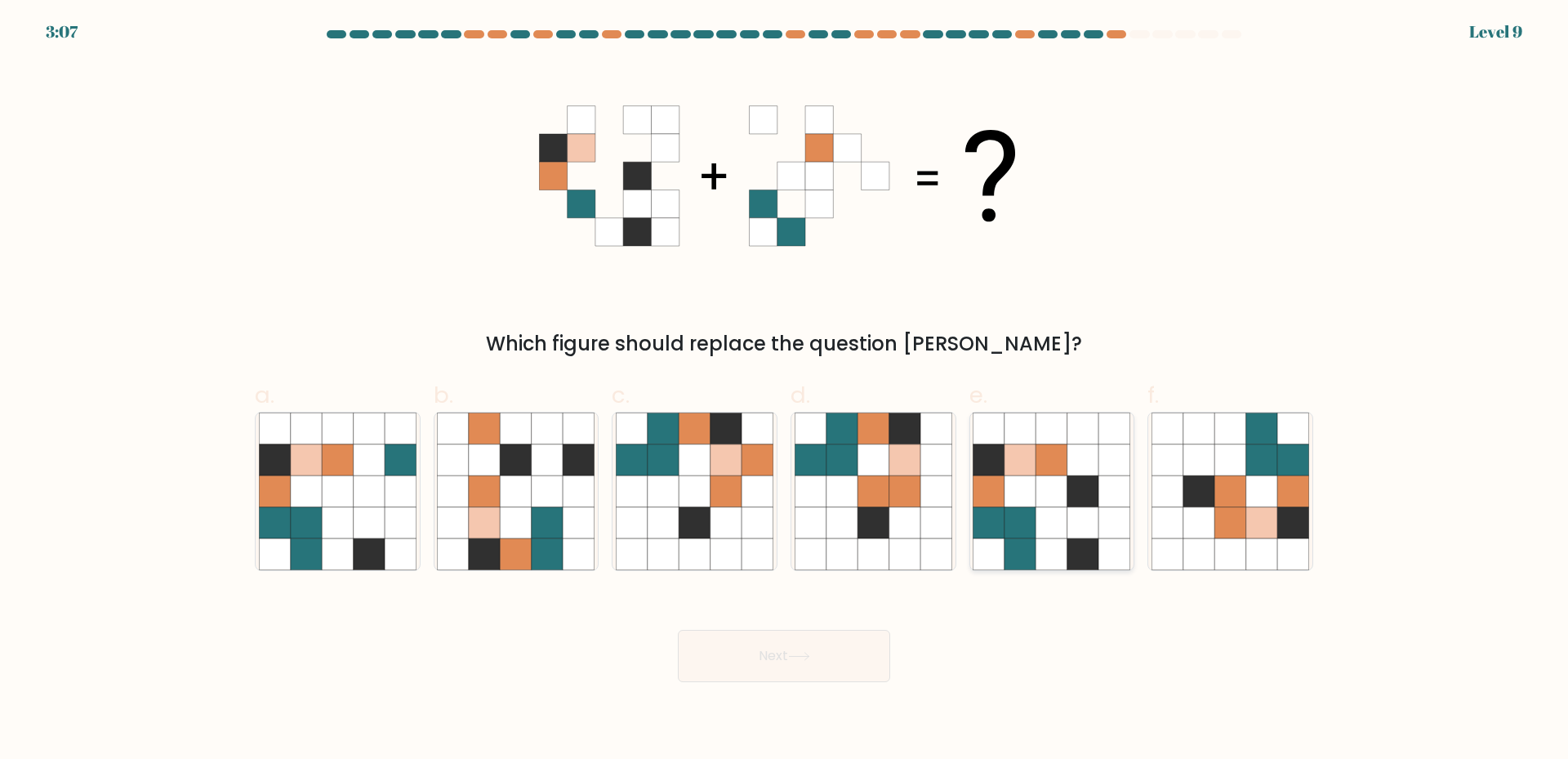
click at [1091, 502] on icon at bounding box center [1083, 491] width 31 height 31
click at [785, 390] on input "e." at bounding box center [784, 384] width 1 height 11
radio input "true"
click at [782, 654] on button "Next" at bounding box center [784, 655] width 212 height 52
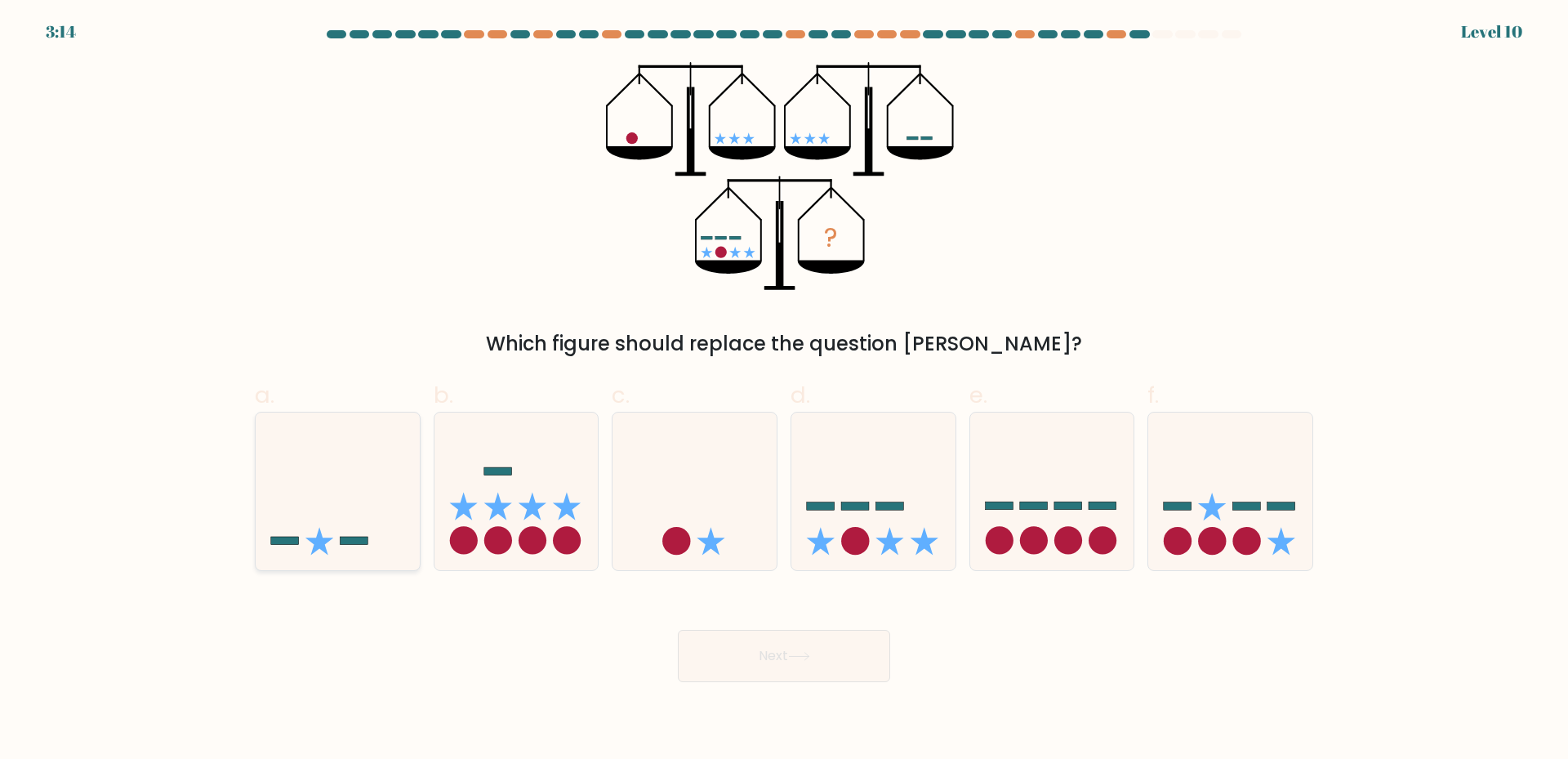
click at [324, 518] on icon at bounding box center [337, 490] width 164 height 135
click at [784, 390] on input "a." at bounding box center [784, 384] width 1 height 11
radio input "true"
click at [766, 654] on button "Next" at bounding box center [784, 655] width 212 height 52
click at [782, 661] on button "Next" at bounding box center [784, 655] width 212 height 52
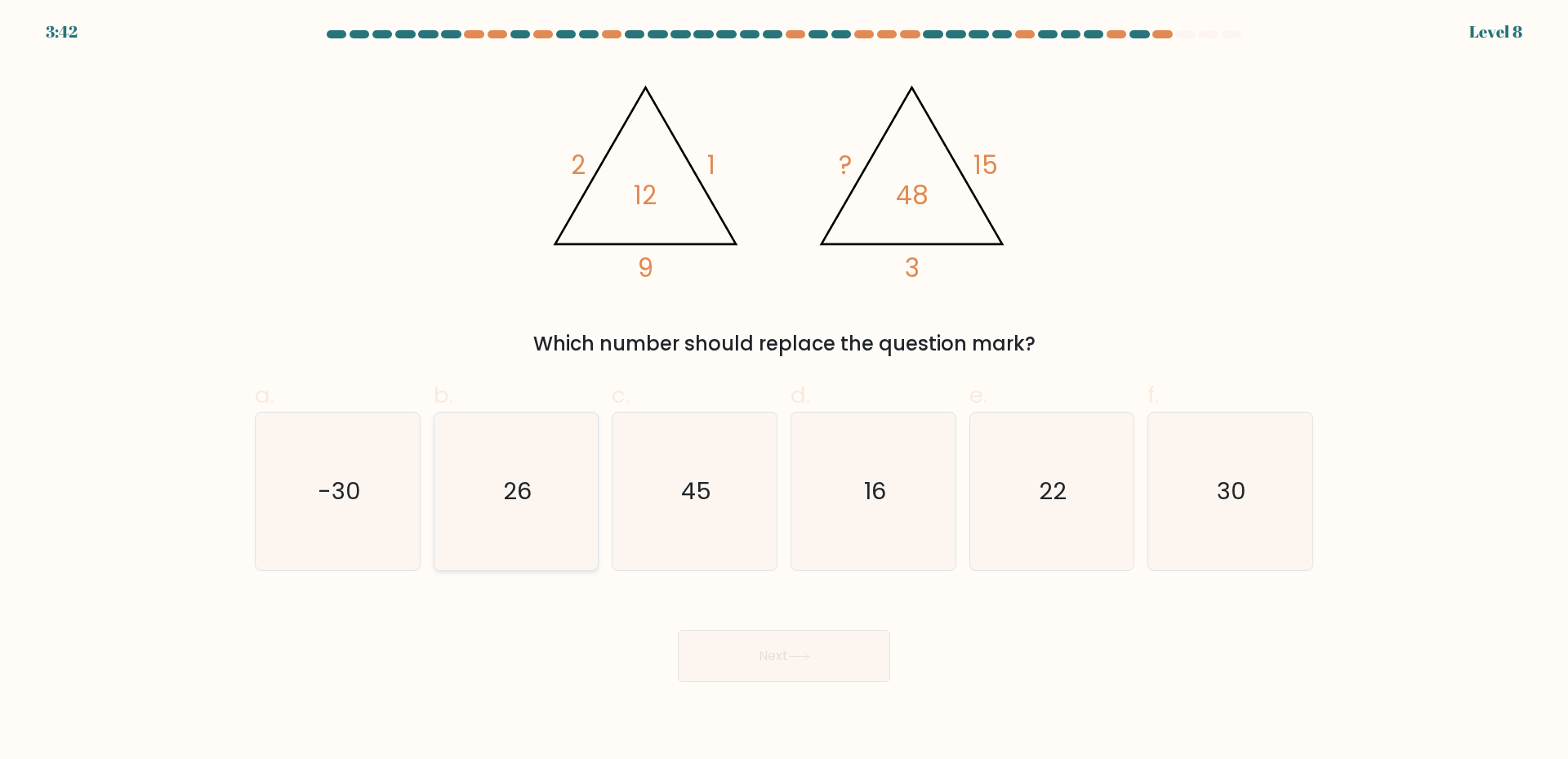
click at [553, 521] on icon "26" at bounding box center [516, 491] width 158 height 158
click at [784, 390] on input "b. 26" at bounding box center [784, 384] width 1 height 11
radio input "true"
click at [796, 648] on button "Next" at bounding box center [784, 655] width 212 height 52
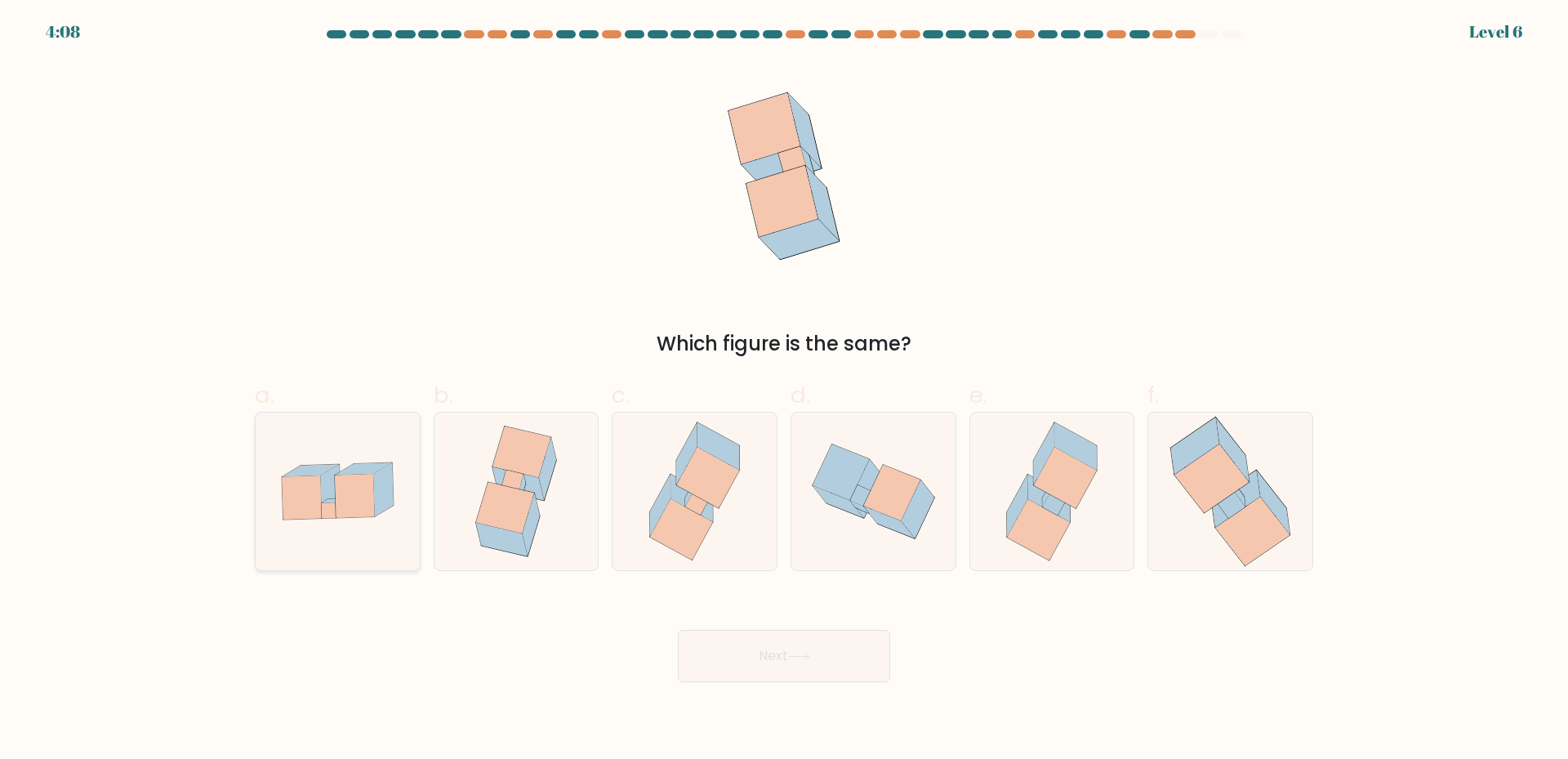
click at [385, 485] on icon at bounding box center [383, 489] width 19 height 53
click at [784, 390] on input "a." at bounding box center [784, 384] width 1 height 11
radio input "true"
click at [826, 651] on button "Next" at bounding box center [784, 655] width 212 height 52
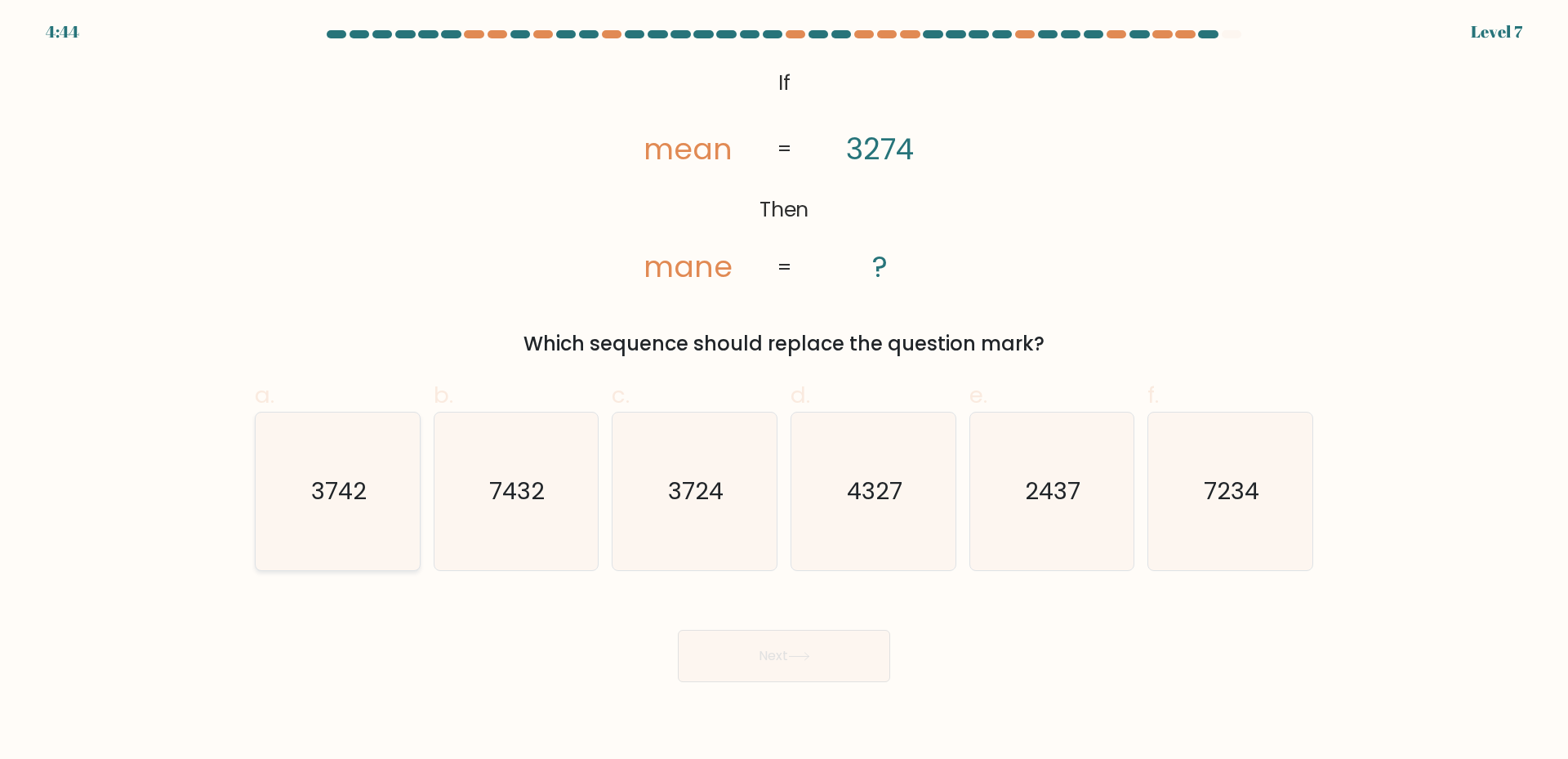
click at [352, 504] on text "3742" at bounding box center [339, 491] width 56 height 33
click at [784, 390] on input "a. 3742" at bounding box center [784, 384] width 1 height 11
radio input "true"
click at [831, 660] on button "Next" at bounding box center [784, 655] width 212 height 52
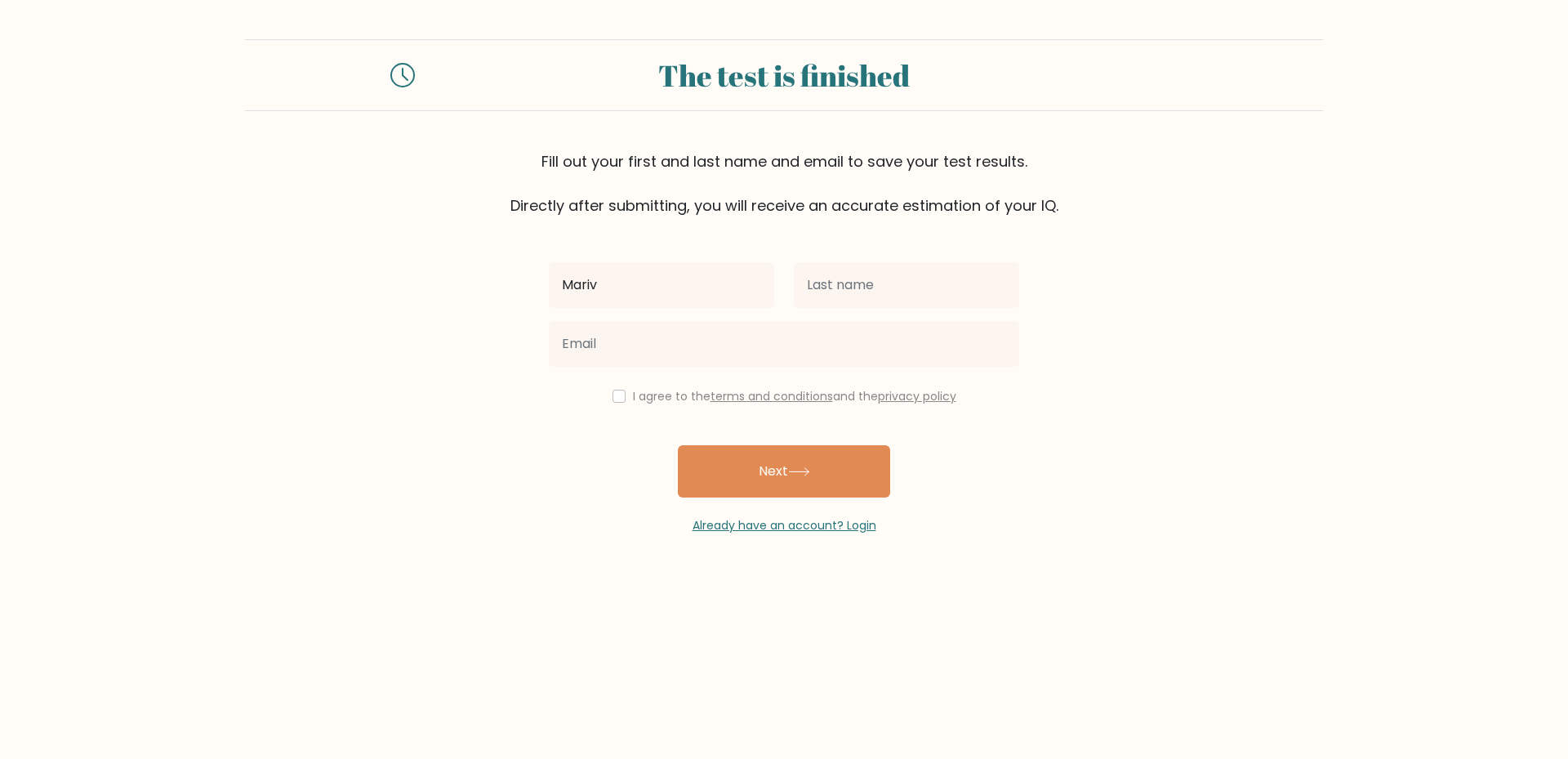
type input "[PERSON_NAME]"
click at [853, 282] on input "text" at bounding box center [906, 285] width 226 height 46
type input "Galit"
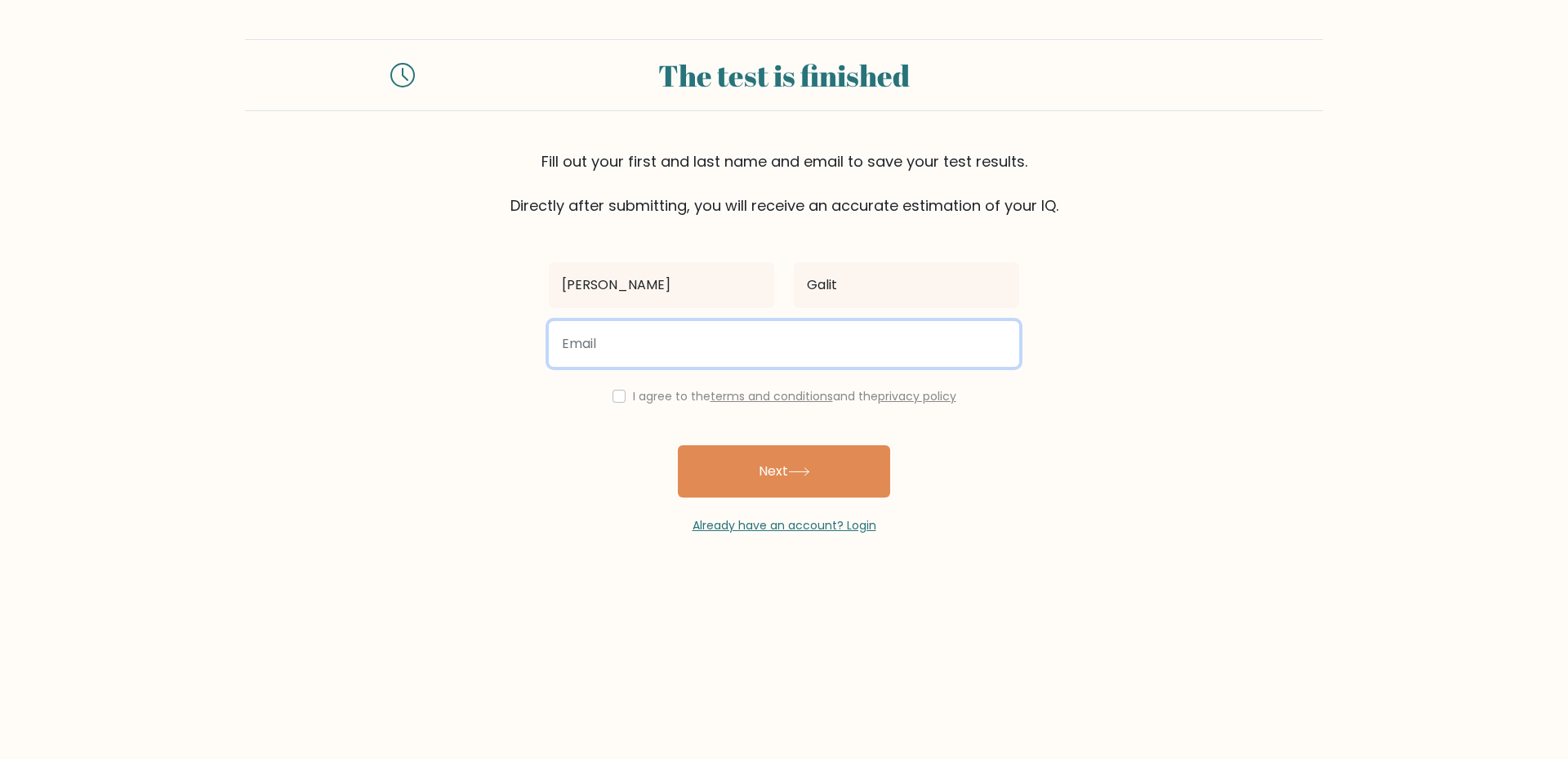
click at [707, 336] on input "email" at bounding box center [784, 344] width 471 height 46
type input "mvicgalit@gmail.com"
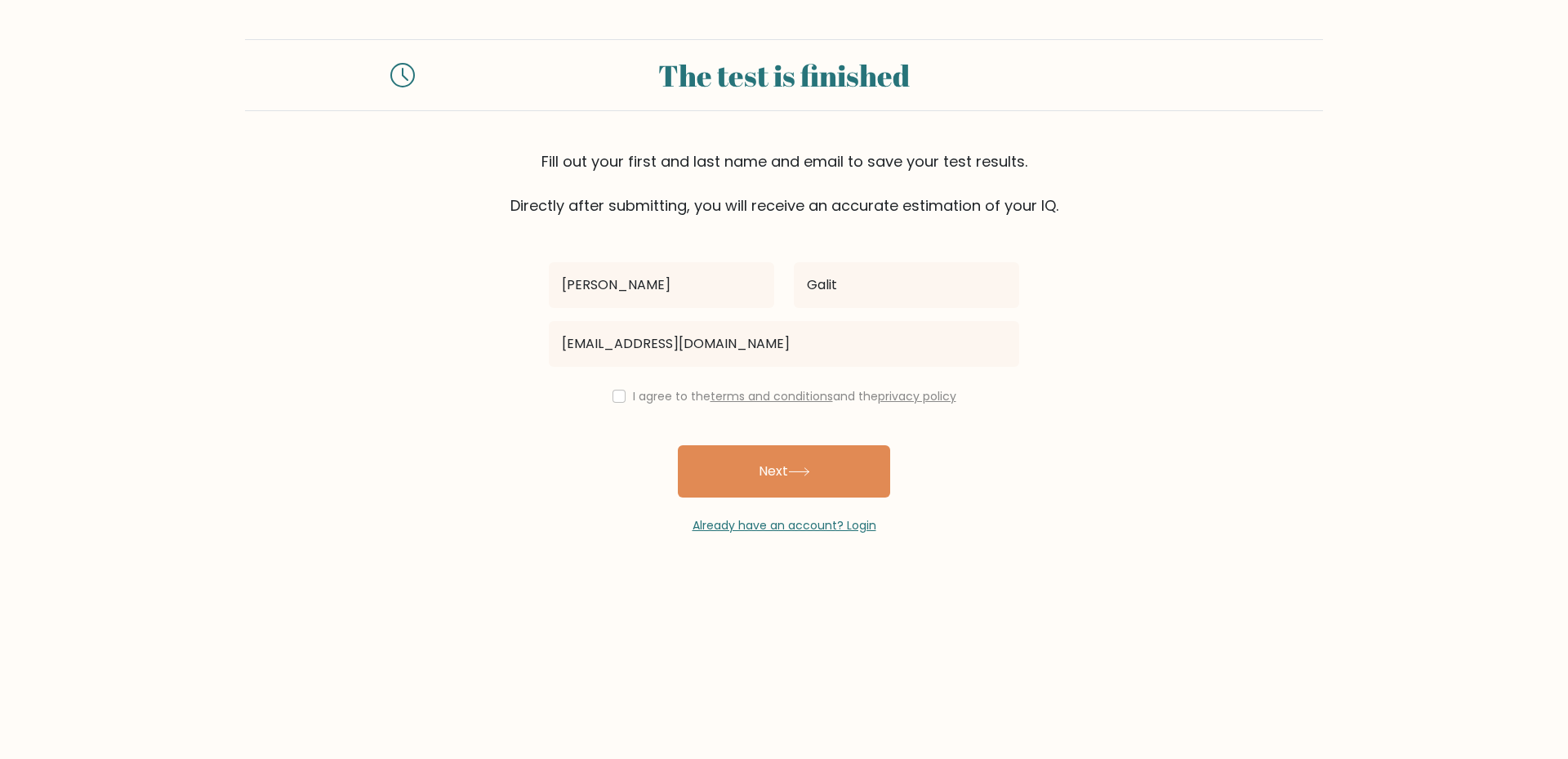
click at [611, 389] on div "I agree to the terms and conditions and the privacy policy" at bounding box center [784, 396] width 490 height 19
click at [618, 401] on input "checkbox" at bounding box center [620, 397] width 13 height 13
checkbox input "true"
click at [752, 460] on button "Next" at bounding box center [784, 471] width 212 height 52
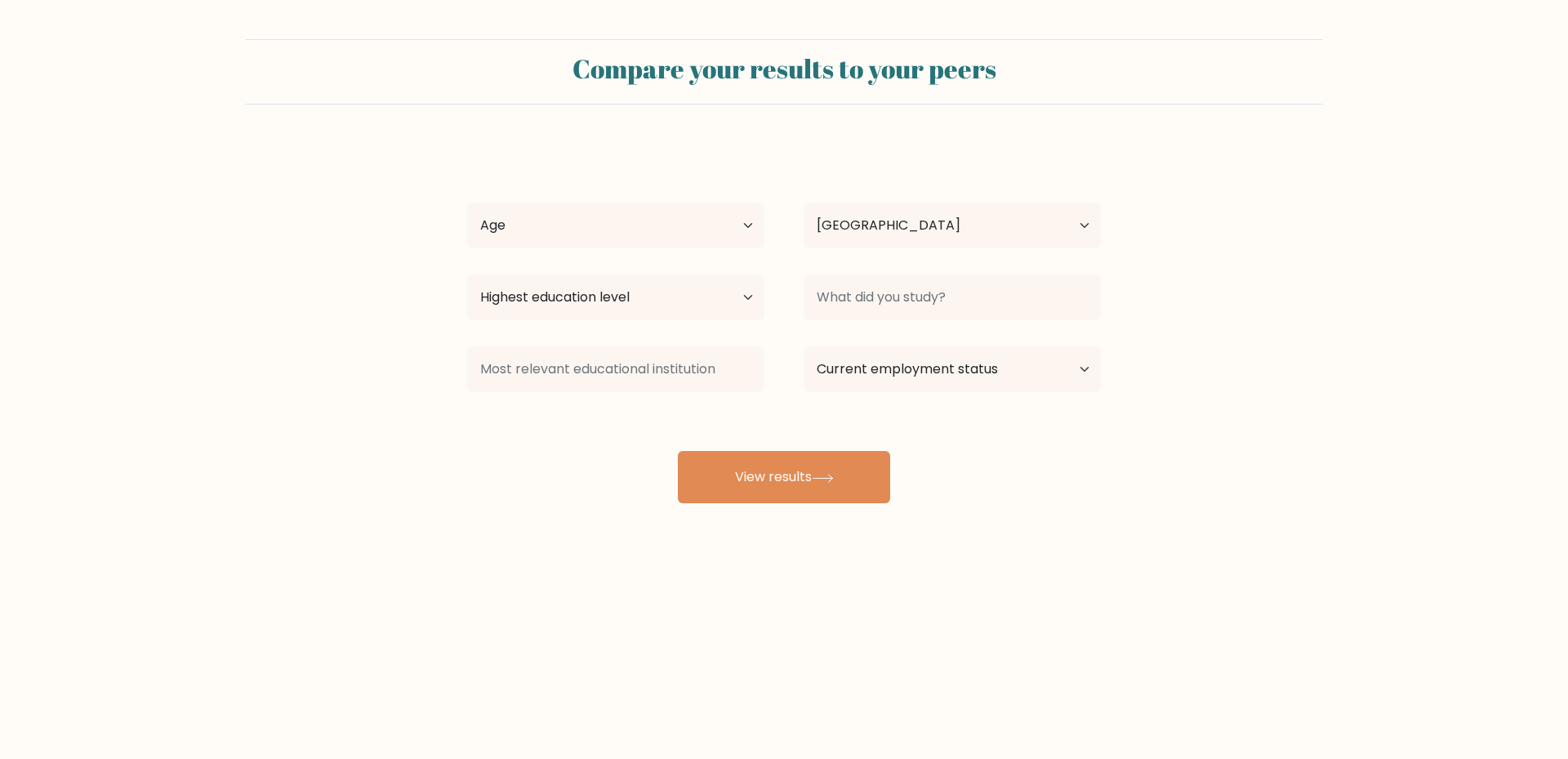
select select "PH"
click at [521, 232] on select "Age Under [DEMOGRAPHIC_DATA] [DEMOGRAPHIC_DATA] [DEMOGRAPHIC_DATA] [DEMOGRAPHIC…" at bounding box center [615, 226] width 297 height 46
select select "25_34"
click at [467, 203] on select "Age Under [DEMOGRAPHIC_DATA] [DEMOGRAPHIC_DATA] [DEMOGRAPHIC_DATA] [DEMOGRAPHIC…" at bounding box center [615, 226] width 297 height 46
click at [646, 307] on select "Highest education level No schooling Primary Lower Secondary Upper Secondary Oc…" at bounding box center [615, 298] width 297 height 46
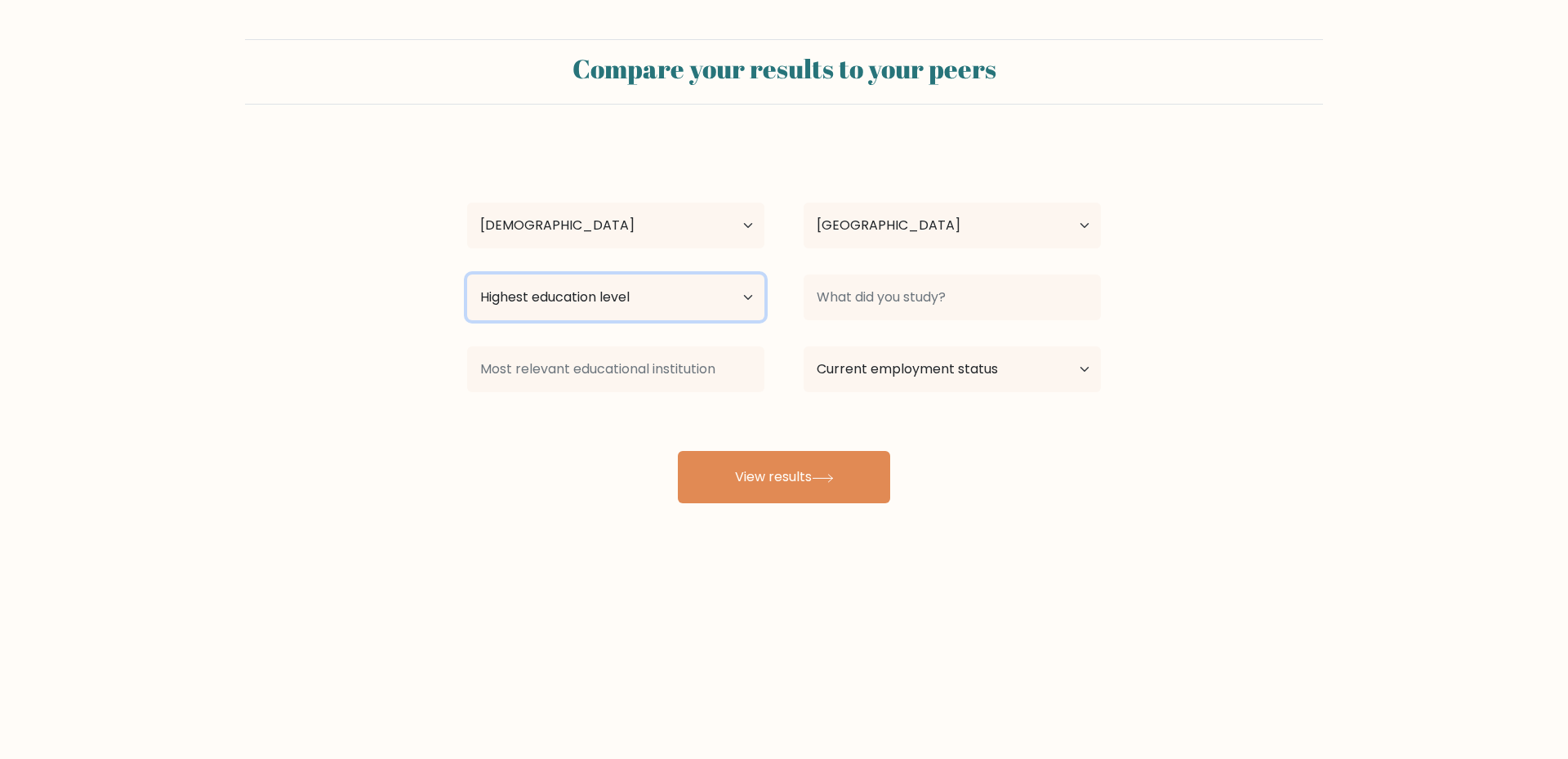
select select "bachelors_degree"
click at [467, 275] on select "Highest education level No schooling Primary Lower Secondary Upper Secondary Oc…" at bounding box center [615, 298] width 297 height 46
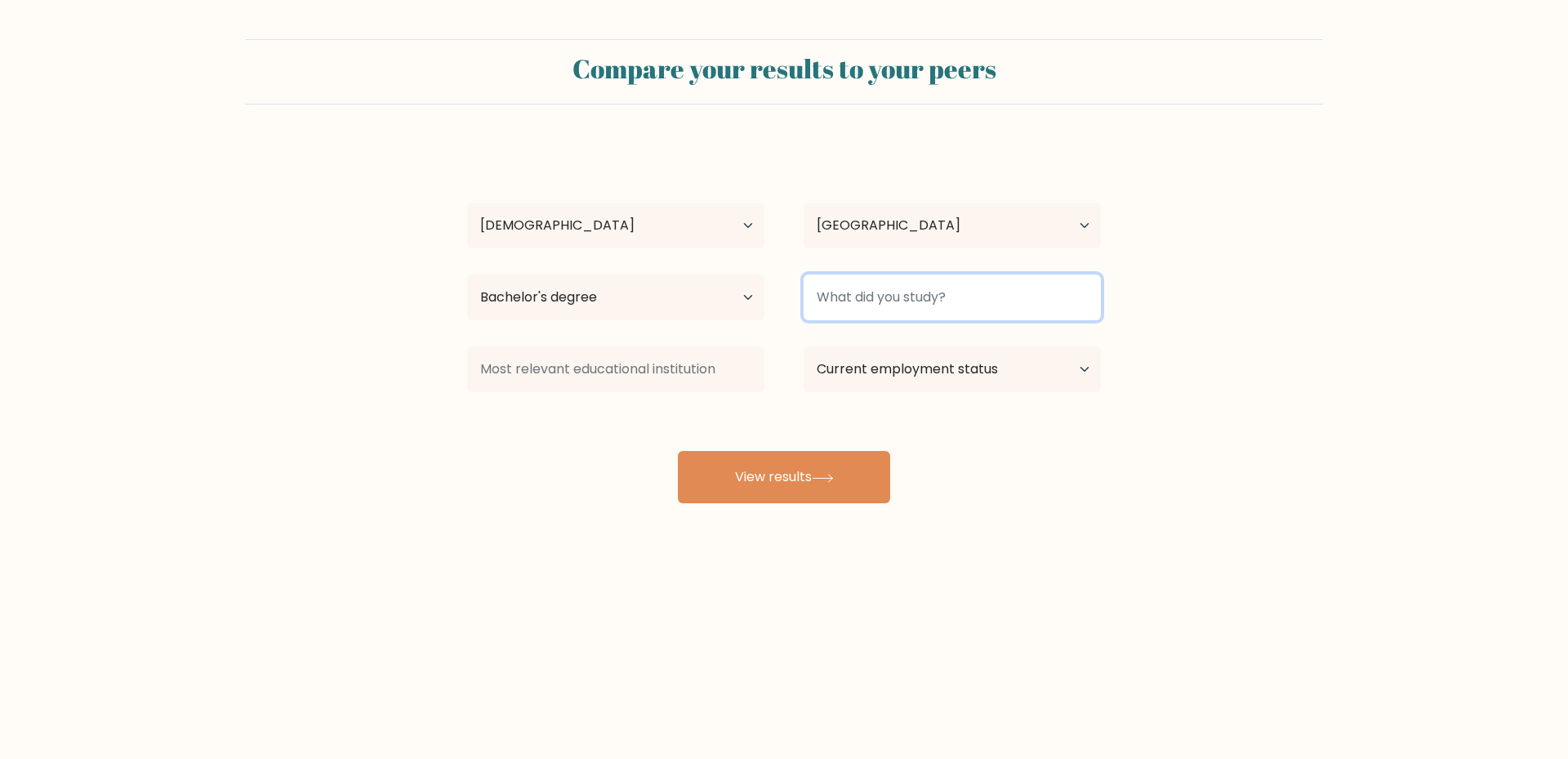
click at [865, 308] on input at bounding box center [952, 298] width 297 height 46
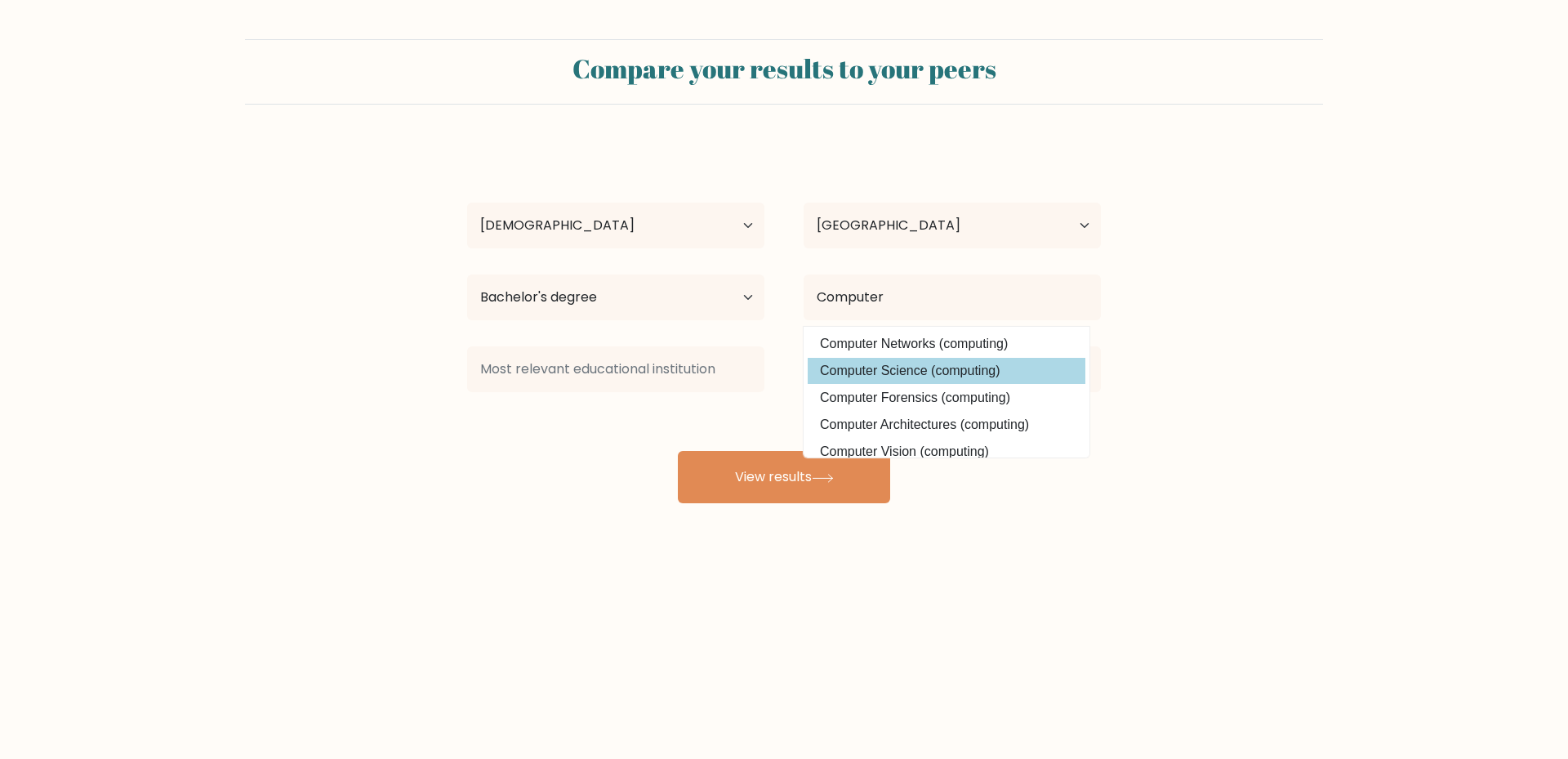
click at [919, 380] on option "Computer Science (computing)" at bounding box center [946, 370] width 278 height 26
type input "Computer Science"
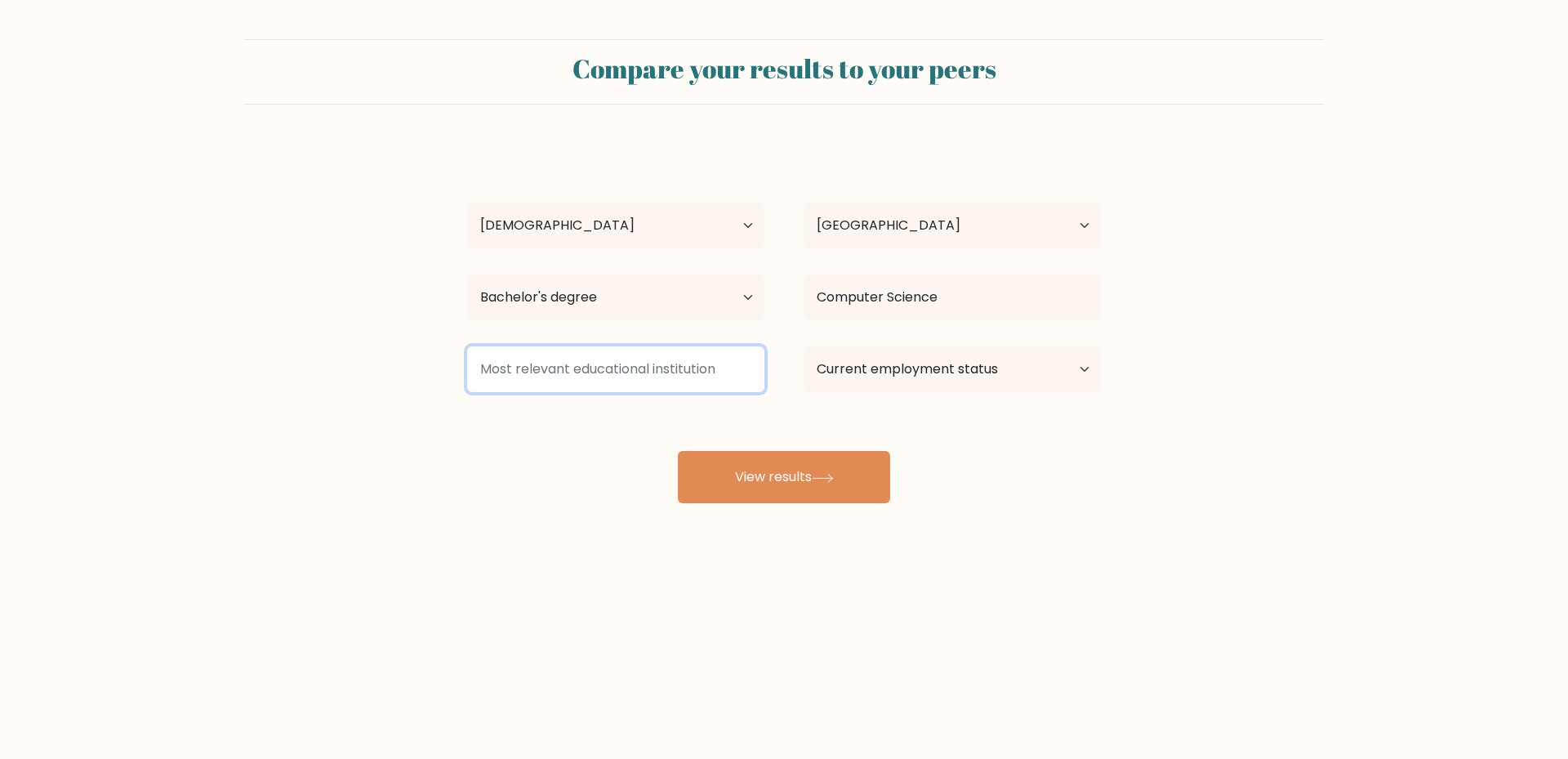
click at [570, 379] on input at bounding box center [615, 369] width 297 height 46
click at [910, 374] on select "Current employment status Employed Student Retired Other / prefer not to answer" at bounding box center [952, 369] width 297 height 46
select select "employed"
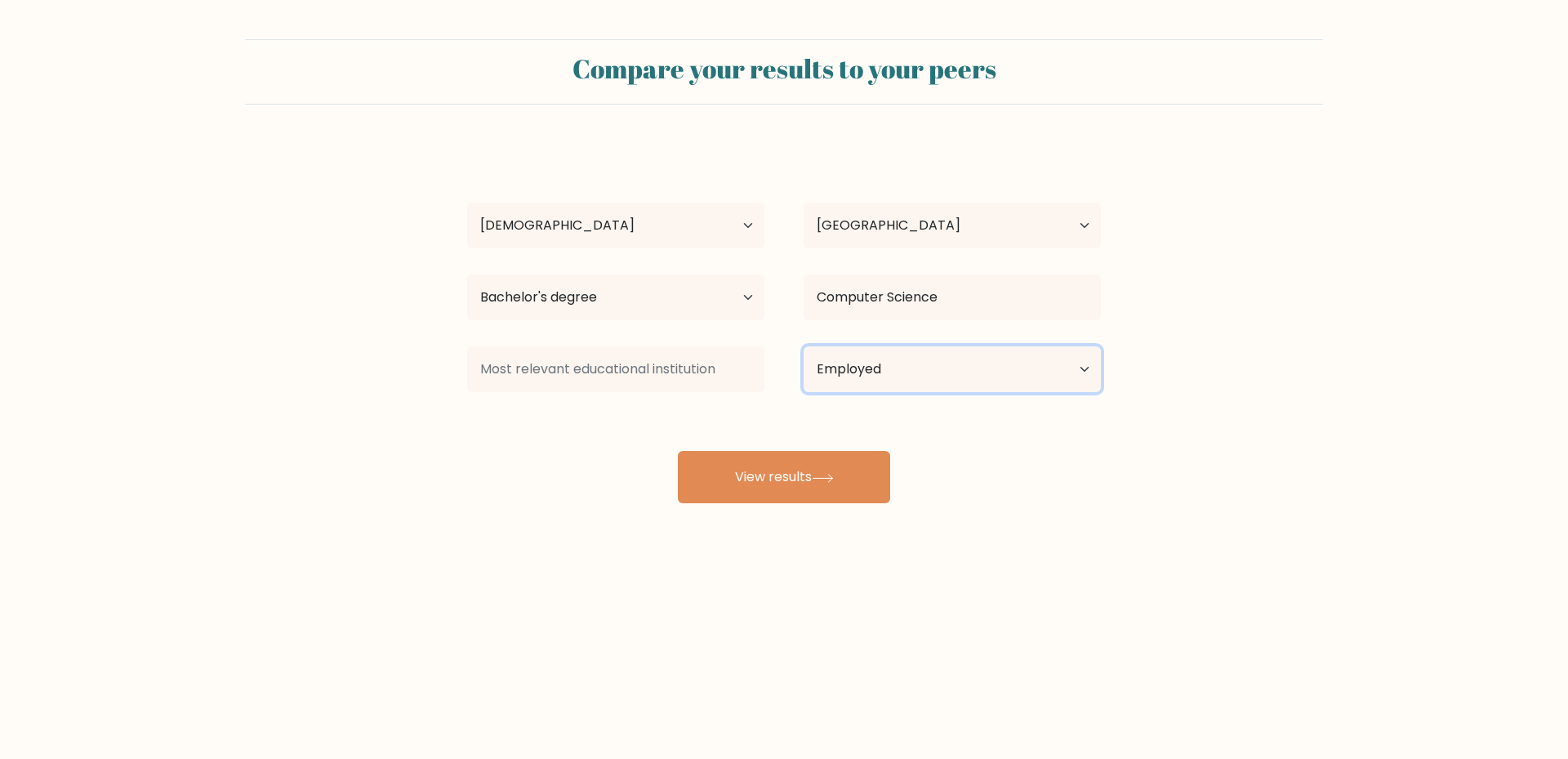
click at [804, 346] on select "Current employment status Employed Student Retired Other / prefer not to answer" at bounding box center [952, 369] width 297 height 46
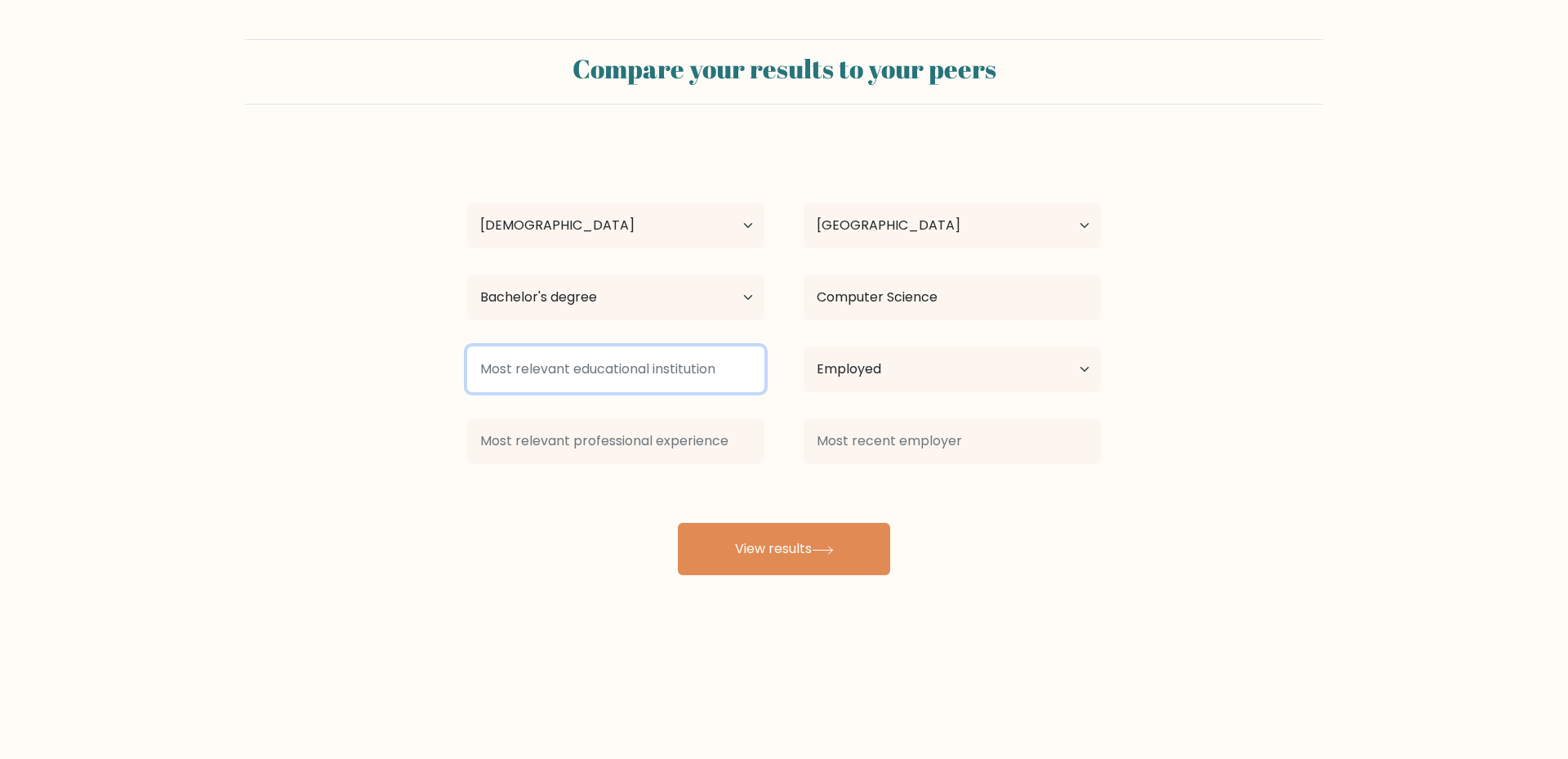
click at [611, 365] on input at bounding box center [615, 369] width 297 height 46
click at [512, 379] on input at bounding box center [615, 369] width 297 height 46
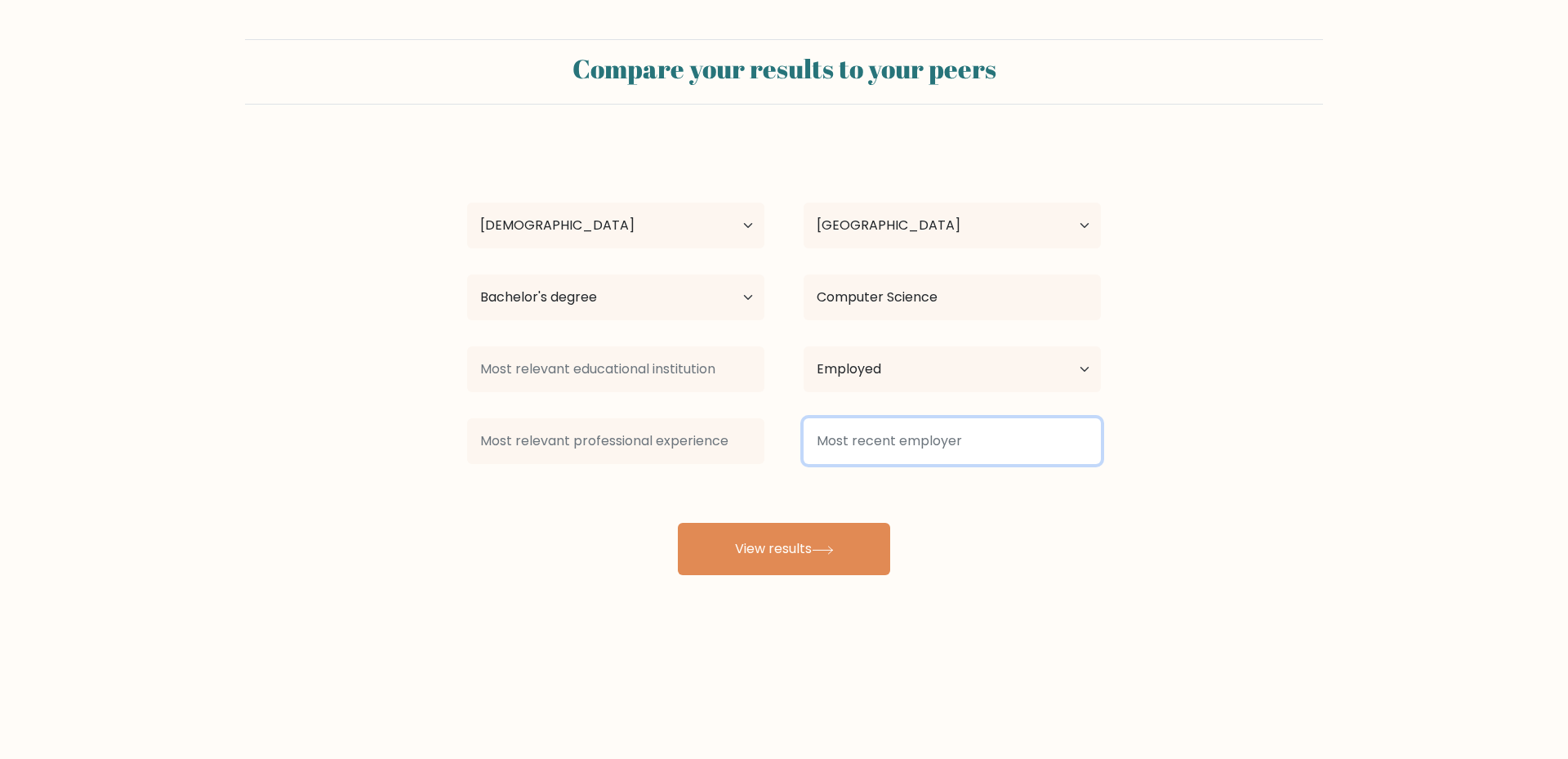
click at [902, 452] on input at bounding box center [952, 441] width 297 height 46
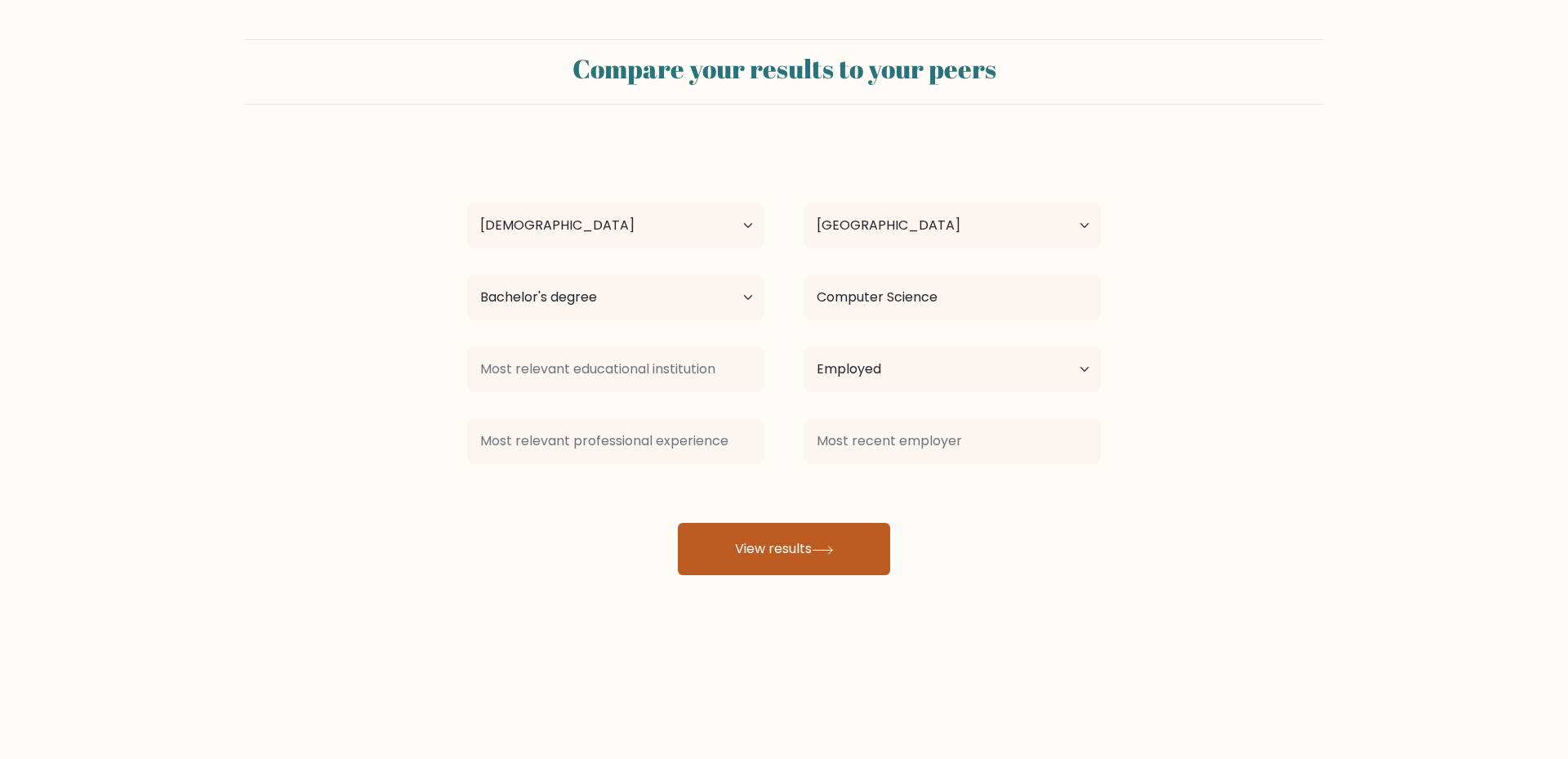
click at [772, 547] on button "View results" at bounding box center [784, 549] width 212 height 52
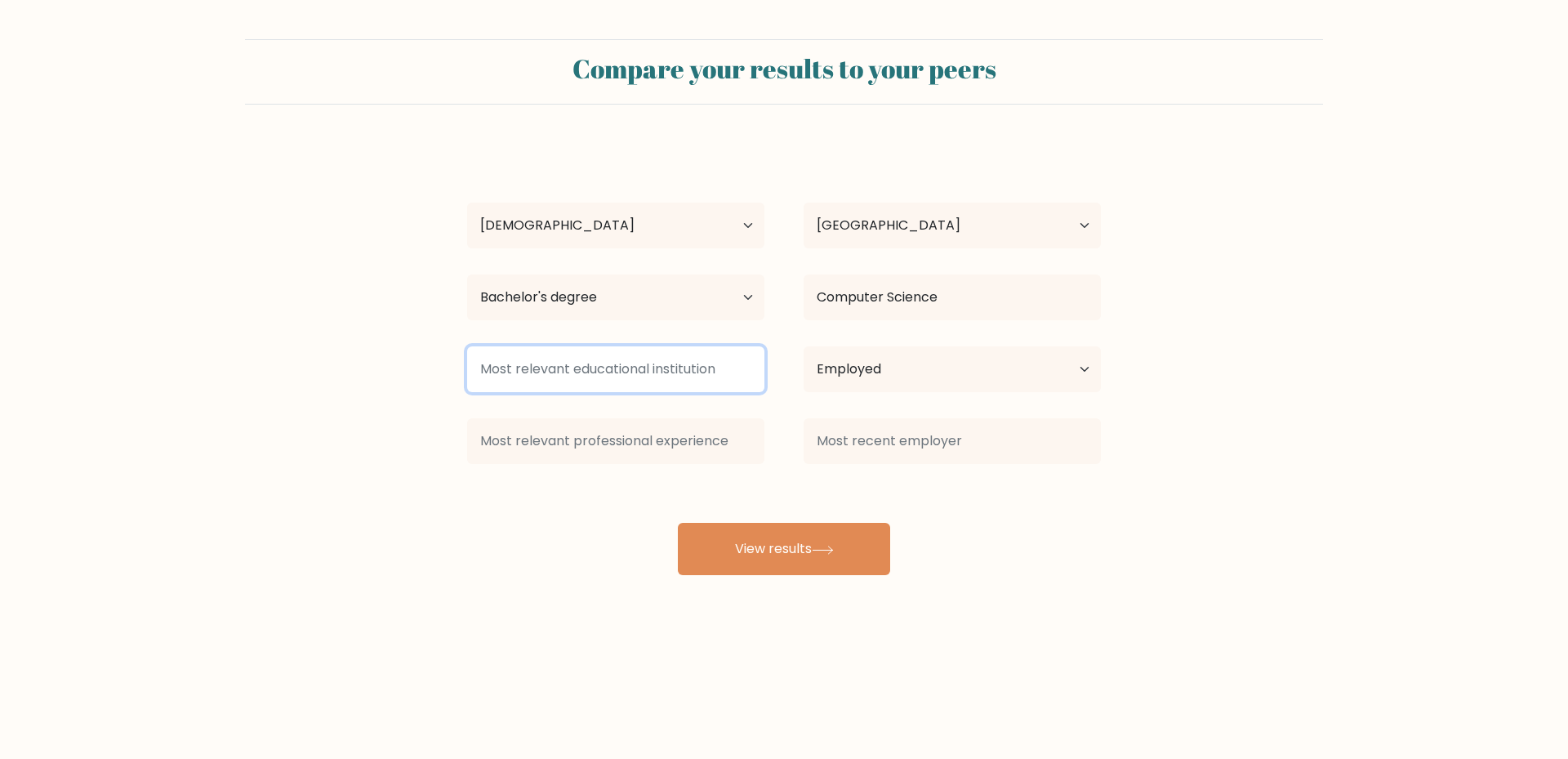
click at [540, 371] on input at bounding box center [615, 369] width 297 height 46
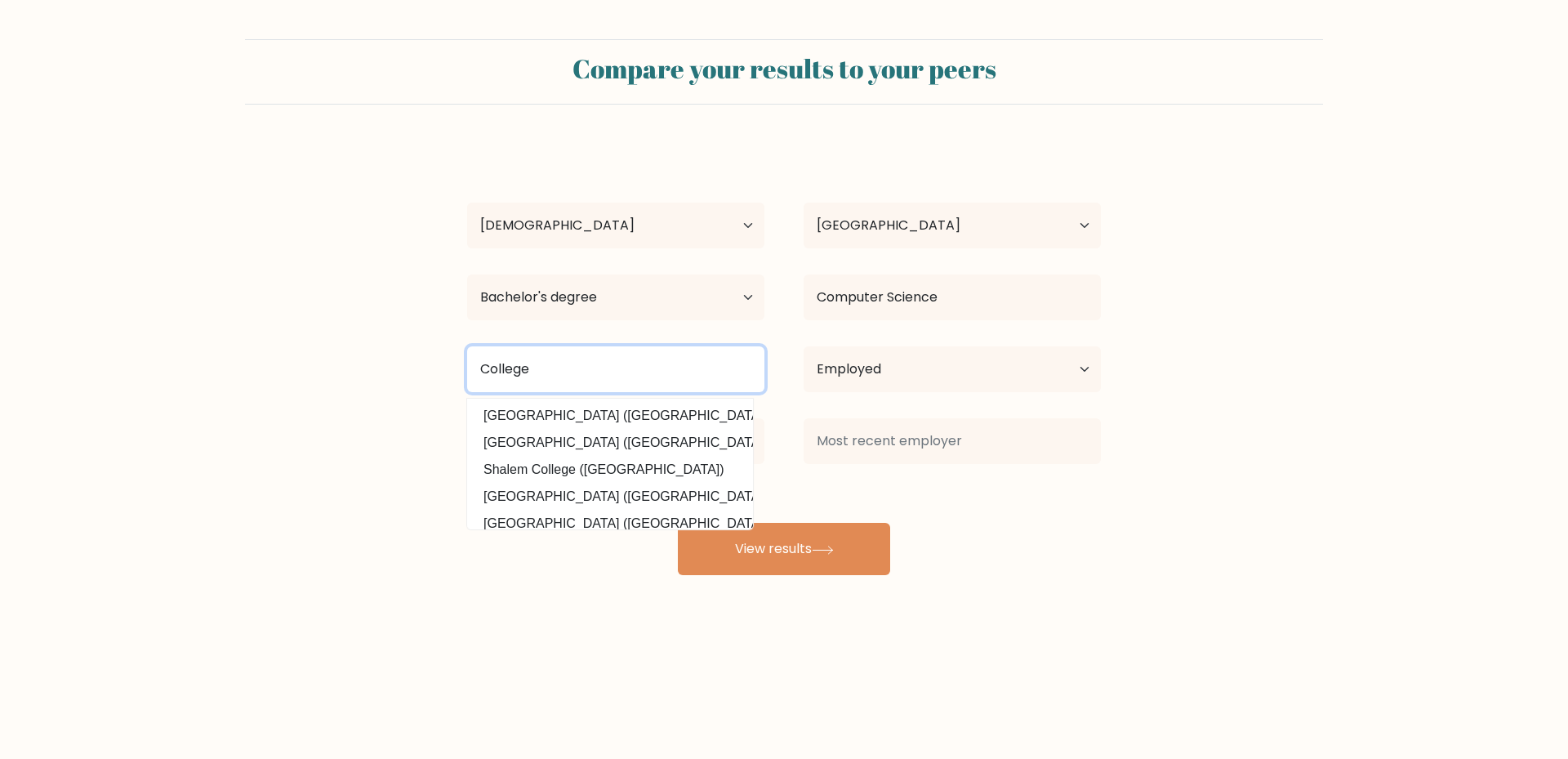
drag, startPoint x: 557, startPoint y: 382, endPoint x: 442, endPoint y: 365, distance: 116.2
click at [442, 365] on form "Compare your results to your peers Marivic Galit Age Under 18 years old 18-24 y…" at bounding box center [784, 307] width 1568 height 536
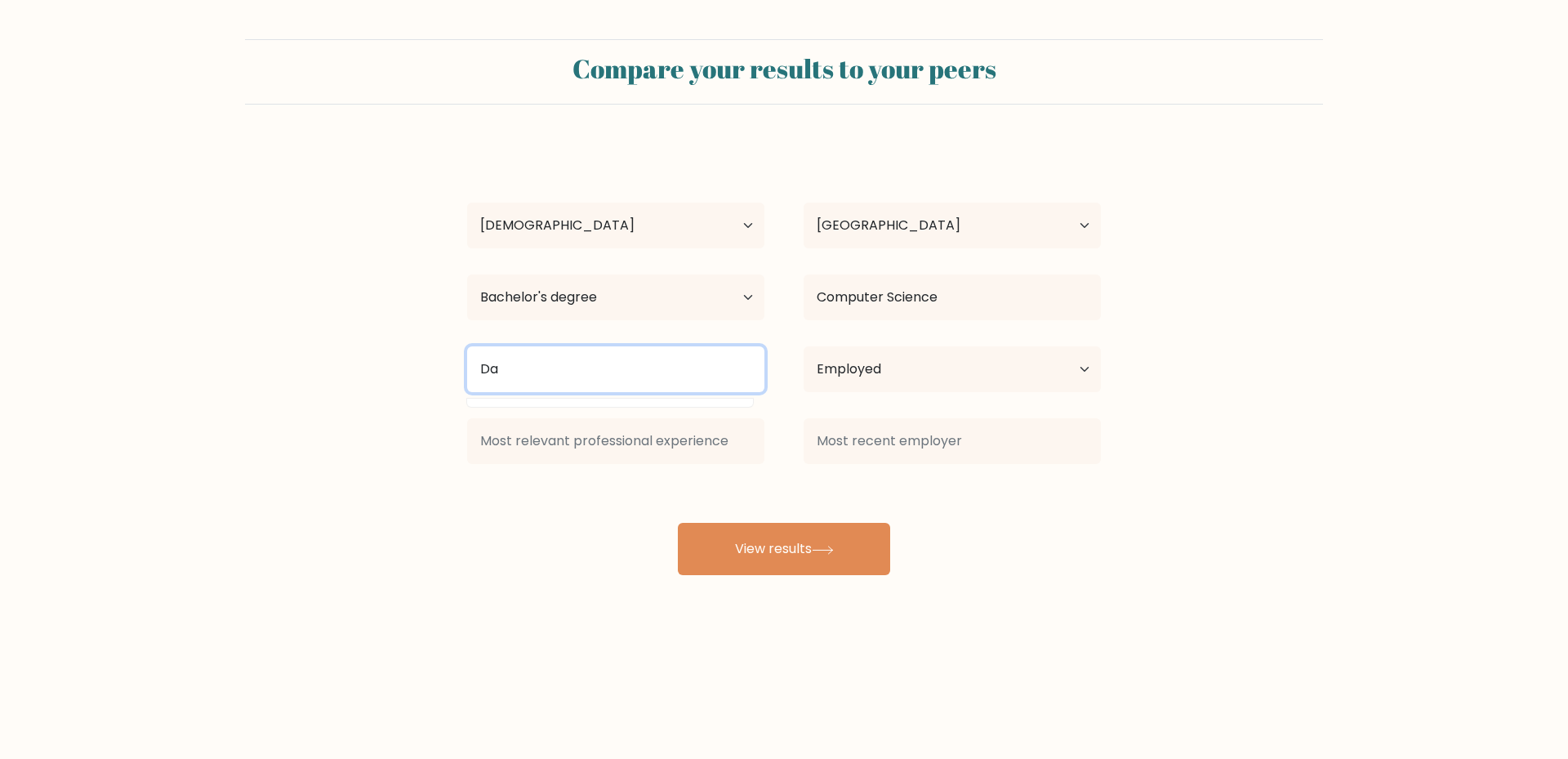
type input "D"
type input "p"
type input "m"
click at [860, 232] on select "Country Afghanistan Albania Algeria American Samoa Andorra Angola Anguilla Anta…" at bounding box center [952, 226] width 297 height 46
click at [804, 203] on select "Country Afghanistan Albania Algeria American Samoa Andorra Angola Anguilla Anta…" at bounding box center [952, 226] width 297 height 46
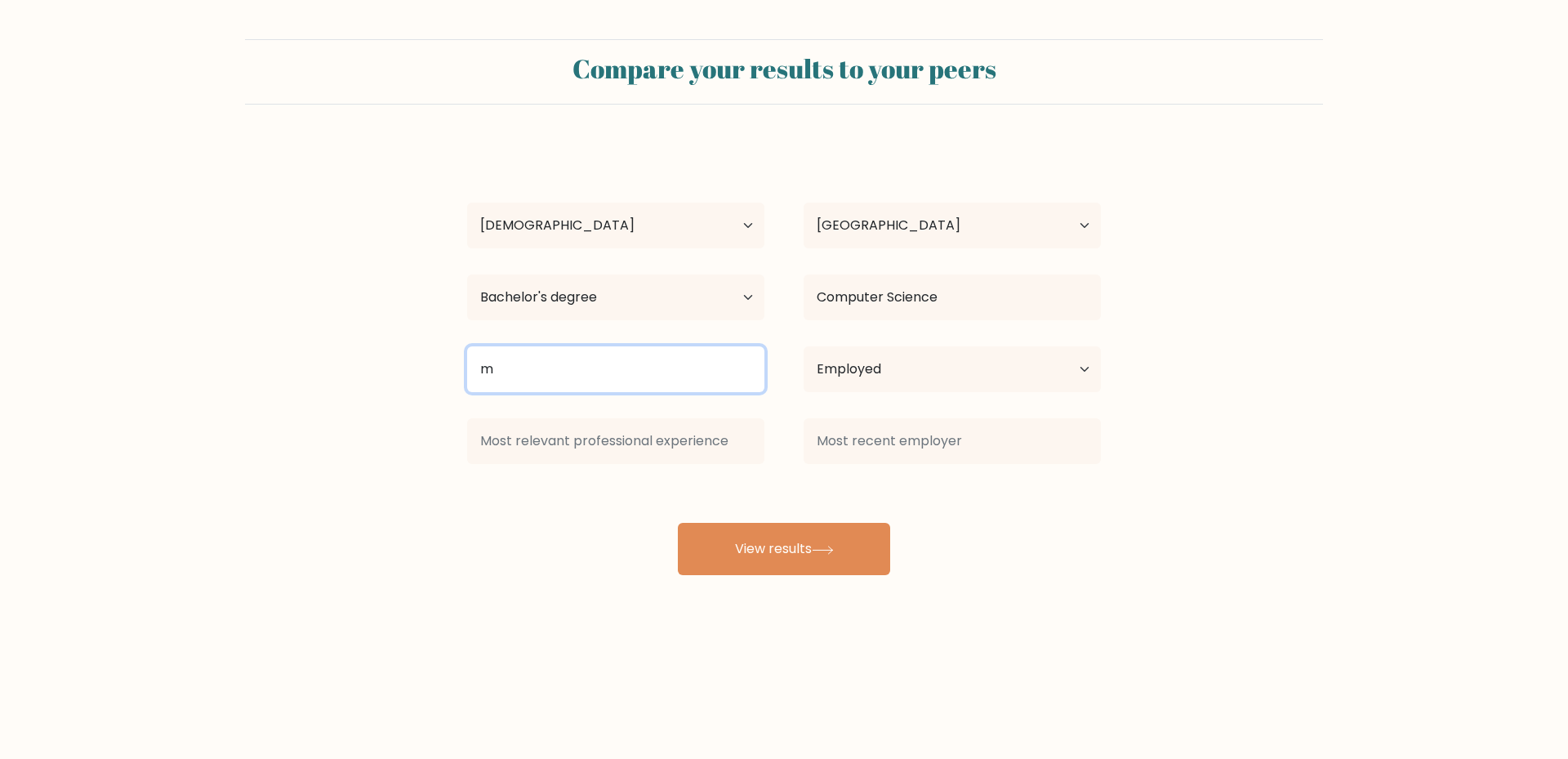
click at [495, 357] on input "m" at bounding box center [615, 369] width 297 height 46
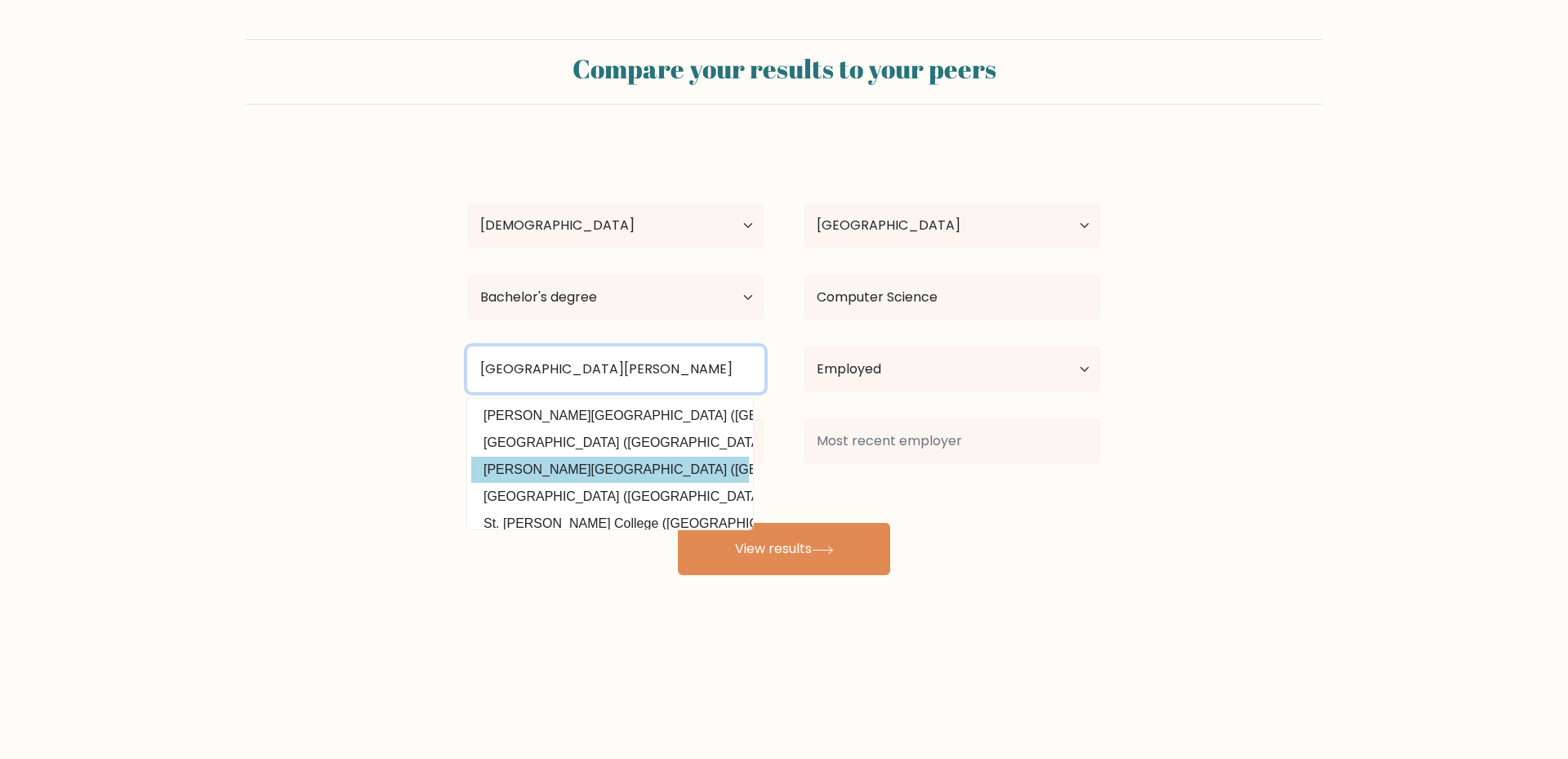
scroll to position [147, 0]
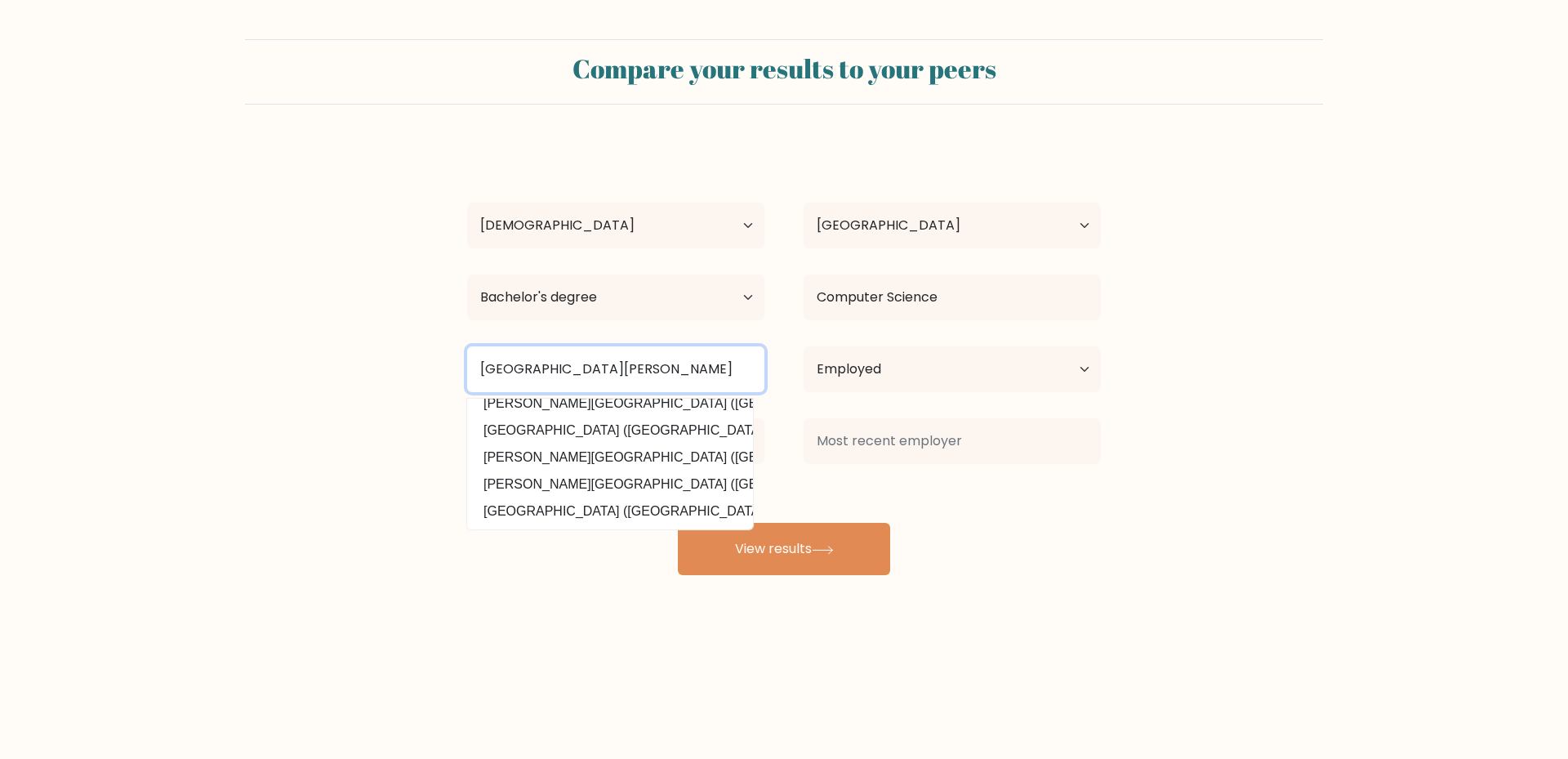
drag, startPoint x: 633, startPoint y: 361, endPoint x: 309, endPoint y: 365, distance: 324.0
click at [309, 365] on form "Compare your results to your peers Marivic Galit Age Under 18 years old 18-24 y…" at bounding box center [784, 307] width 1568 height 536
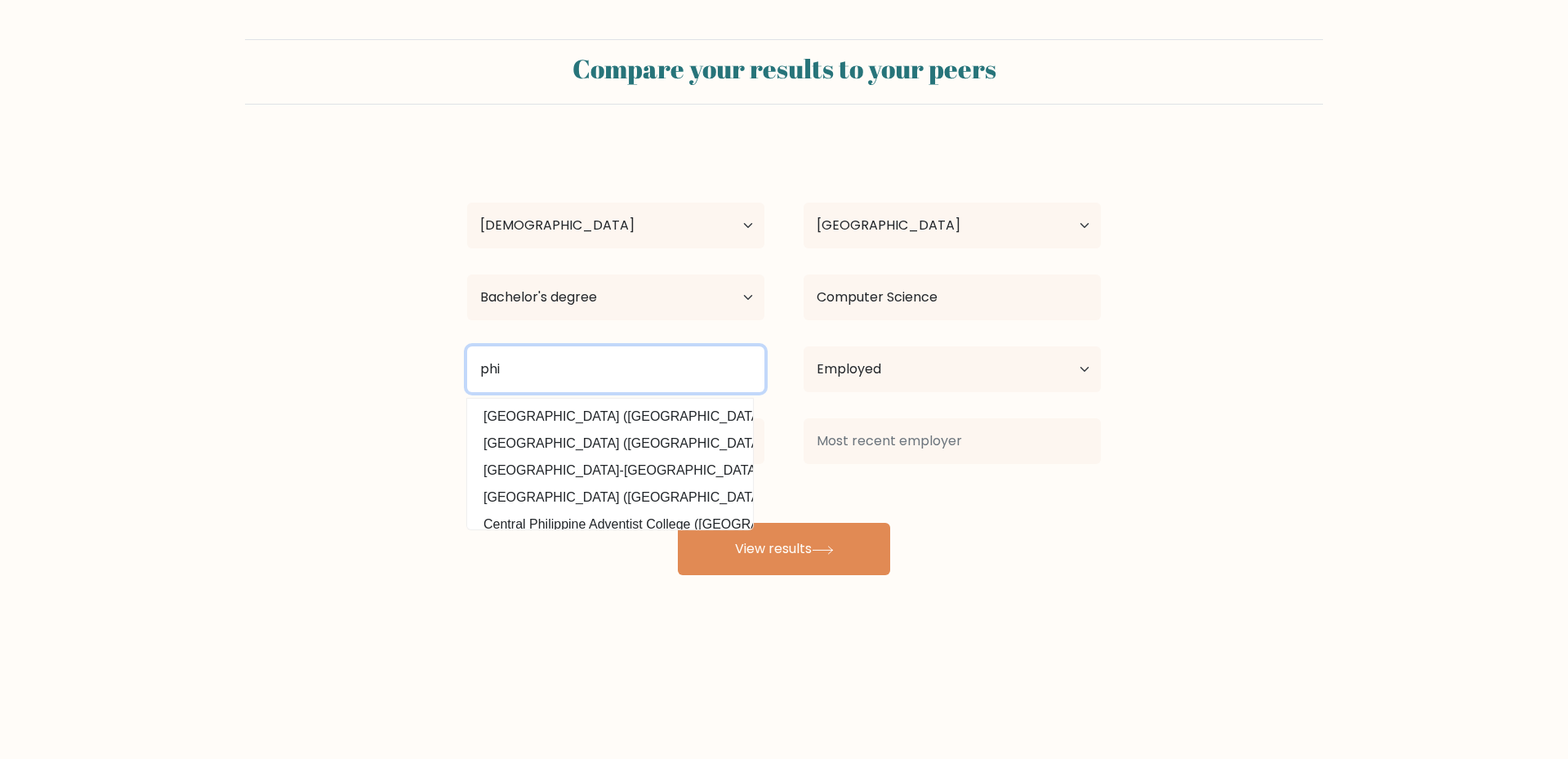
scroll to position [159, 0]
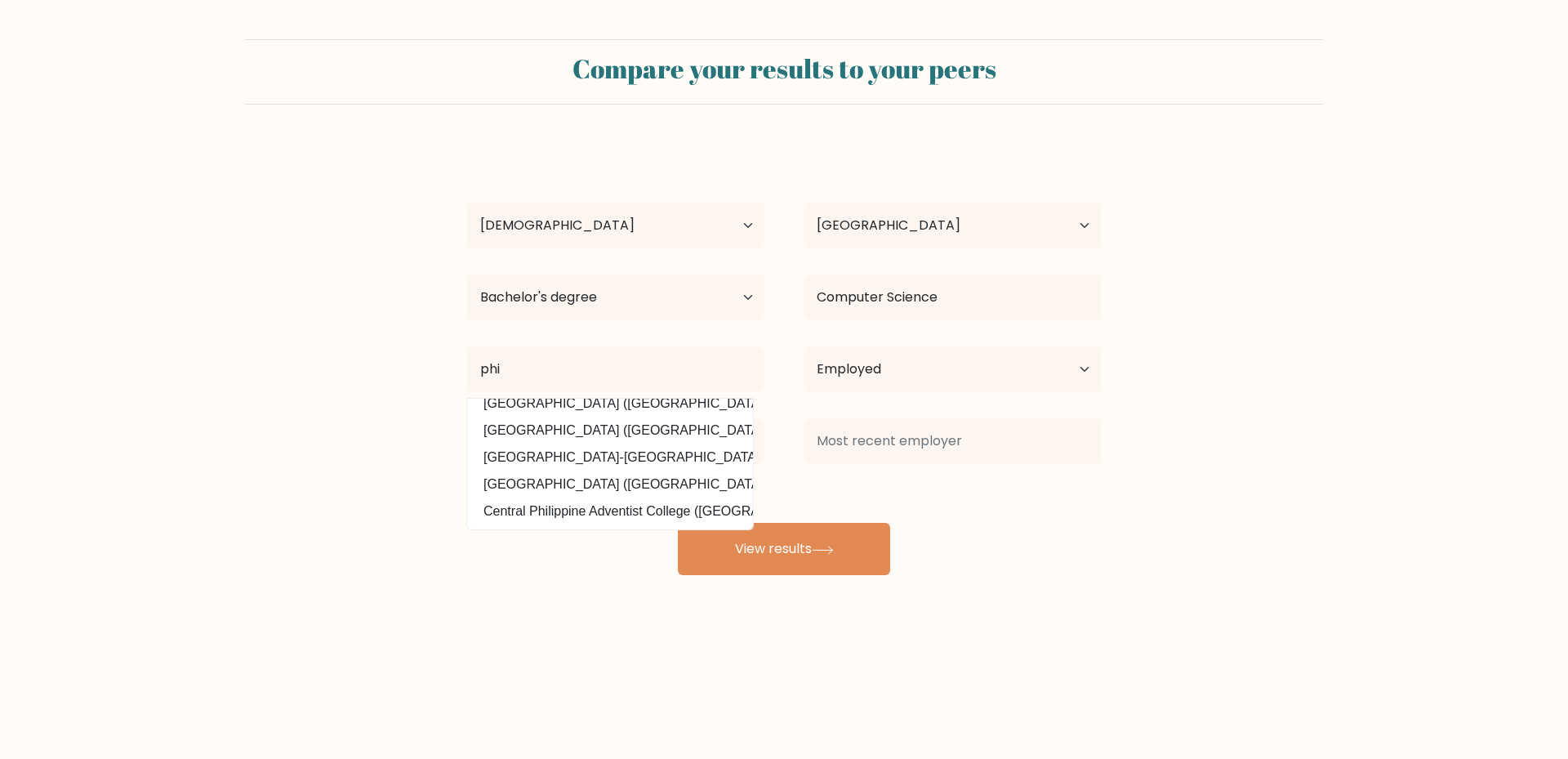
click at [559, 582] on div "Compare your results to your peers Marivic Galit Age Under 18 years old 18-24 y…" at bounding box center [784, 309] width 1568 height 619
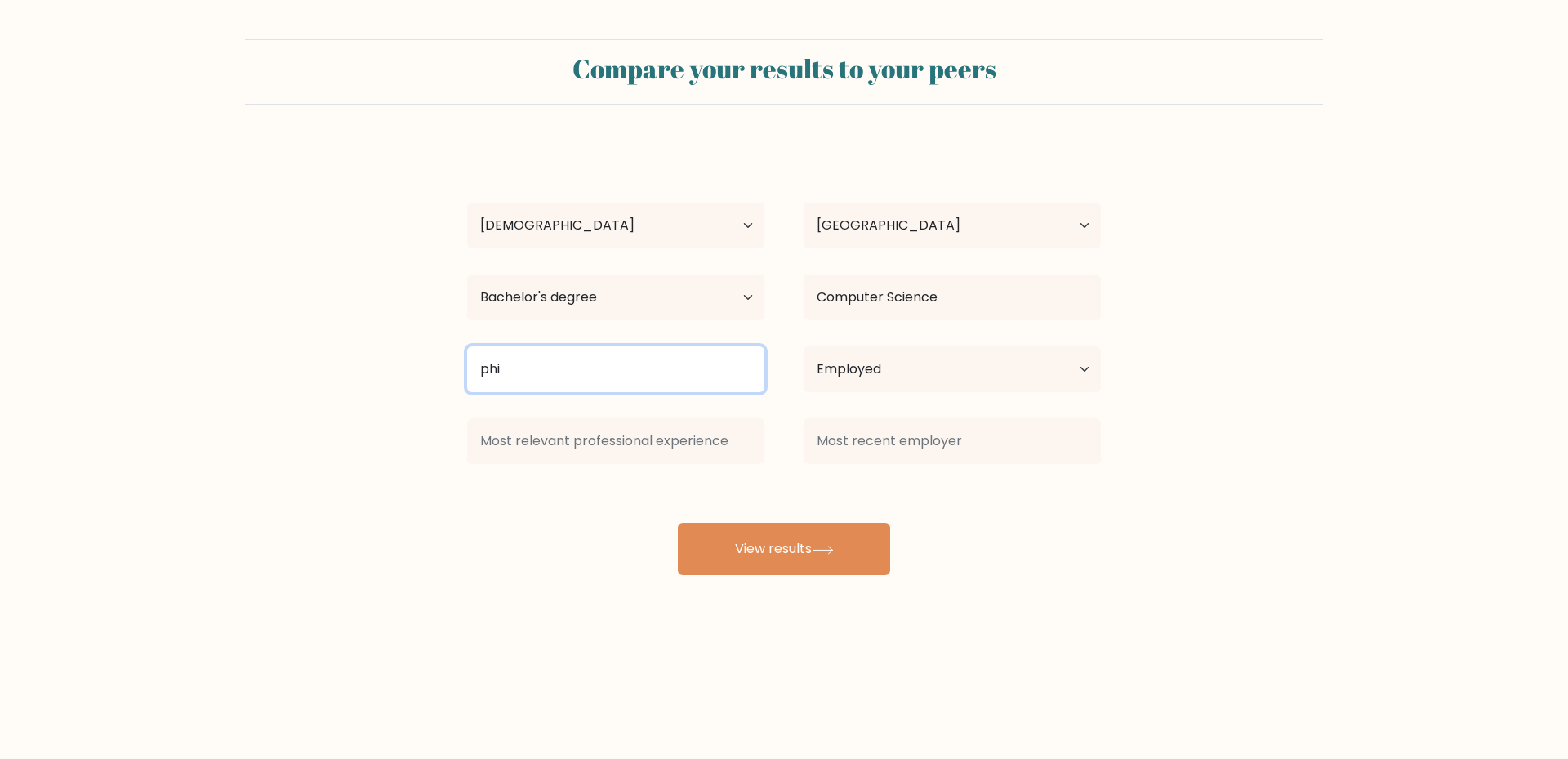
click at [551, 380] on input "phi" at bounding box center [615, 369] width 297 height 46
type input "p"
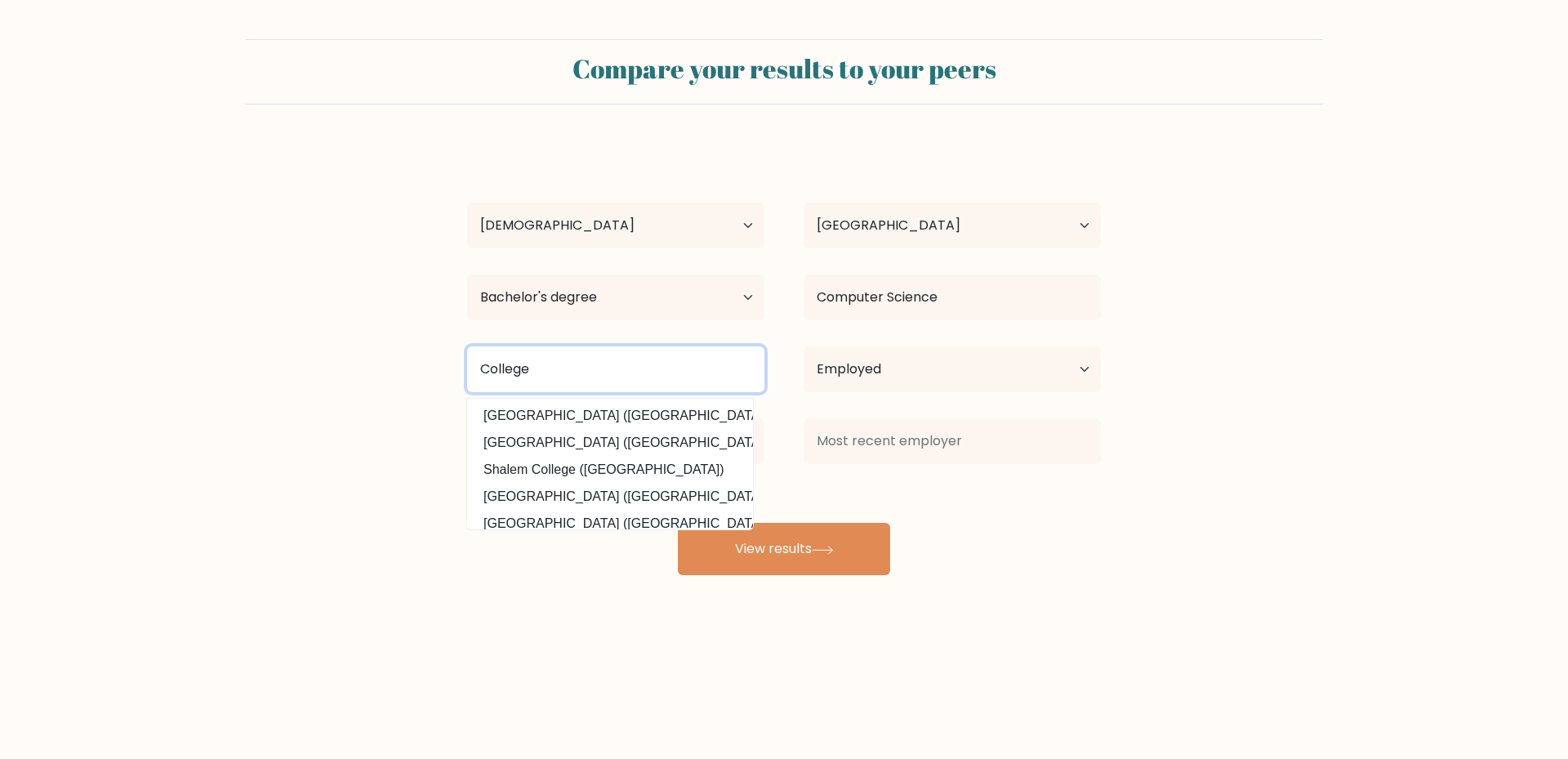
type input "College"
click at [1036, 575] on div "Marivic Galit Age Under 18 years old 18-24 years old 25-34 years old 35-44 year…" at bounding box center [784, 359] width 653 height 431
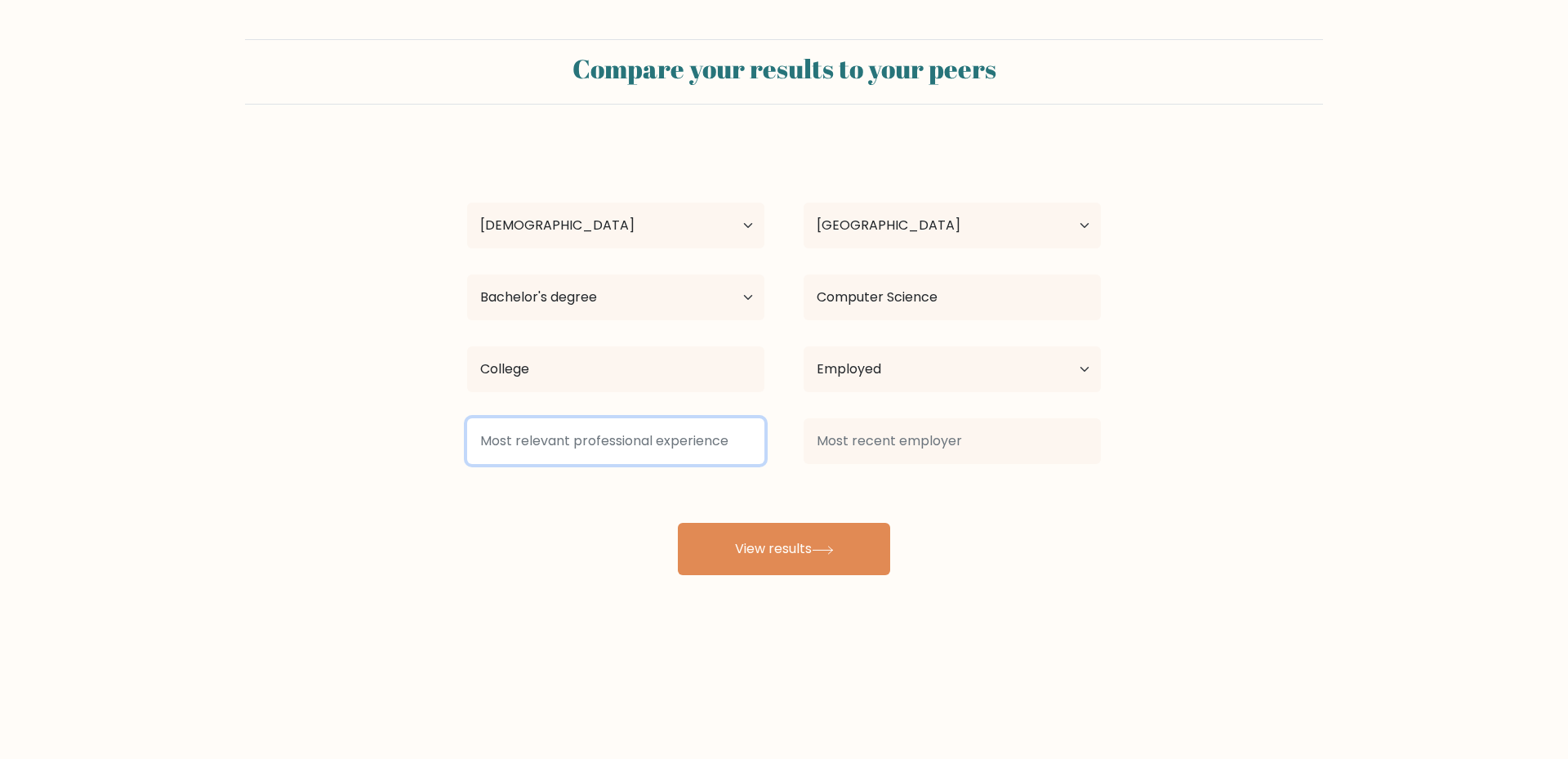
click at [570, 445] on input at bounding box center [615, 441] width 297 height 46
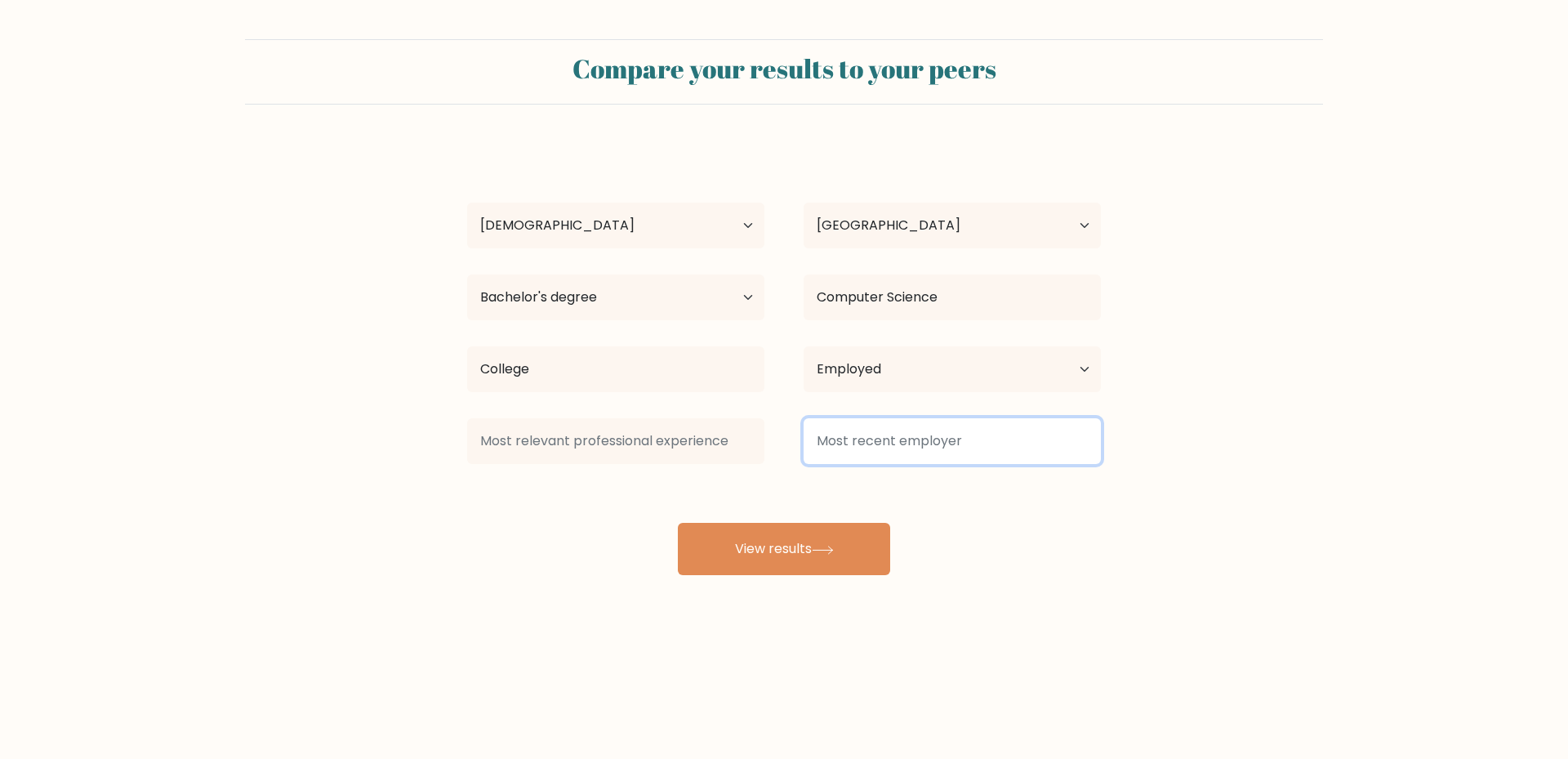
click at [846, 444] on input at bounding box center [952, 441] width 297 height 46
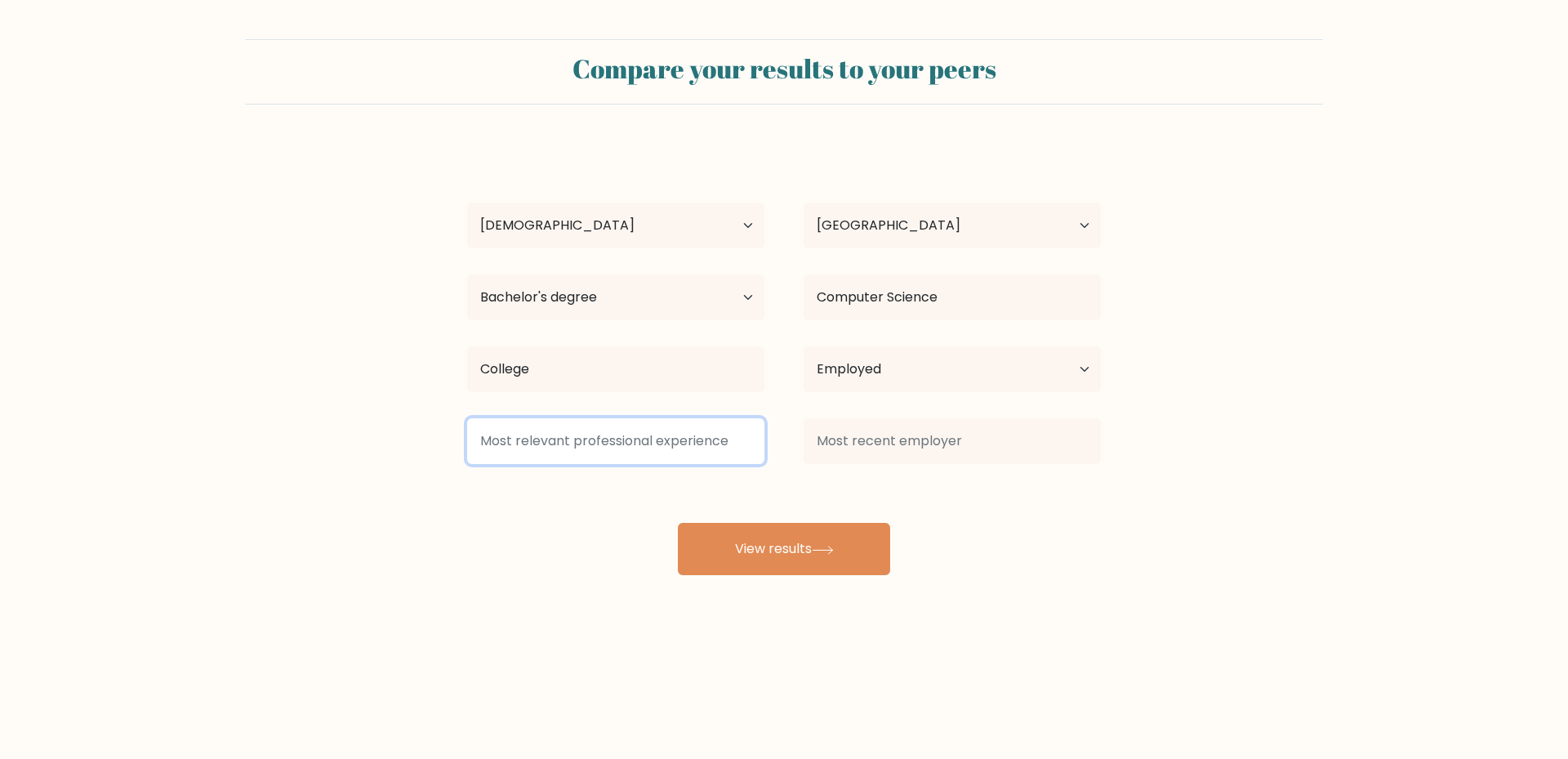
click at [585, 444] on input at bounding box center [615, 441] width 297 height 46
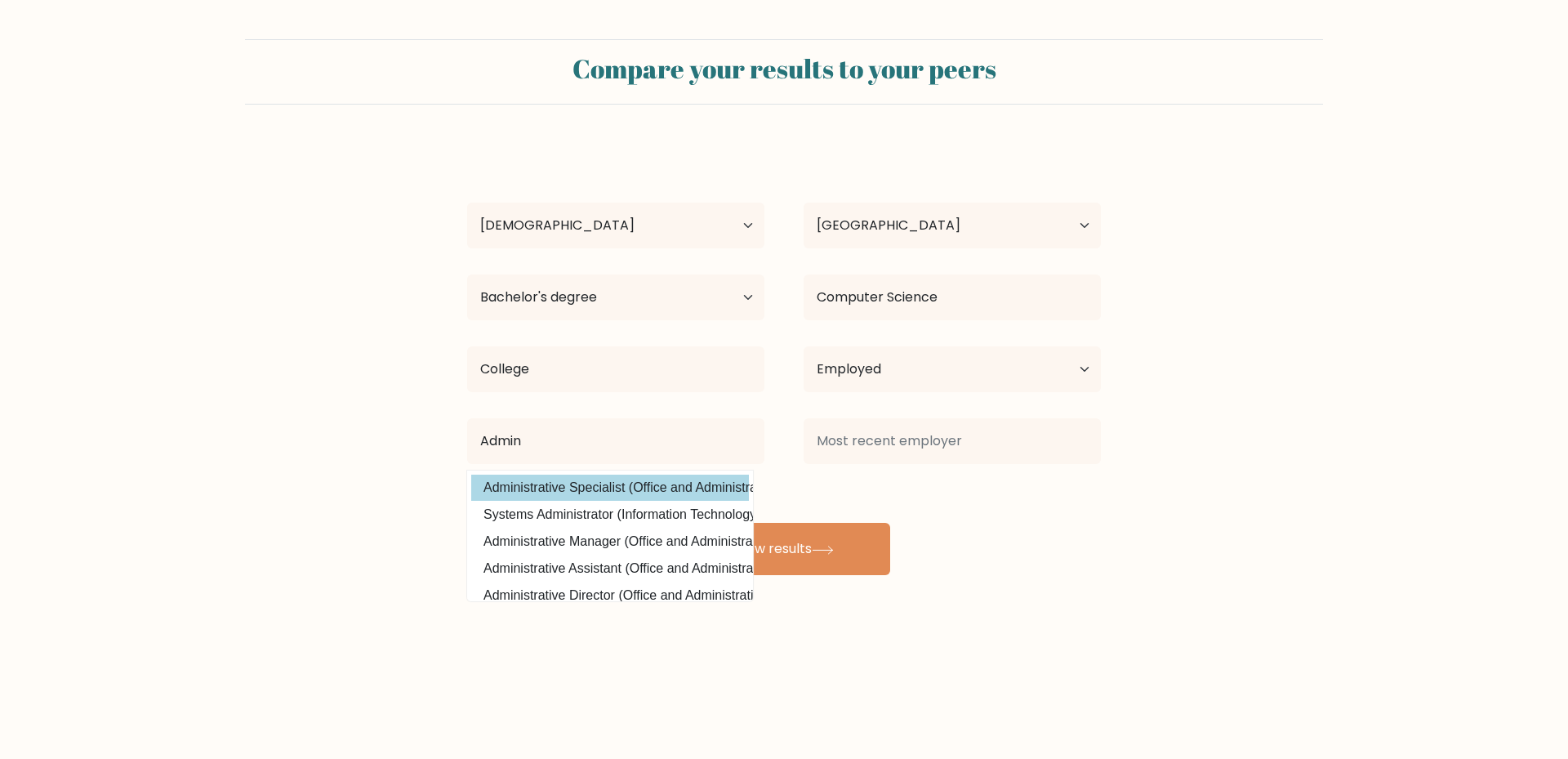
click at [645, 497] on option "Administrative Specialist (Office and Administrative Support)" at bounding box center [610, 487] width 278 height 26
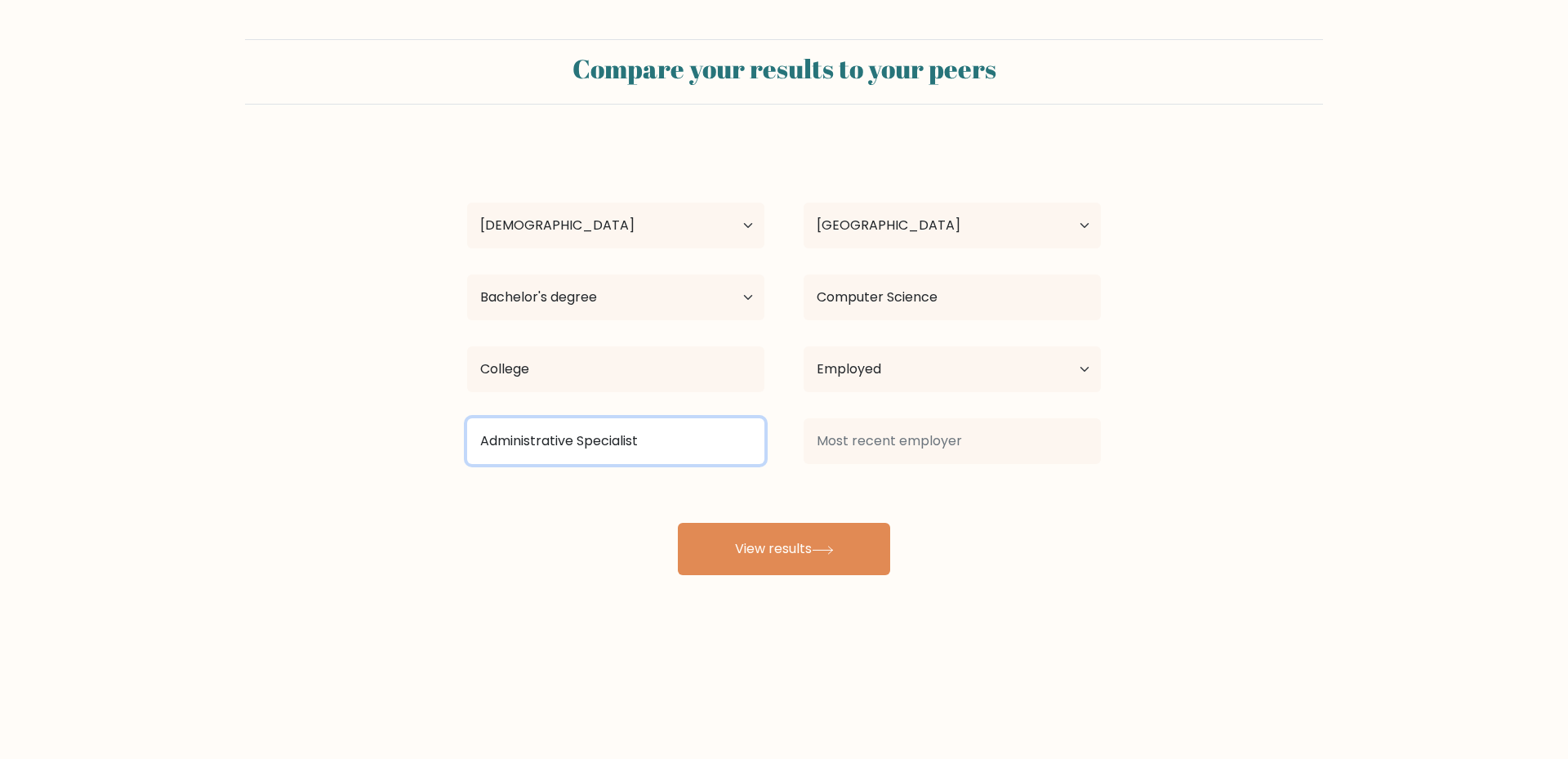
click at [666, 441] on input "Administrative Specialist" at bounding box center [615, 441] width 297 height 46
drag, startPoint x: 572, startPoint y: 444, endPoint x: 798, endPoint y: 427, distance: 226.6
click at [787, 430] on div "Administrative Specialist" at bounding box center [784, 440] width 674 height 59
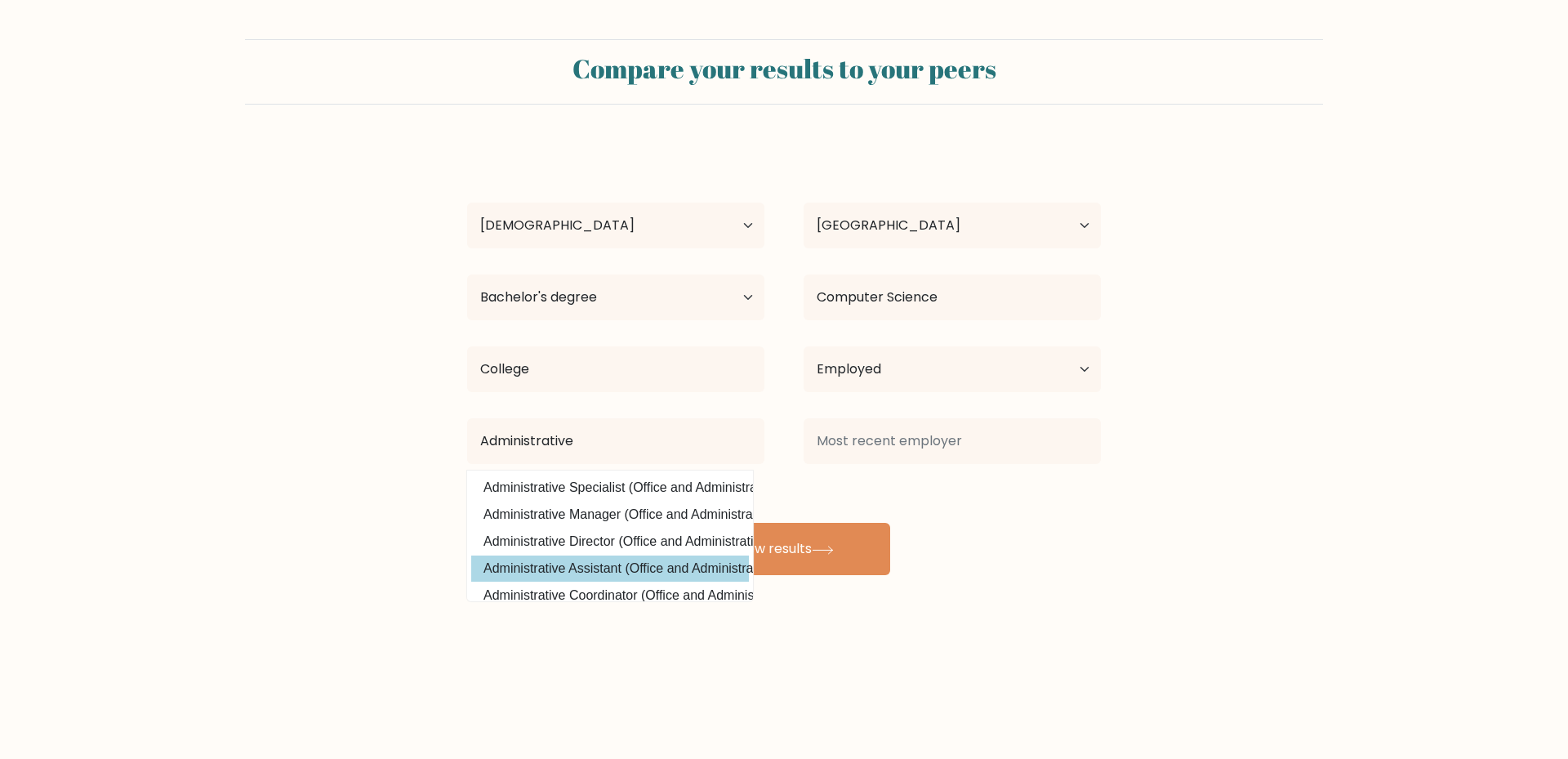
click at [678, 566] on option "Administrative Assistant (Office and Administrative Support)" at bounding box center [610, 568] width 278 height 26
type input "Administrative Assistant"
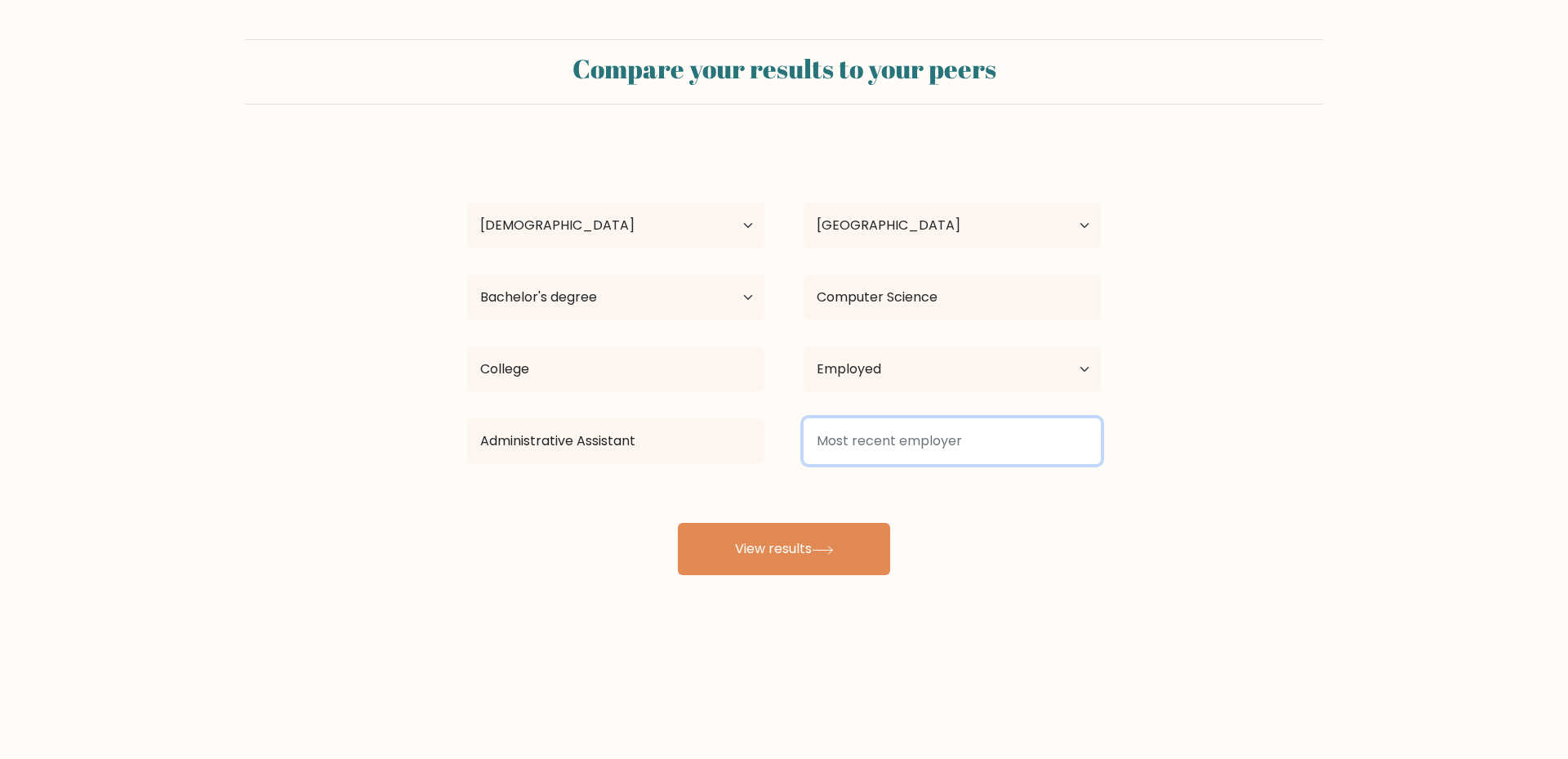
click at [893, 443] on input at bounding box center [952, 441] width 297 height 46
type input "U"
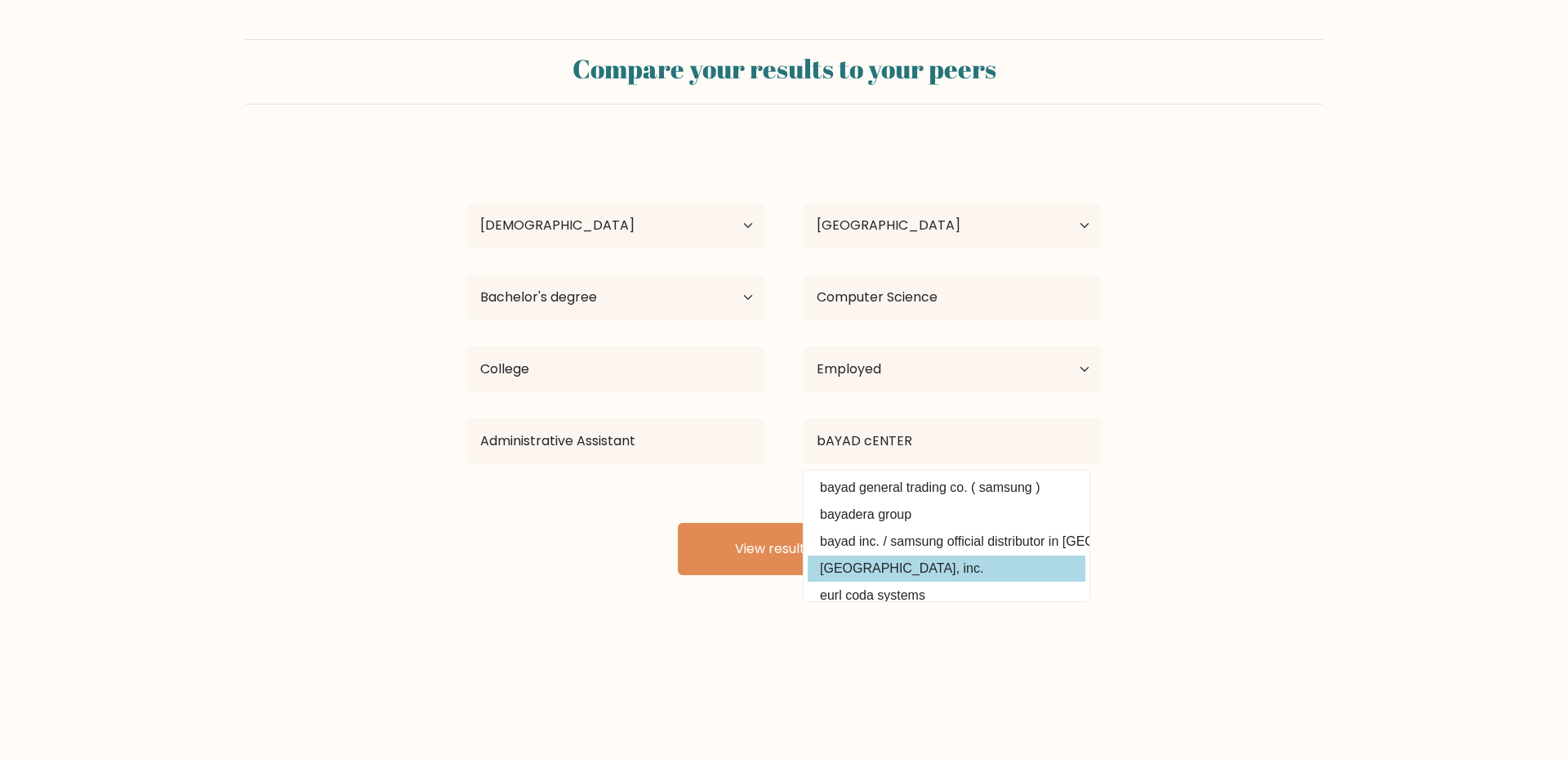
click at [898, 575] on option "cis bayad center, inc." at bounding box center [946, 568] width 278 height 26
type input "cis bayad center, inc."
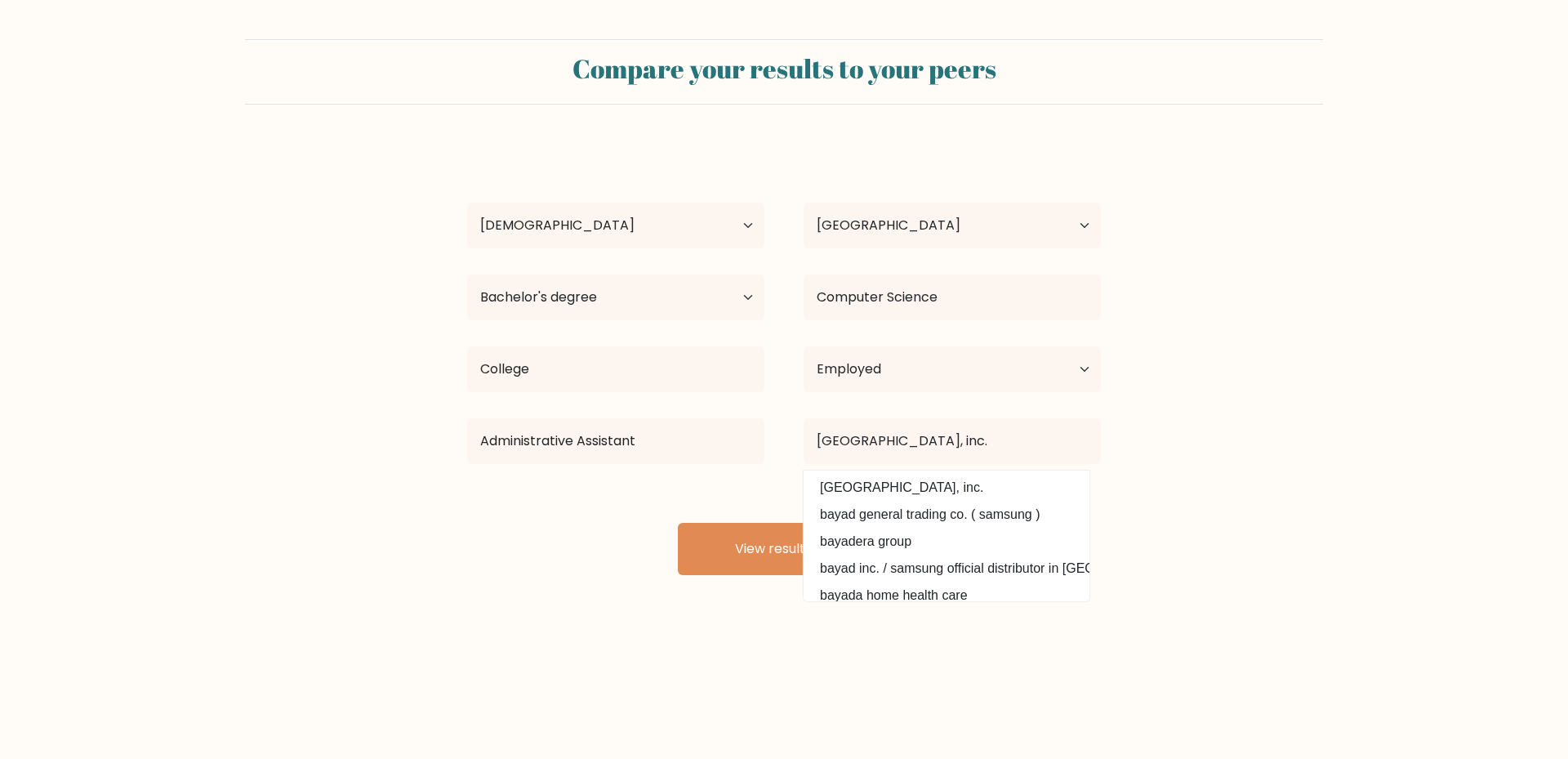
click at [752, 631] on body "Compare your results to your peers Marivic Galit Age Under 18 years old 18-24 y…" at bounding box center [784, 380] width 1568 height 759
click at [746, 558] on button "View results" at bounding box center [784, 549] width 212 height 52
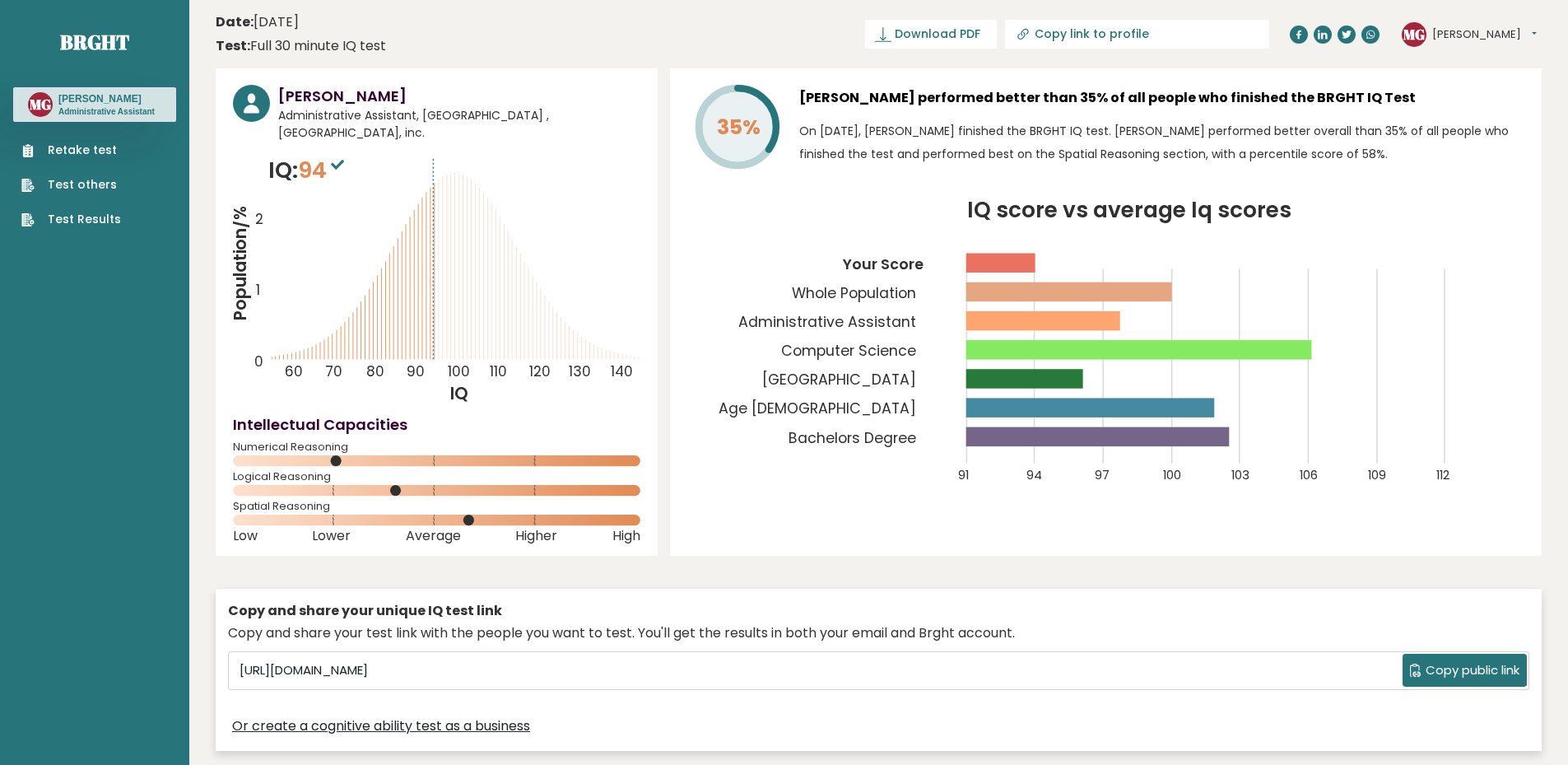
drag, startPoint x: 12, startPoint y: 328, endPoint x: 30, endPoint y: 299, distance: 34.1
